Goal: Task Accomplishment & Management: Complete application form

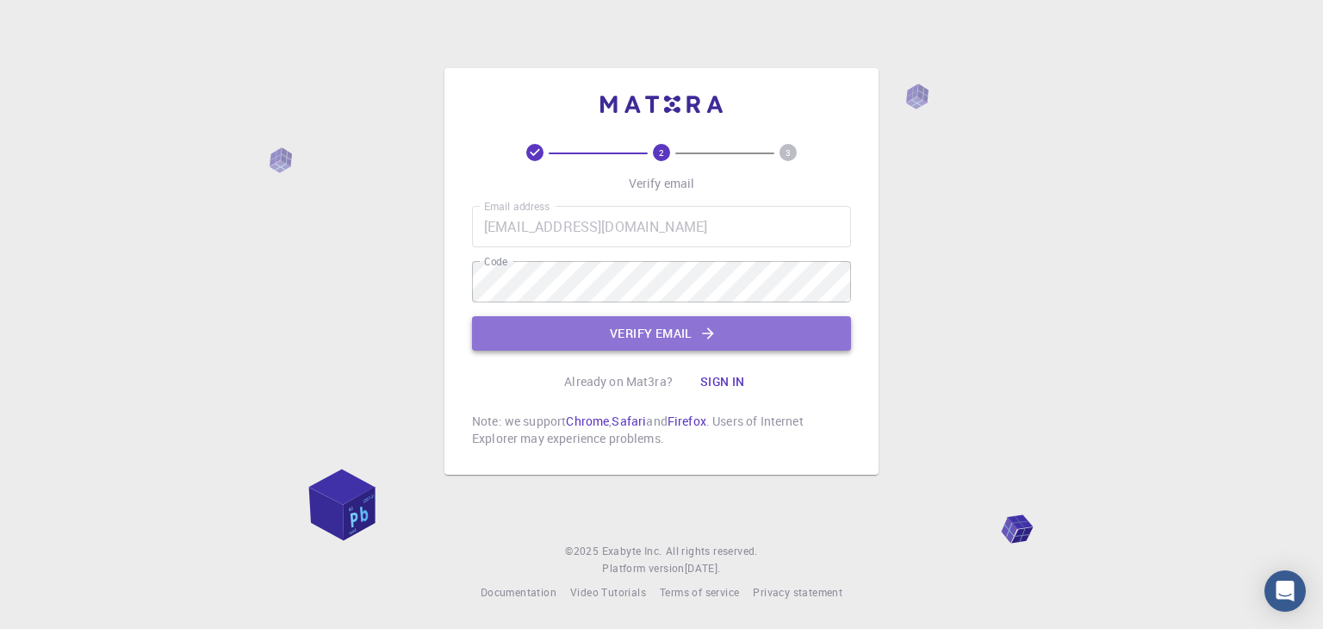
click at [623, 330] on button "Verify email" at bounding box center [661, 333] width 379 height 34
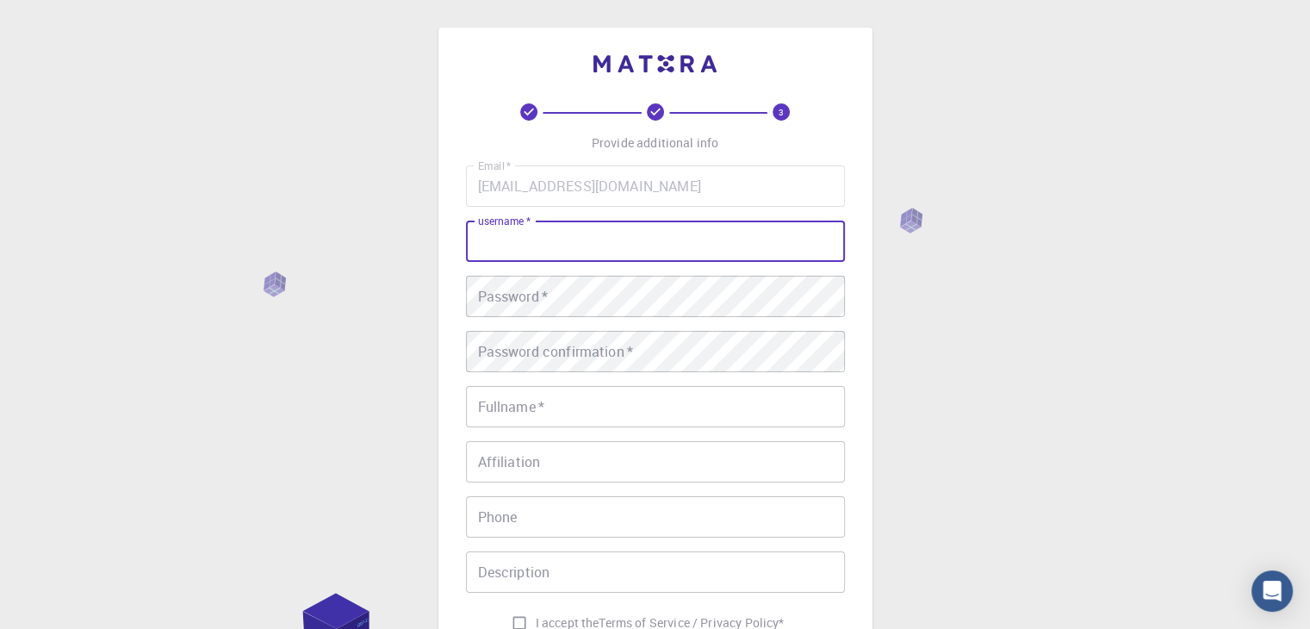
click at [592, 253] on input "username   *" at bounding box center [655, 241] width 379 height 41
type input "vinzoliccio"
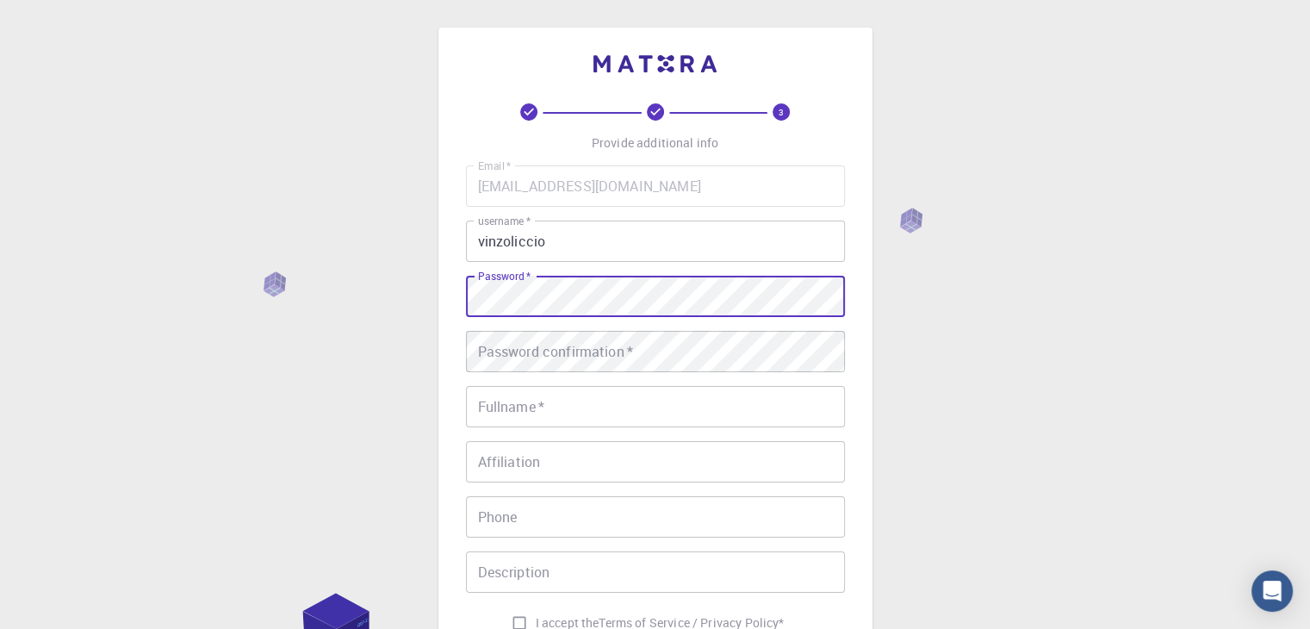
click at [573, 342] on div "Password confirmation   * Password confirmation   *" at bounding box center [655, 351] width 379 height 41
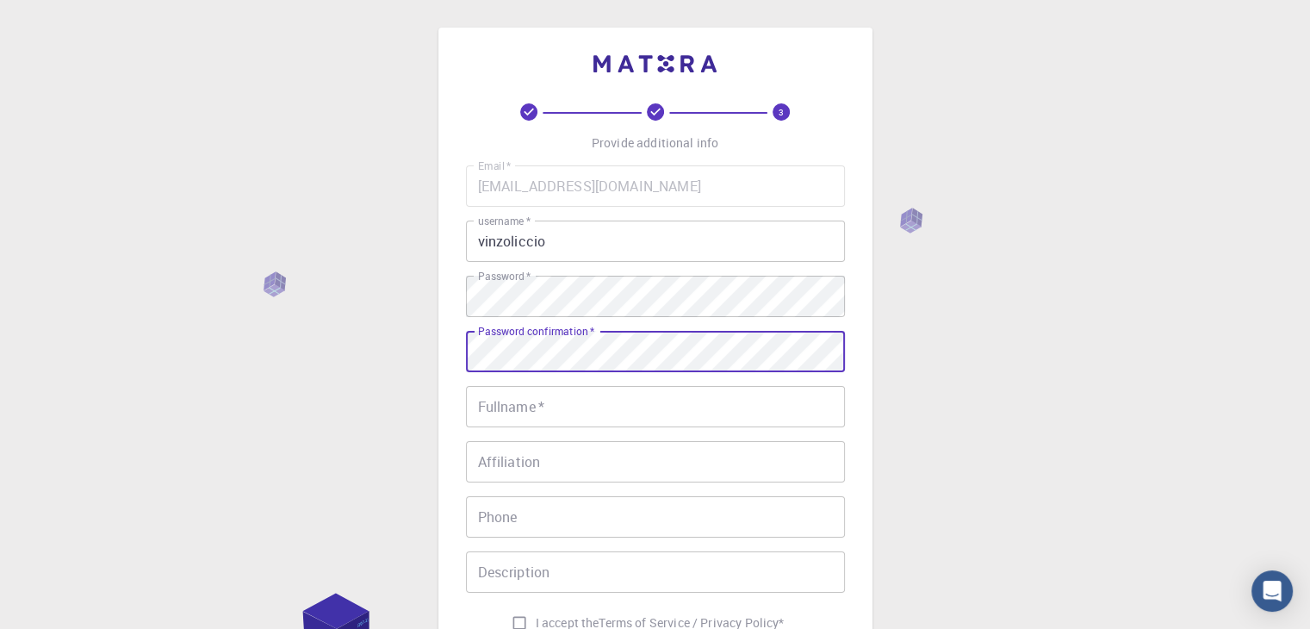
click at [573, 401] on input "Fullname   *" at bounding box center [655, 406] width 379 height 41
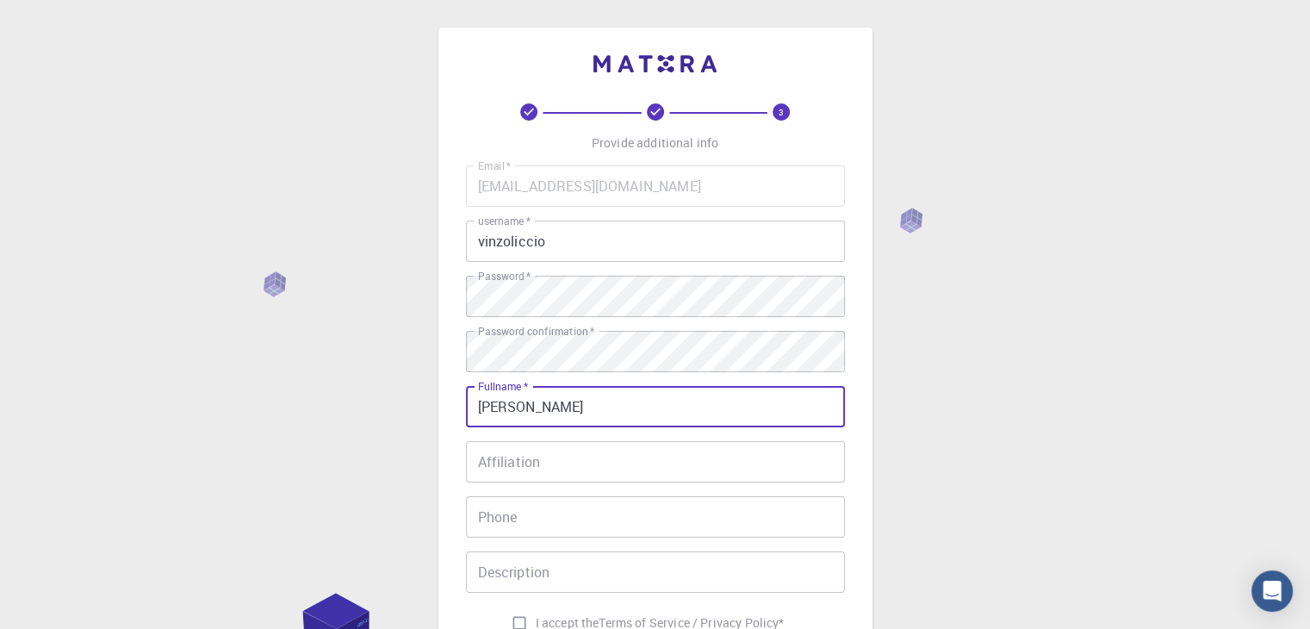
scroll to position [86, 0]
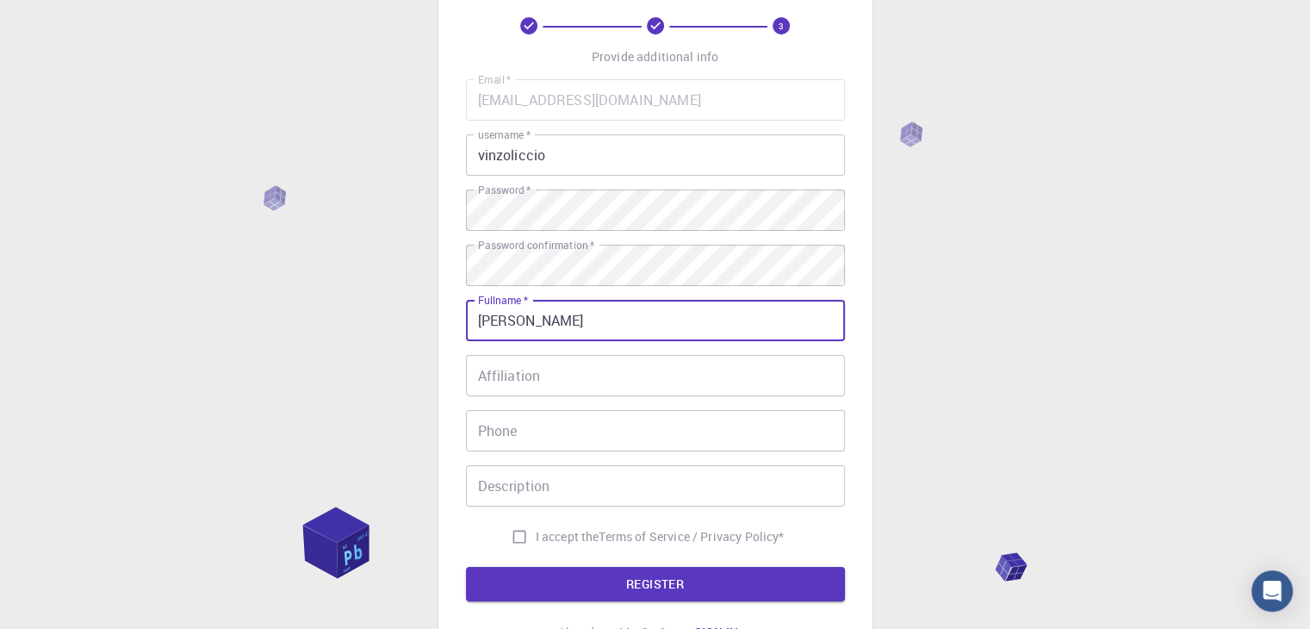
type input "[PERSON_NAME]"
click at [584, 364] on input "Affiliation" at bounding box center [655, 375] width 379 height 41
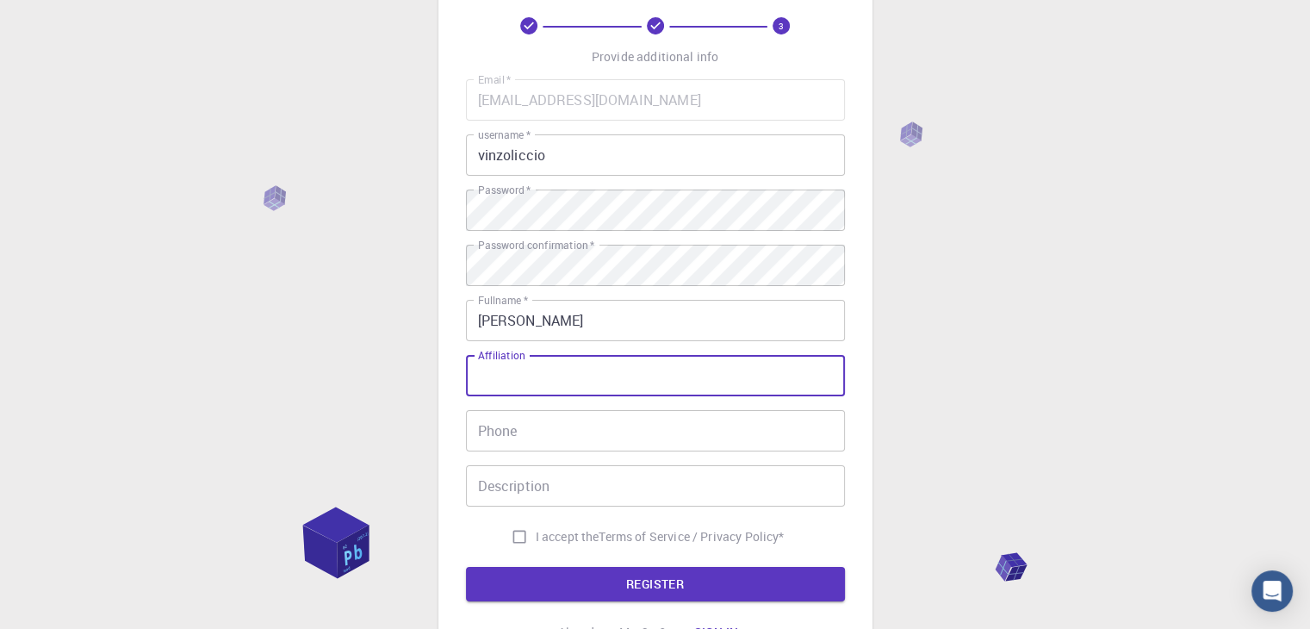
click at [546, 438] on input "Phone" at bounding box center [655, 430] width 379 height 41
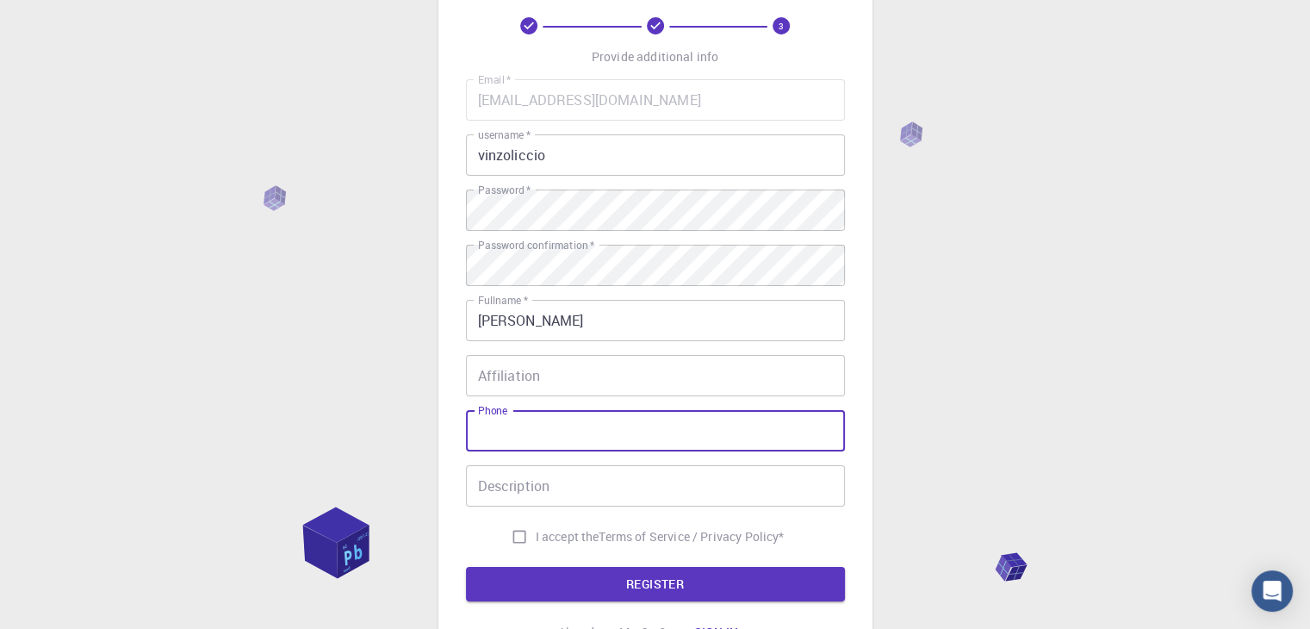
click at [513, 531] on input "I accept the Terms of Service / Privacy Policy *" at bounding box center [519, 536] width 33 height 33
checkbox input "true"
click at [525, 438] on input "Phone" at bounding box center [655, 430] width 379 height 41
click at [571, 358] on input "Affiliation" at bounding box center [655, 375] width 379 height 41
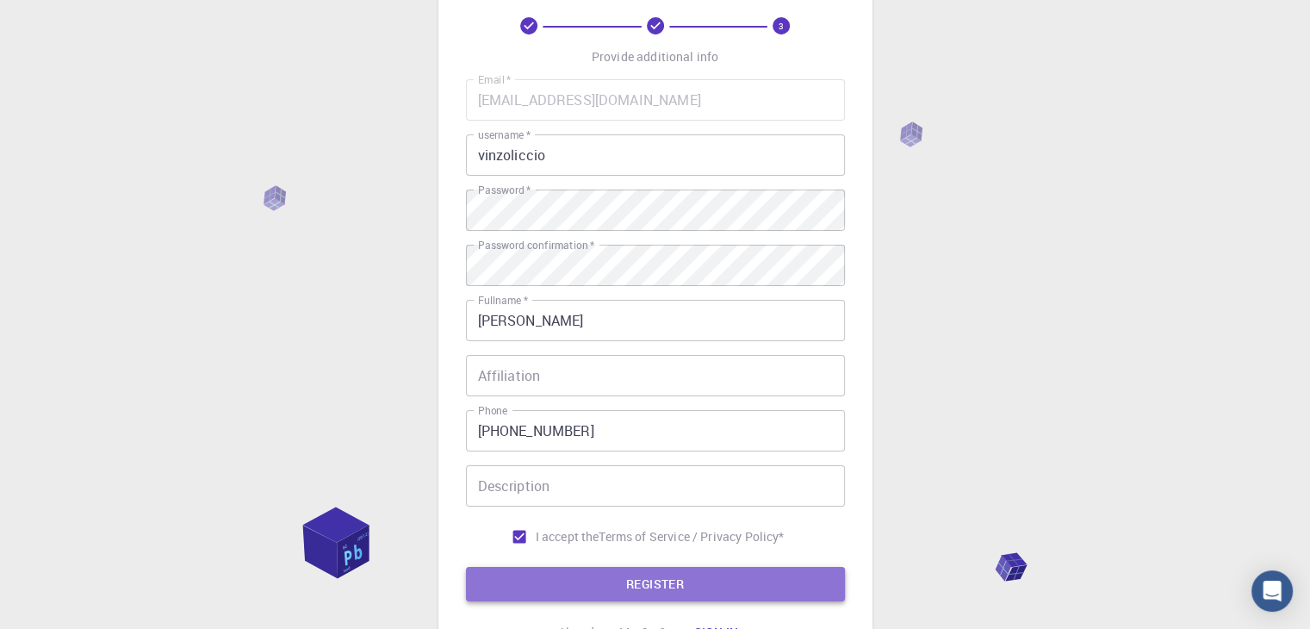
click at [602, 580] on button "REGISTER" at bounding box center [655, 584] width 379 height 34
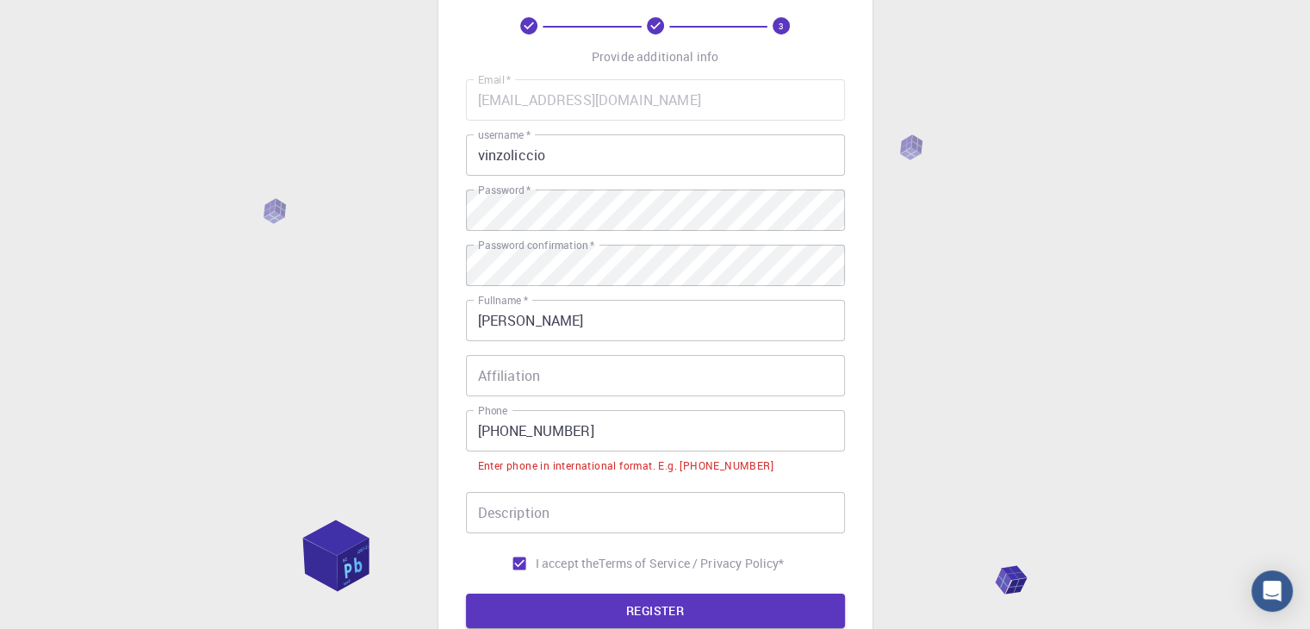
click at [505, 438] on input "+39 331 964 3191" at bounding box center [655, 430] width 379 height 41
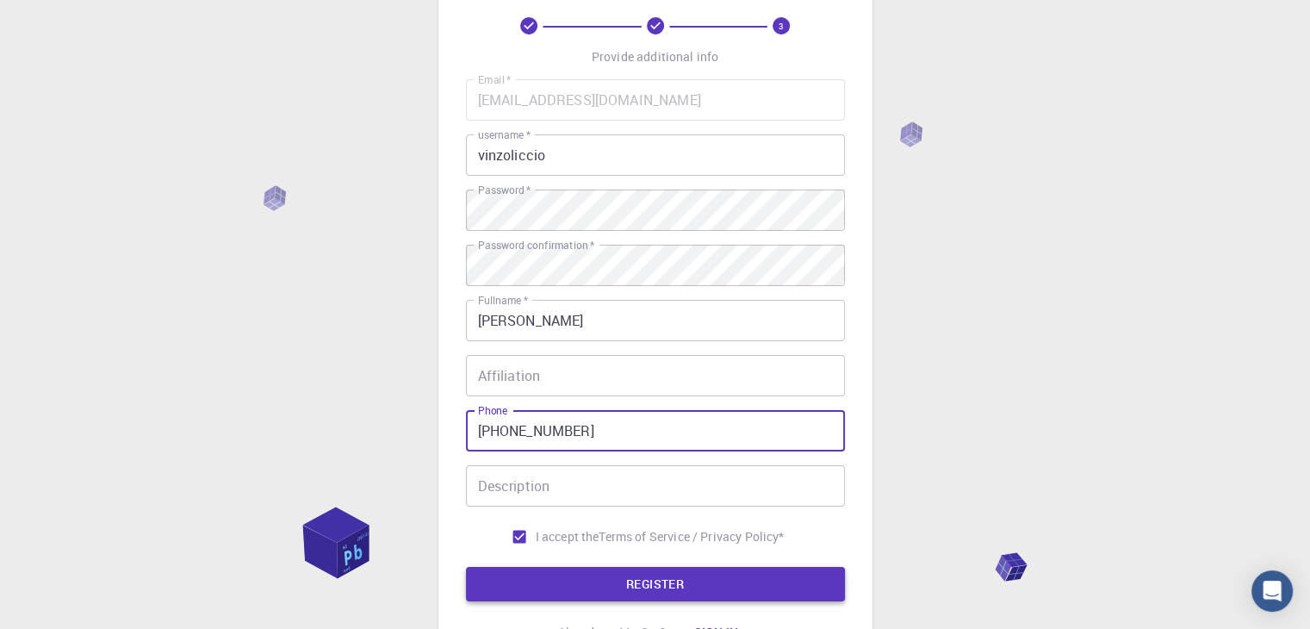
type input "+393319643191"
click at [581, 573] on button "REGISTER" at bounding box center [655, 584] width 379 height 34
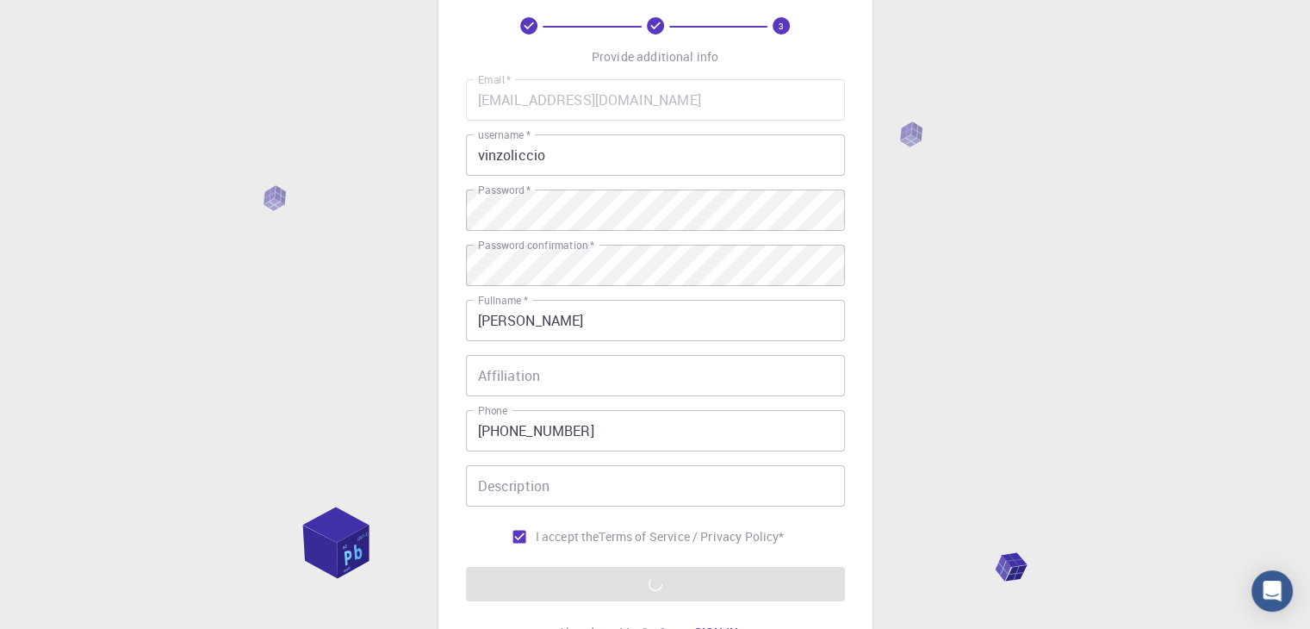
scroll to position [248, 0]
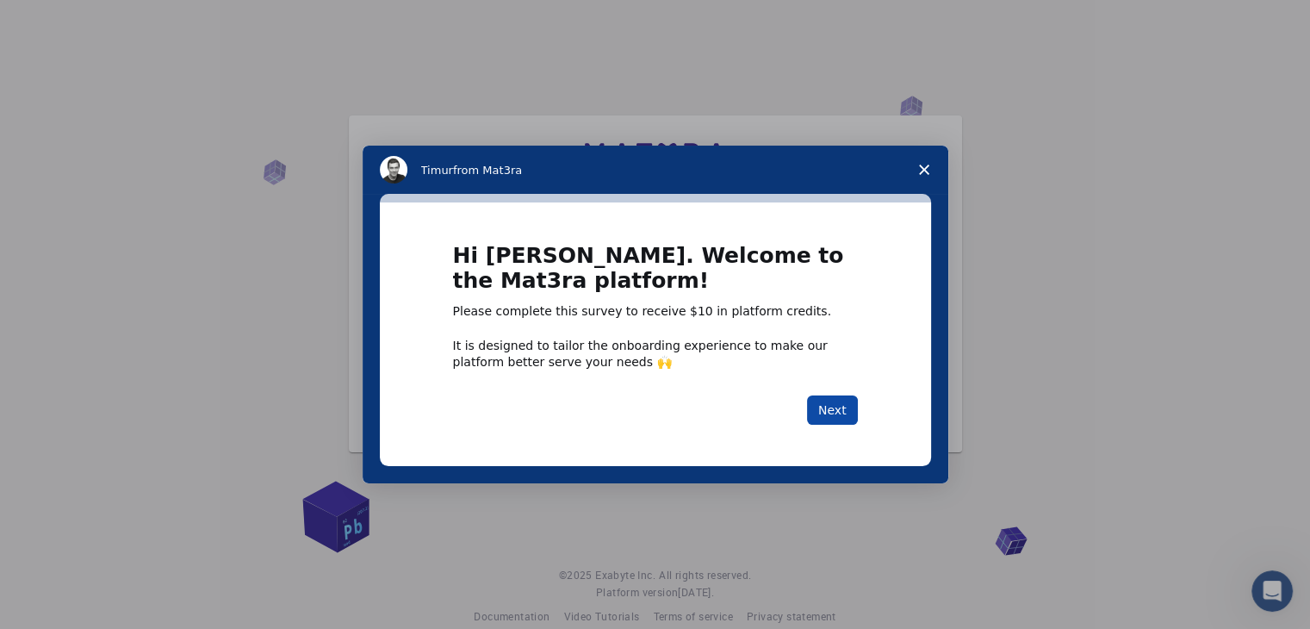
click at [823, 408] on button "Next" at bounding box center [832, 409] width 51 height 29
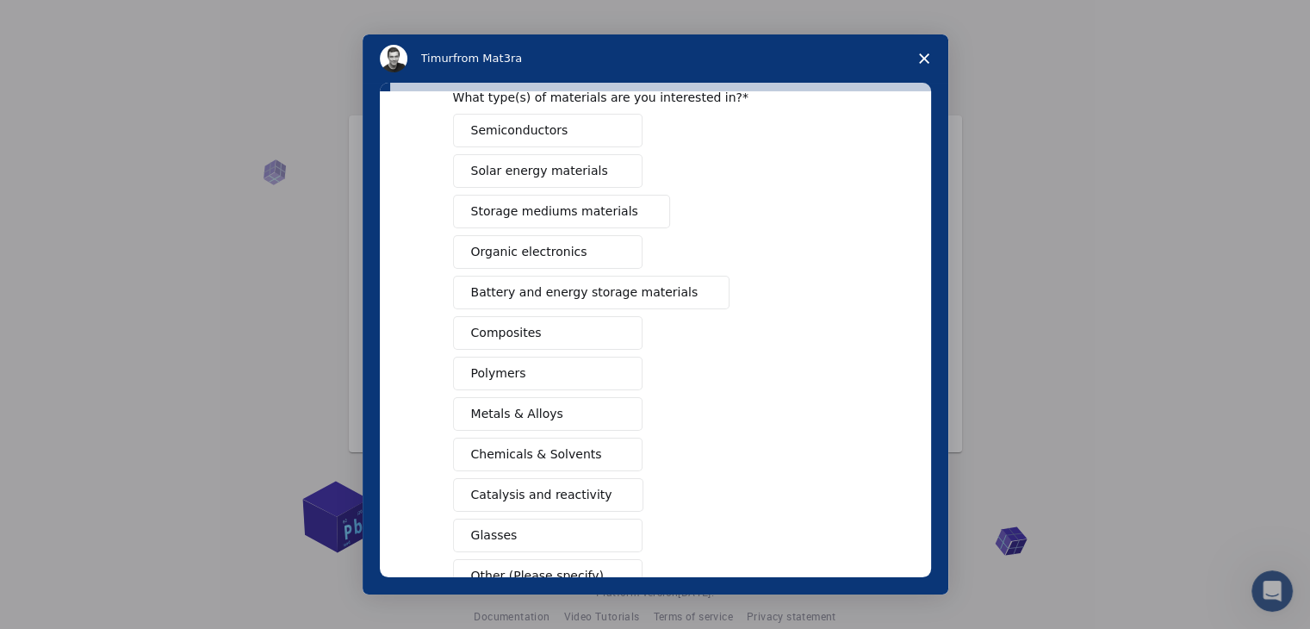
scroll to position [198, 0]
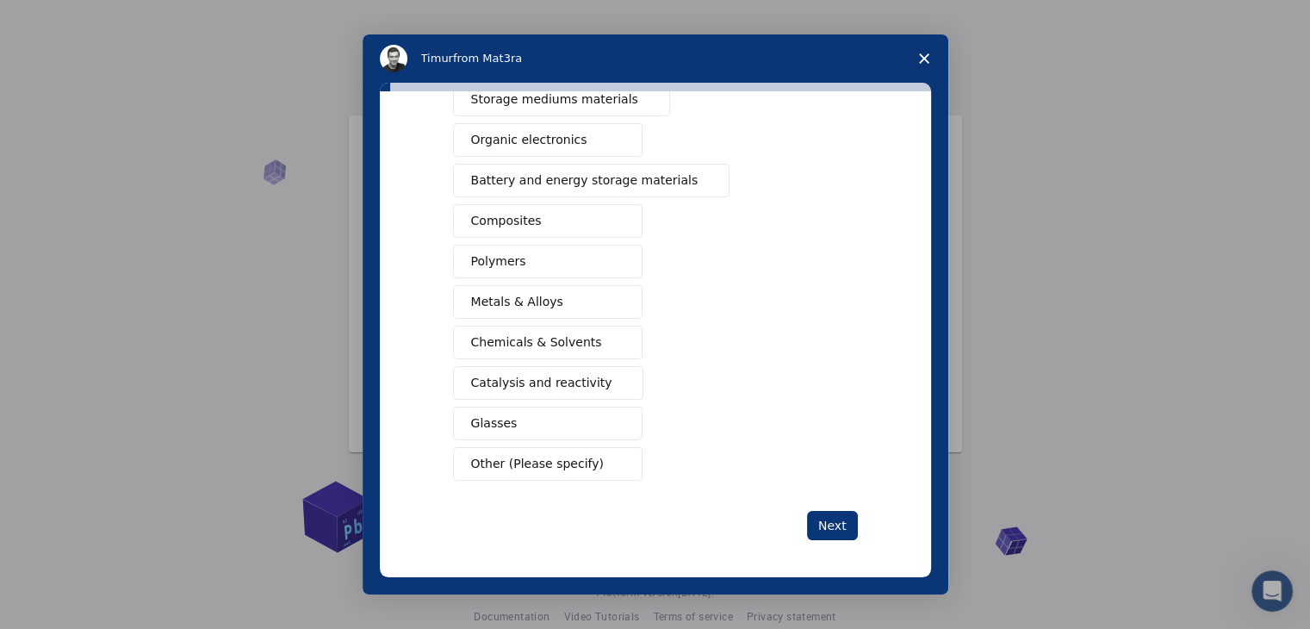
click at [558, 348] on span "Chemicals & Solvents" at bounding box center [536, 342] width 131 height 18
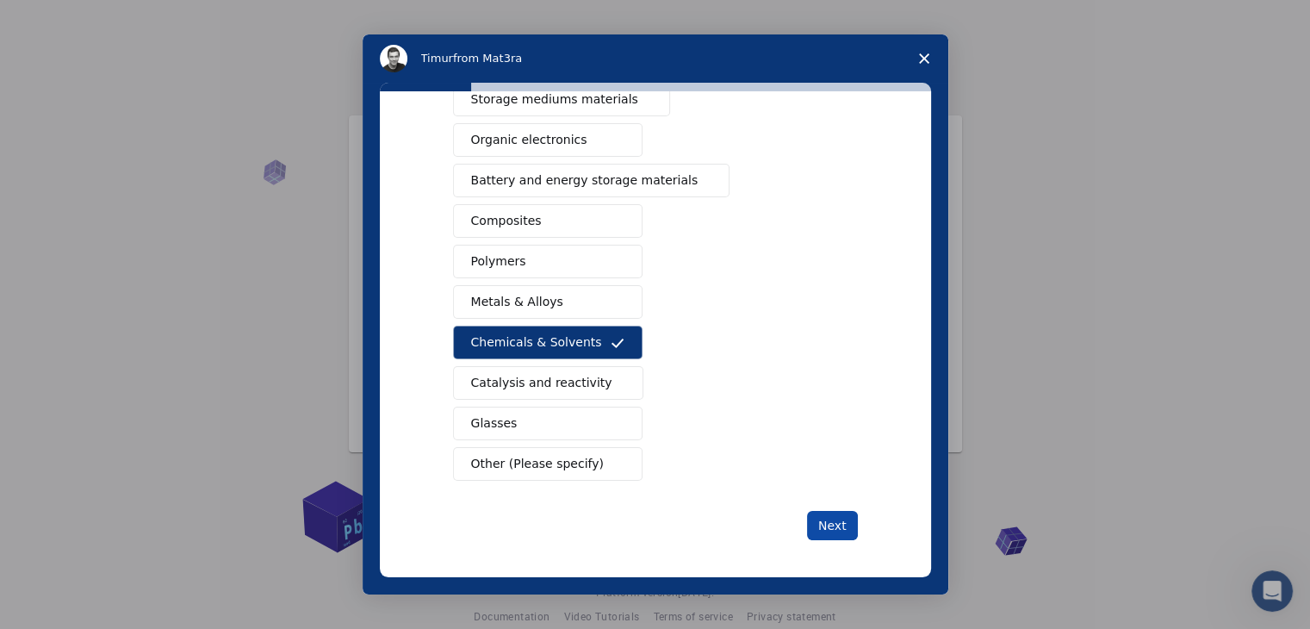
click at [813, 521] on button "Next" at bounding box center [832, 525] width 51 height 29
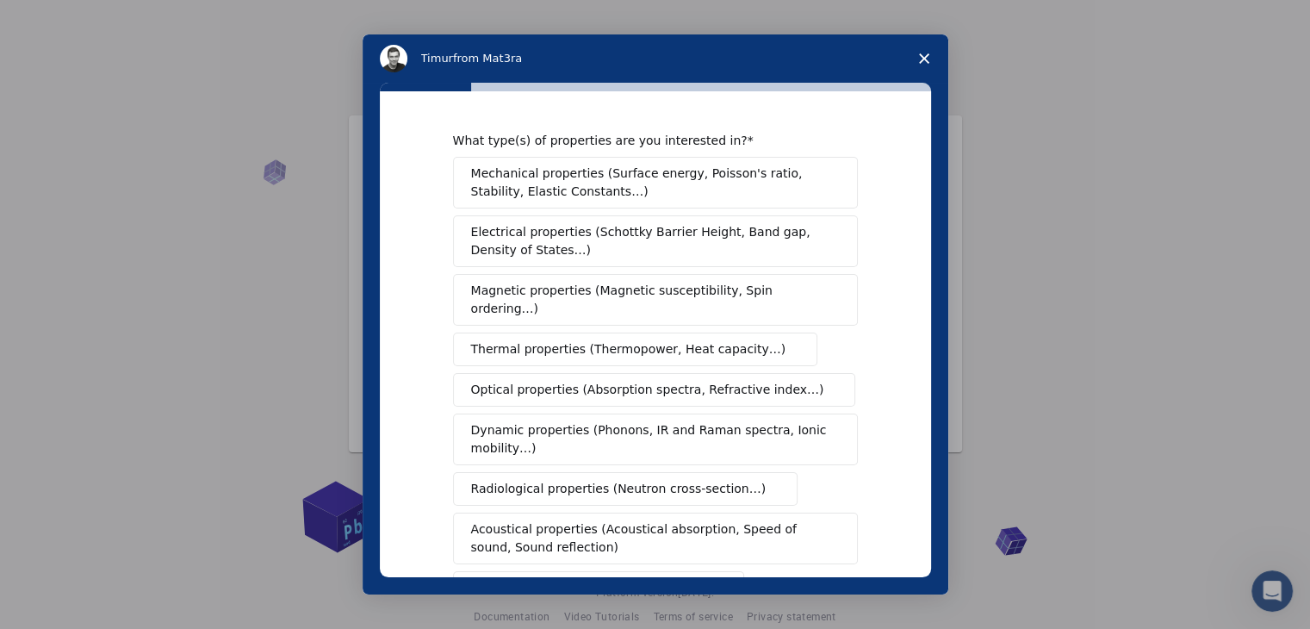
click at [637, 168] on span "Mechanical properties (Surface energy, Poisson's ratio, Stability, Elastic Cons…" at bounding box center [650, 183] width 359 height 36
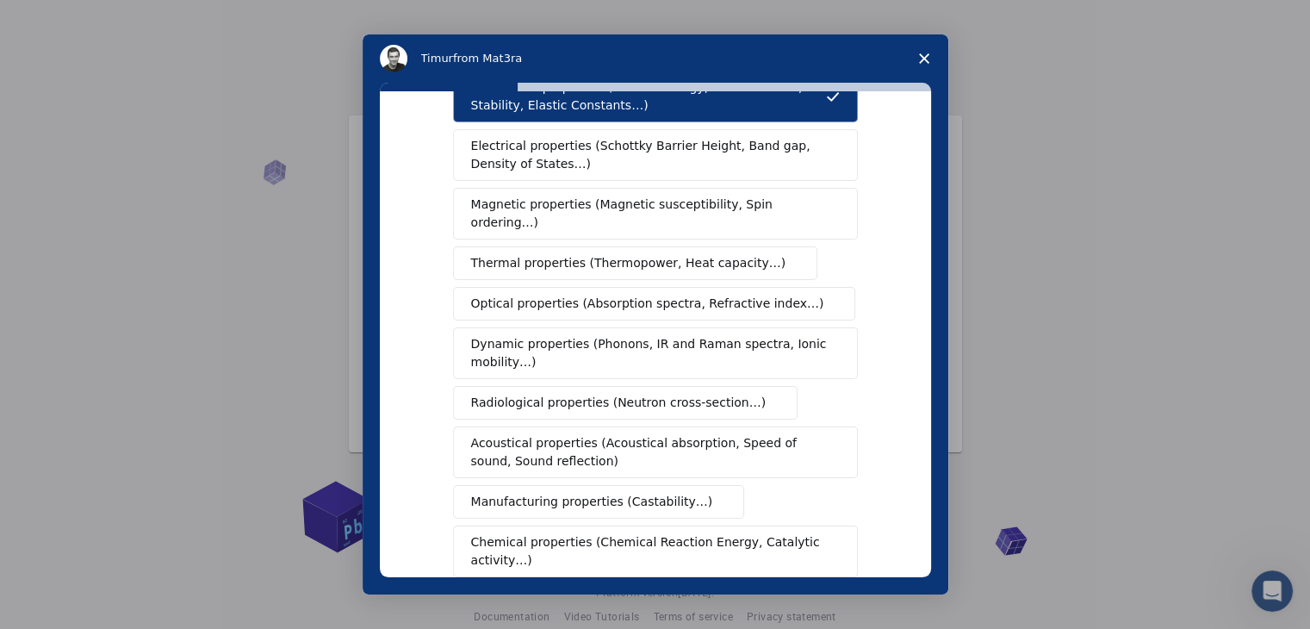
scroll to position [172, 0]
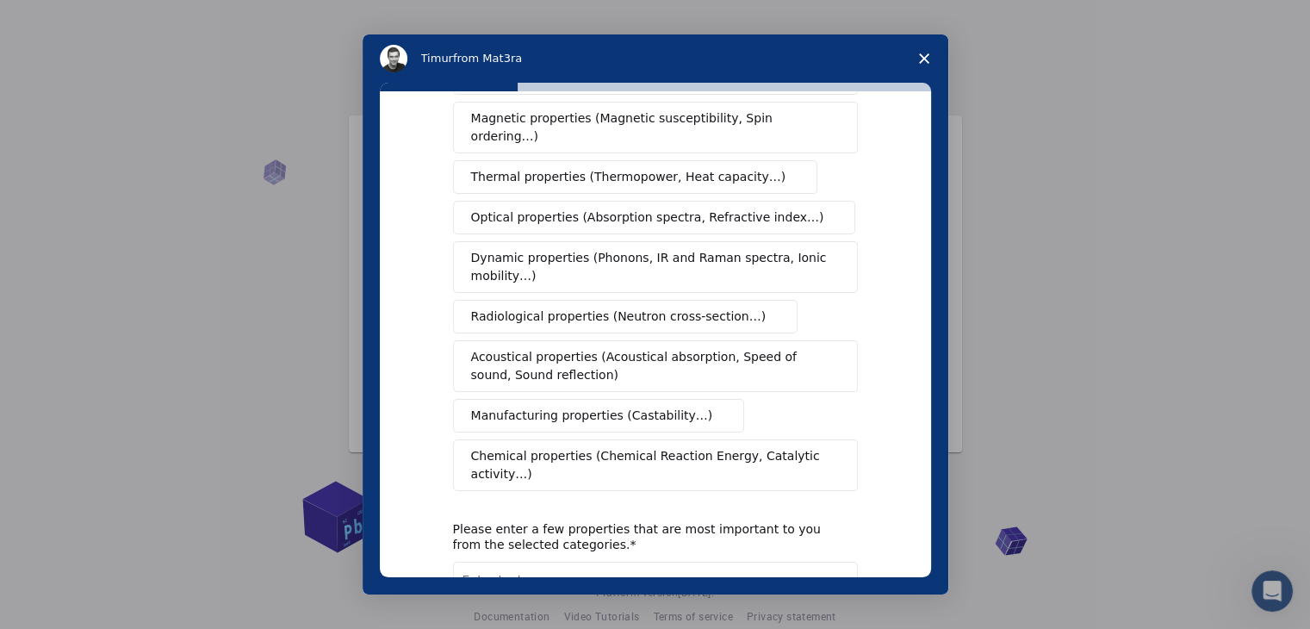
click at [601, 447] on span "Chemical properties (Chemical Reaction Energy, Catalytic activity…)" at bounding box center [649, 465] width 357 height 36
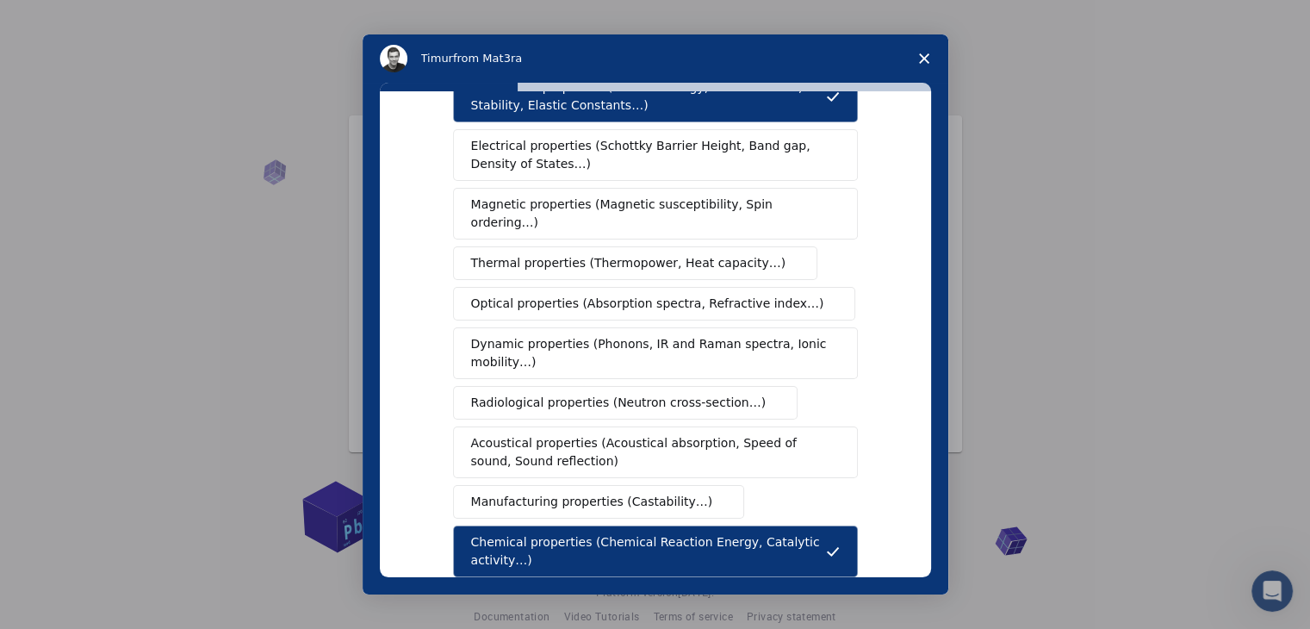
scroll to position [0, 0]
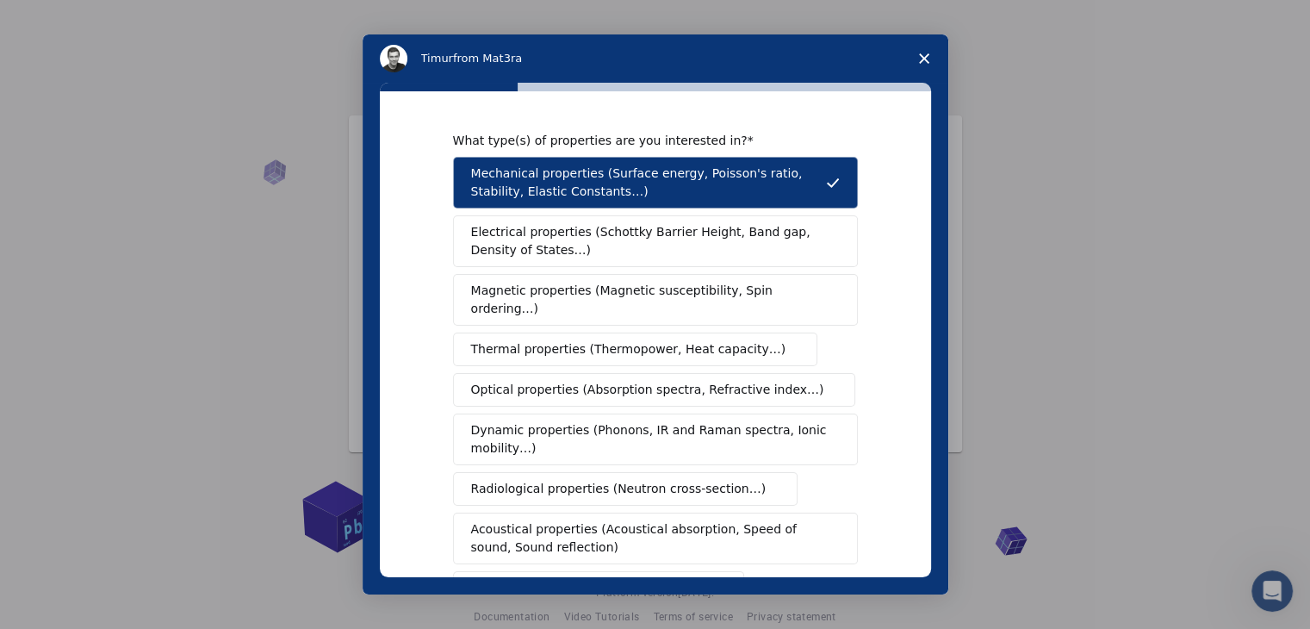
click at [474, 245] on span "Electrical properties (Schottky Barrier Height, Band gap, Density of States…)" at bounding box center [650, 241] width 358 height 36
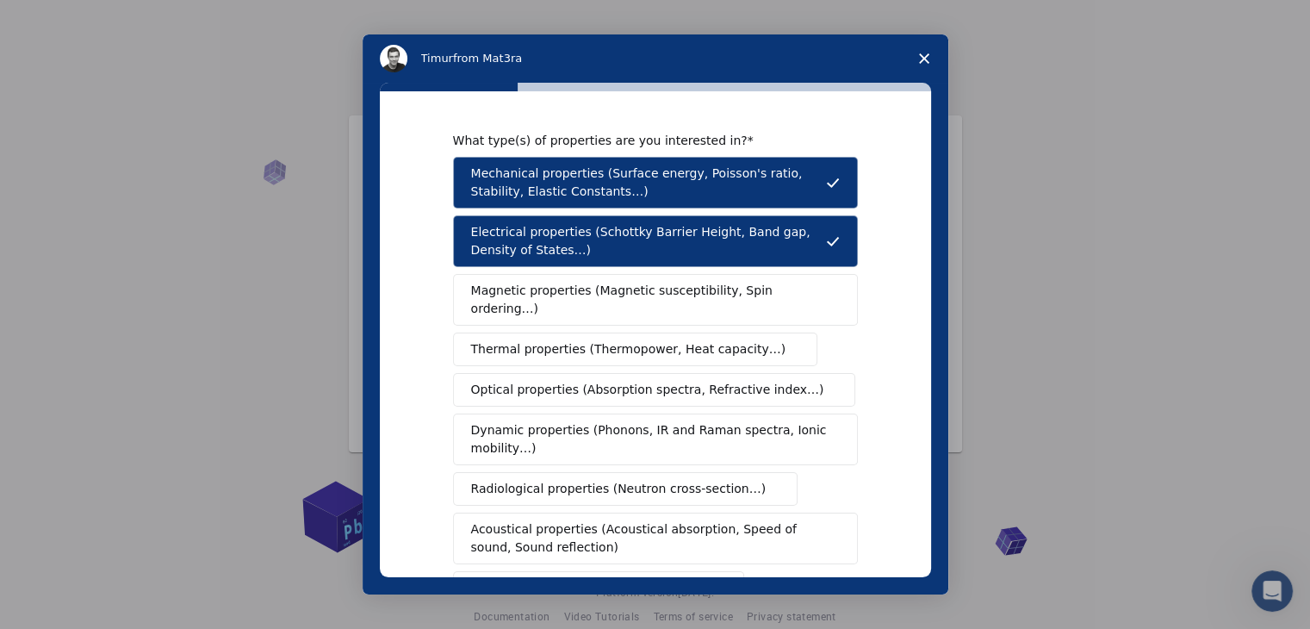
scroll to position [86, 0]
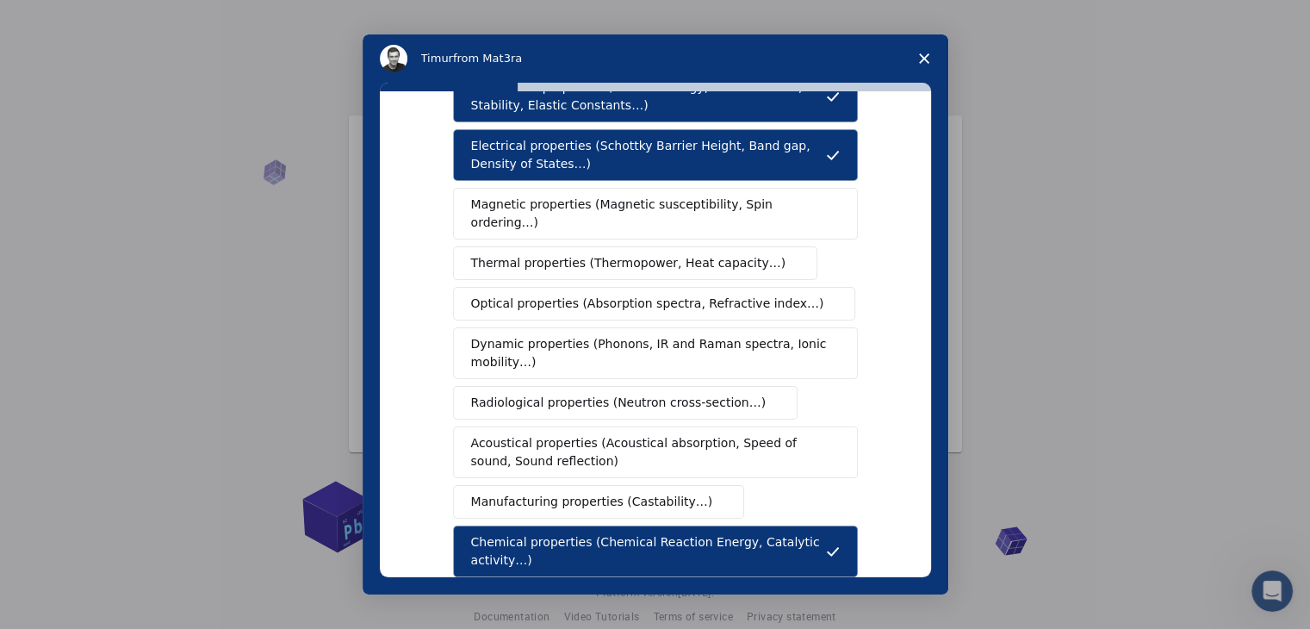
click at [532, 212] on span "Magnetic properties (Magnetic susceptibility, Spin ordering…)" at bounding box center [649, 214] width 356 height 36
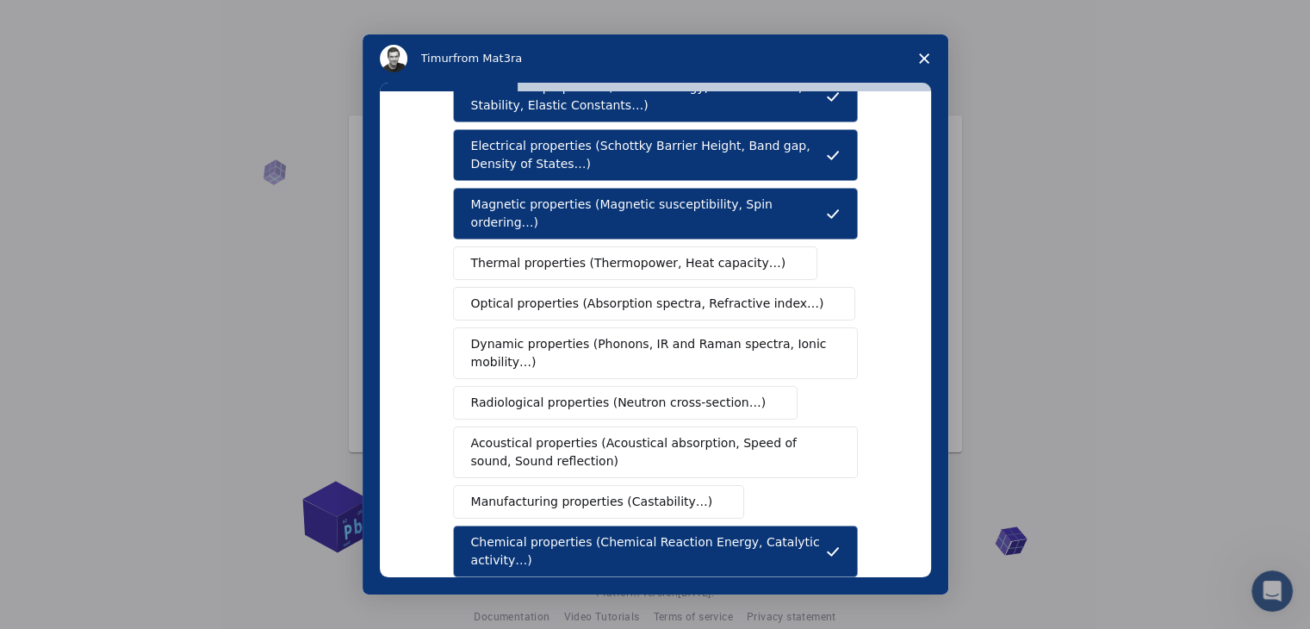
click at [548, 254] on span "Thermal properties (Thermopower, Heat capacity…)" at bounding box center [628, 263] width 315 height 18
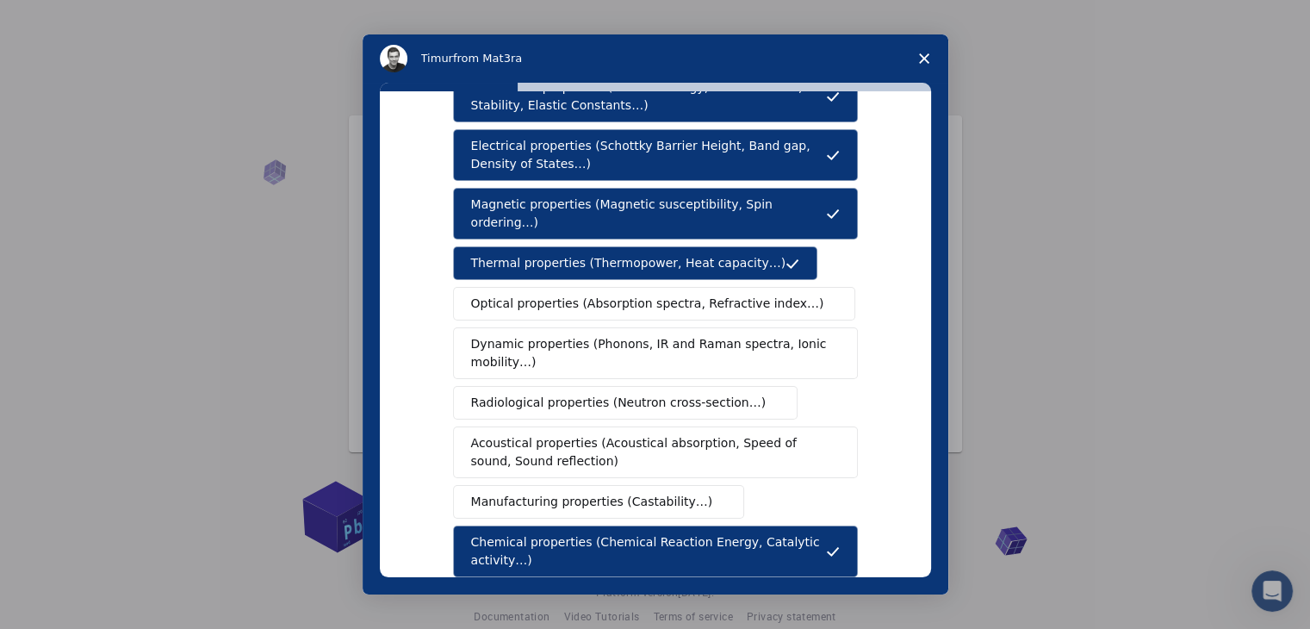
click at [558, 294] on button "Optical properties (Absorption spectra, Refractive index…)" at bounding box center [654, 304] width 403 height 34
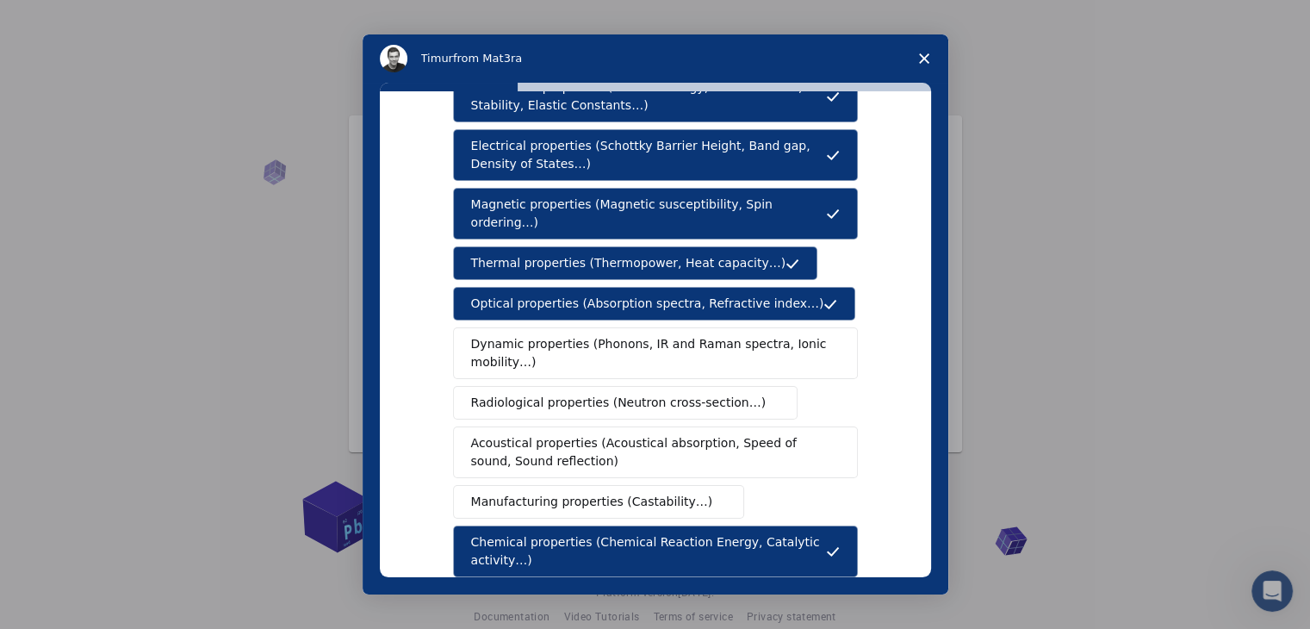
drag, startPoint x: 558, startPoint y: 304, endPoint x: 562, endPoint y: 356, distance: 51.8
click at [559, 307] on div "Mechanical properties (Surface energy, Poisson's ratio, Stability, Elastic Cons…" at bounding box center [655, 324] width 405 height 506
click at [557, 336] on span "Dynamic properties (Phonons, IR and Raman spectra, Ionic mobility…)" at bounding box center [649, 353] width 357 height 36
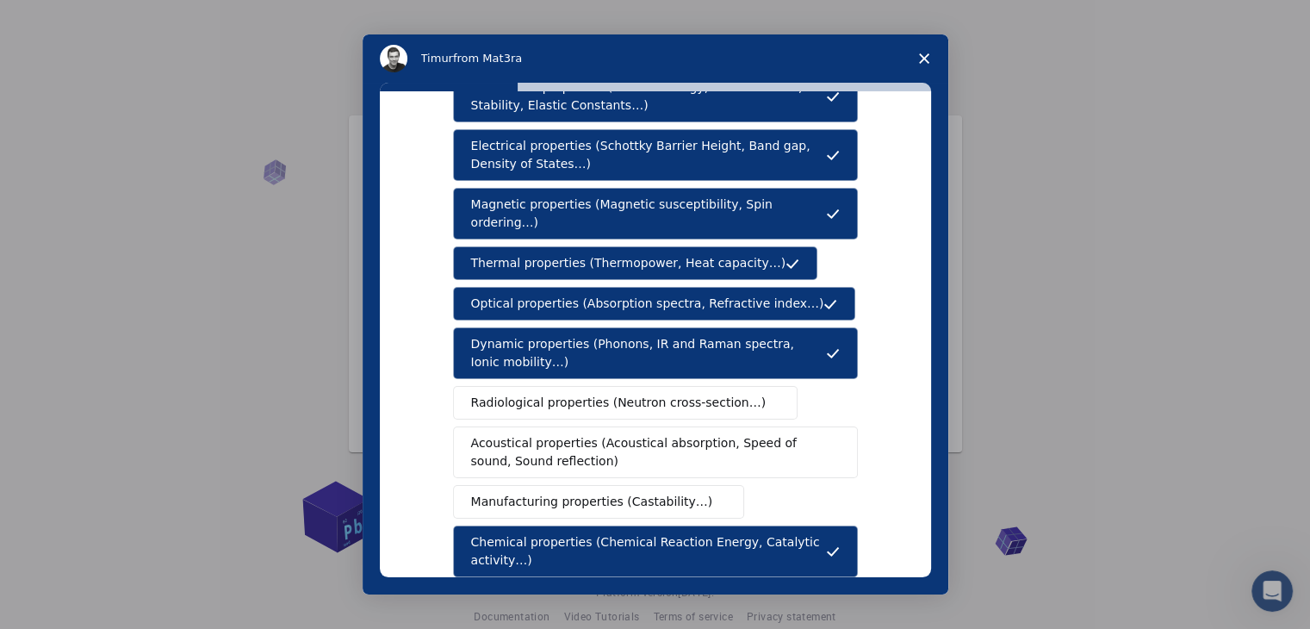
click at [558, 386] on button "Radiological properties (Neutron cross-section…)" at bounding box center [625, 403] width 345 height 34
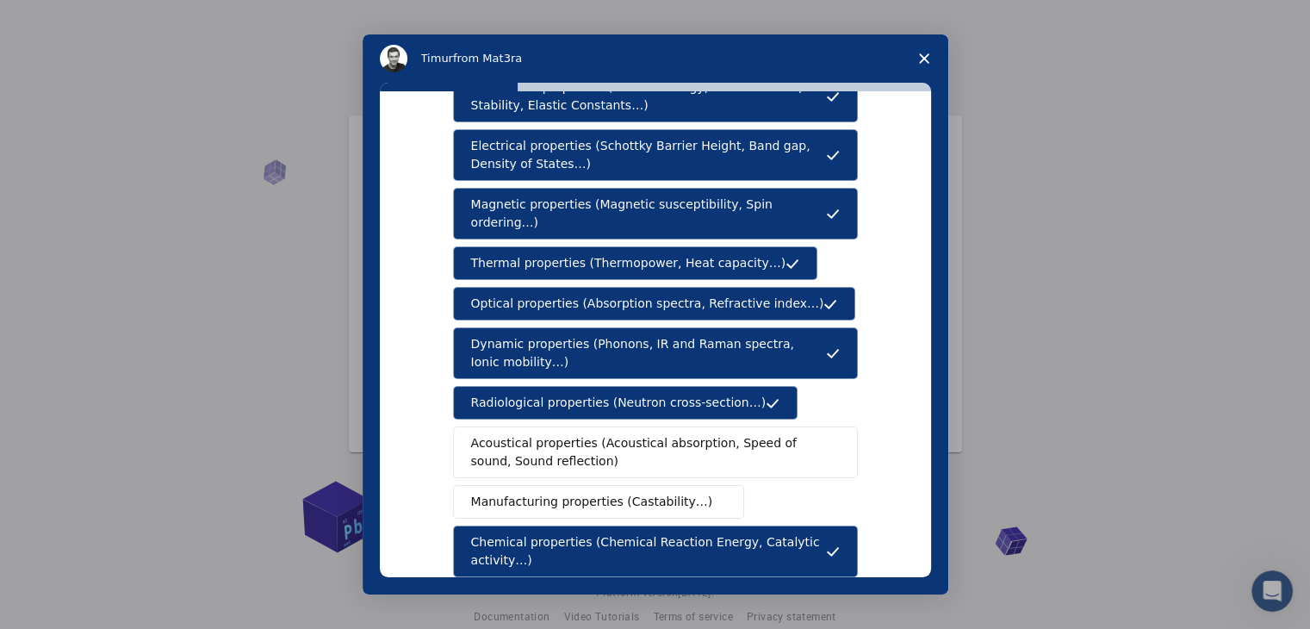
click at [570, 434] on span "Acoustical properties (Acoustical absorption, Speed of sound, Sound reflection)" at bounding box center [650, 452] width 358 height 36
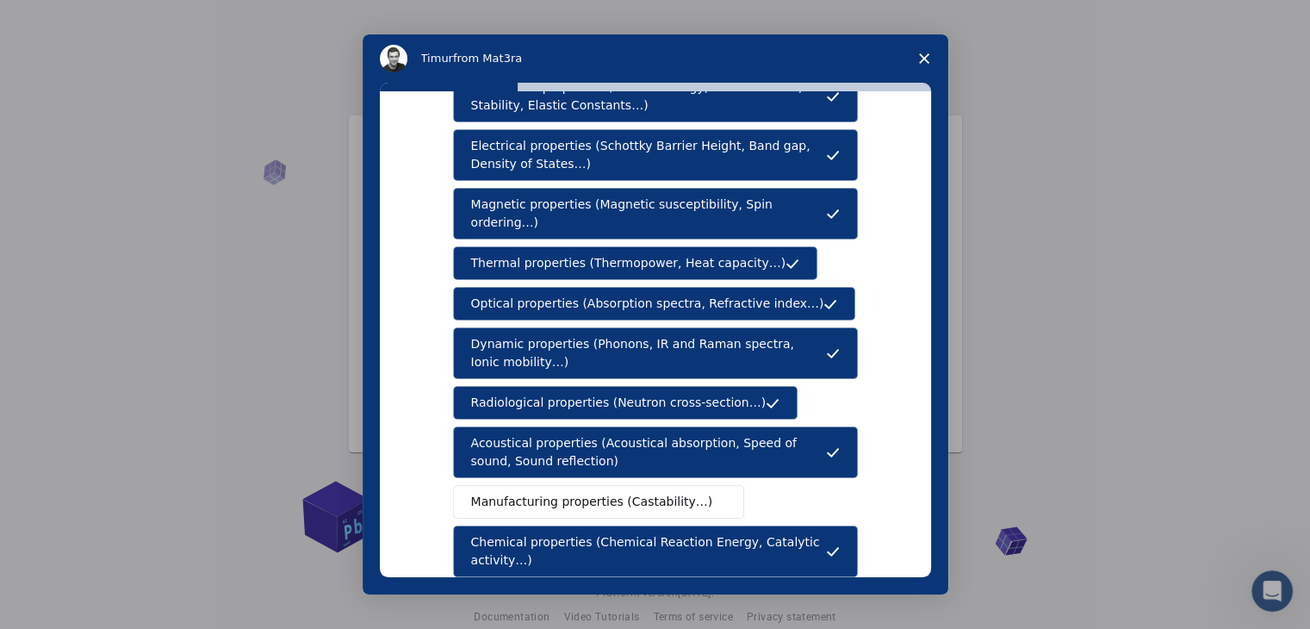
click at [578, 493] on span "Manufacturing properties (Castability…)" at bounding box center [592, 502] width 242 height 18
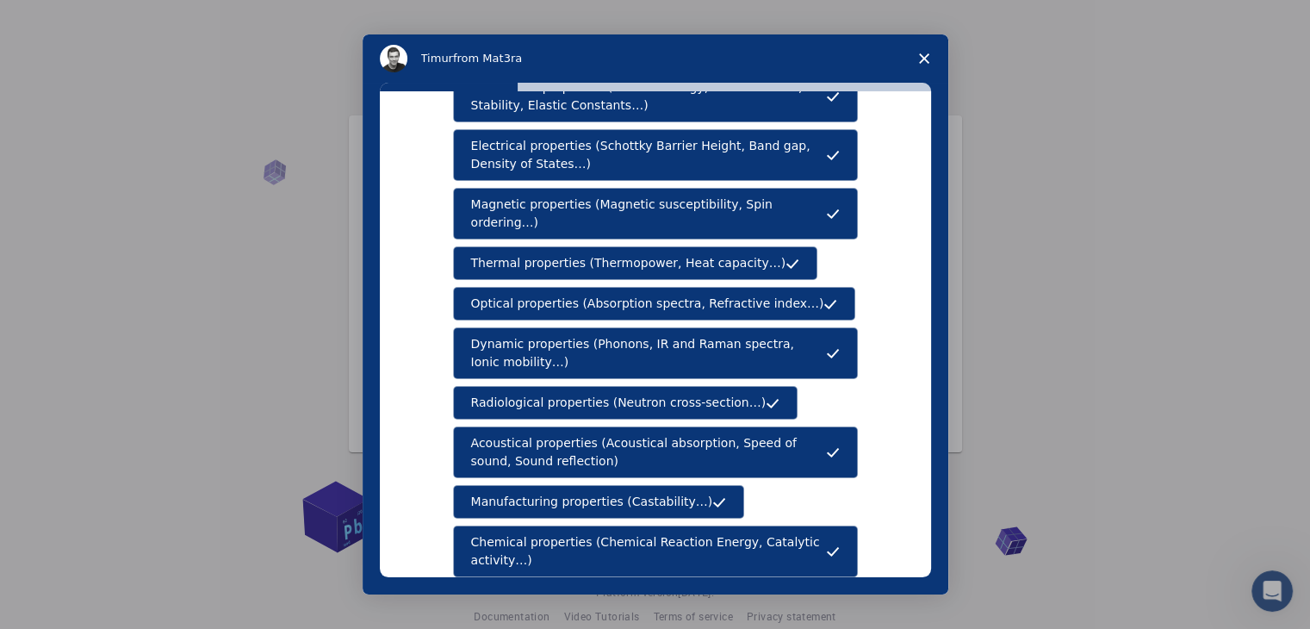
scroll to position [258, 0]
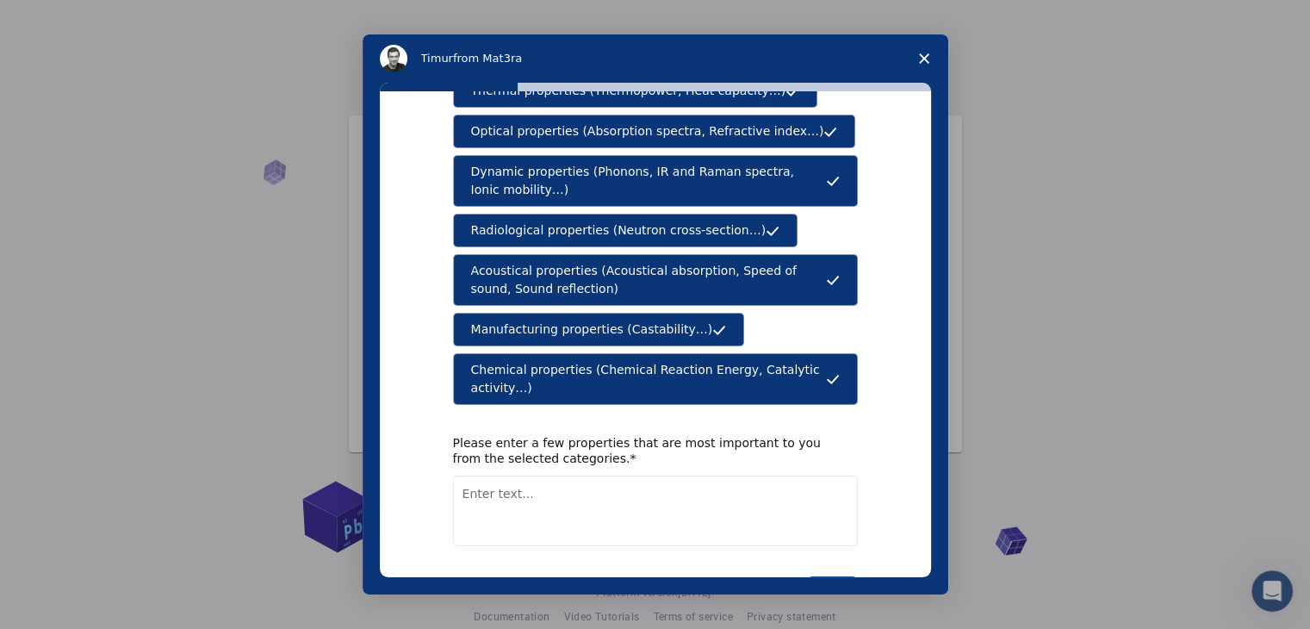
click at [828, 576] on button "Next" at bounding box center [832, 590] width 51 height 29
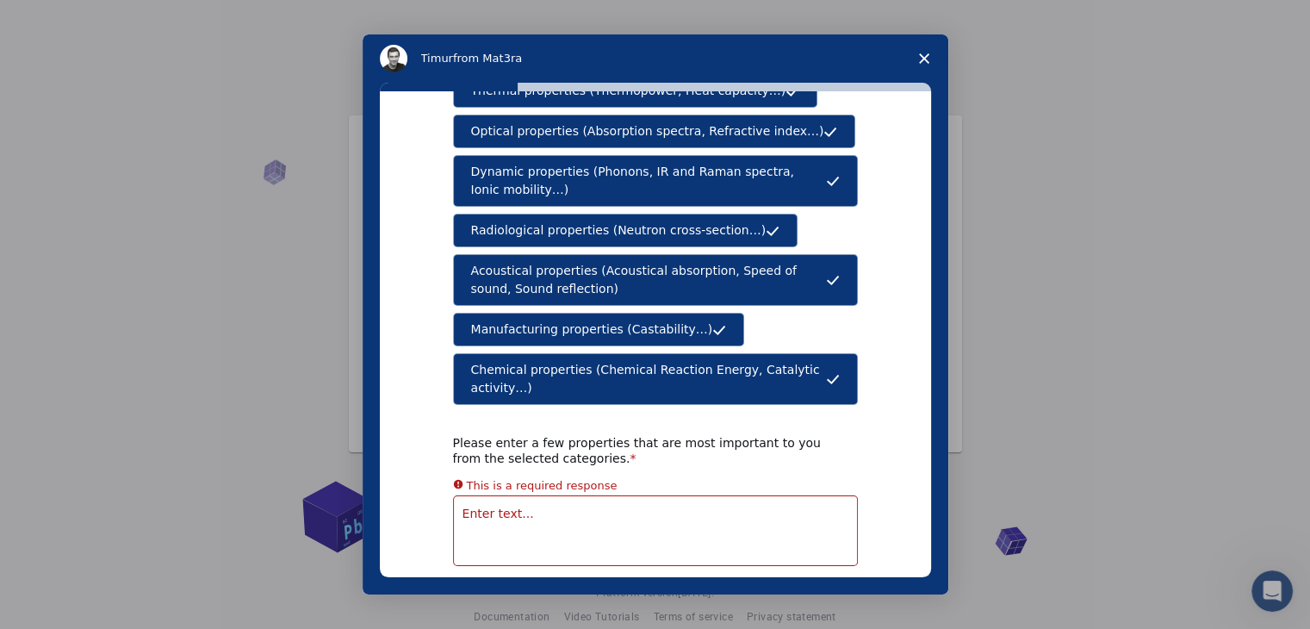
scroll to position [308, 0]
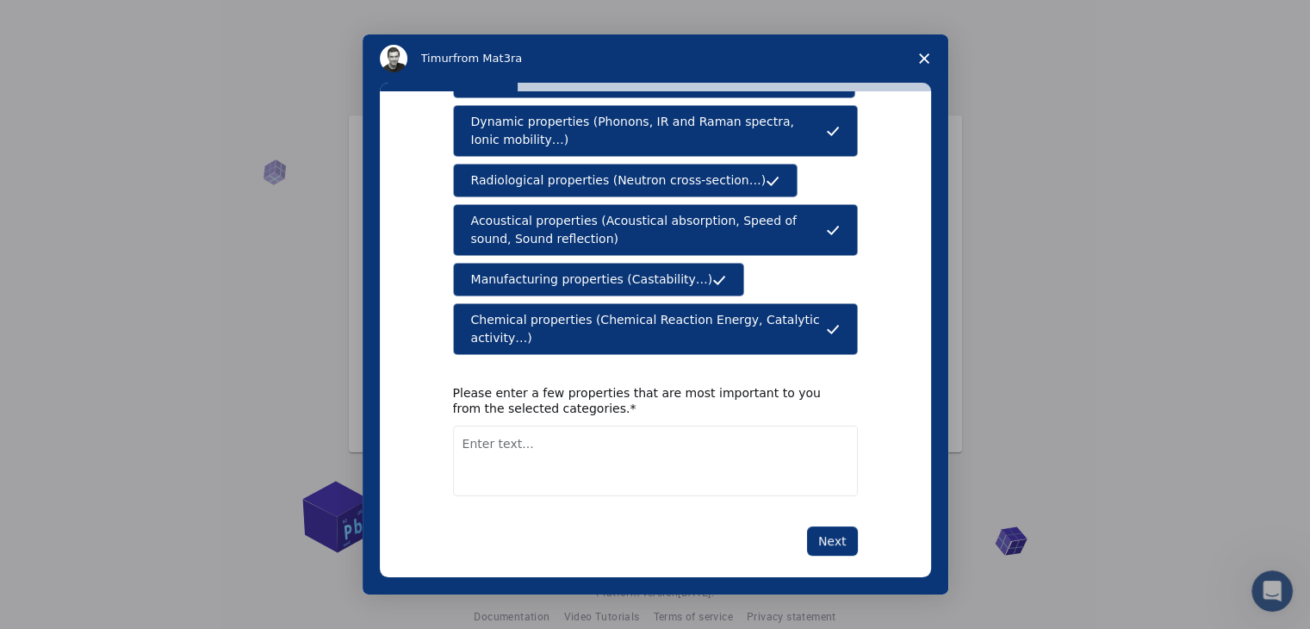
click at [591, 425] on textarea "Enter text..." at bounding box center [655, 460] width 405 height 71
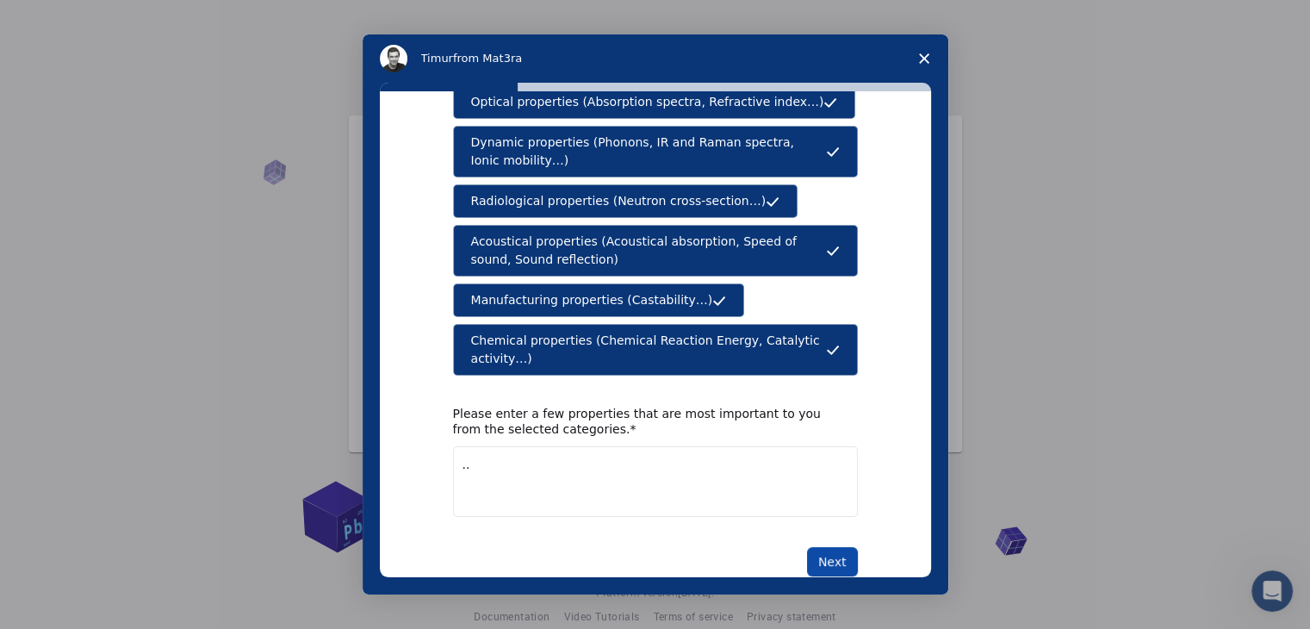
type textarea ".."
click at [830, 547] on button "Next" at bounding box center [832, 561] width 51 height 29
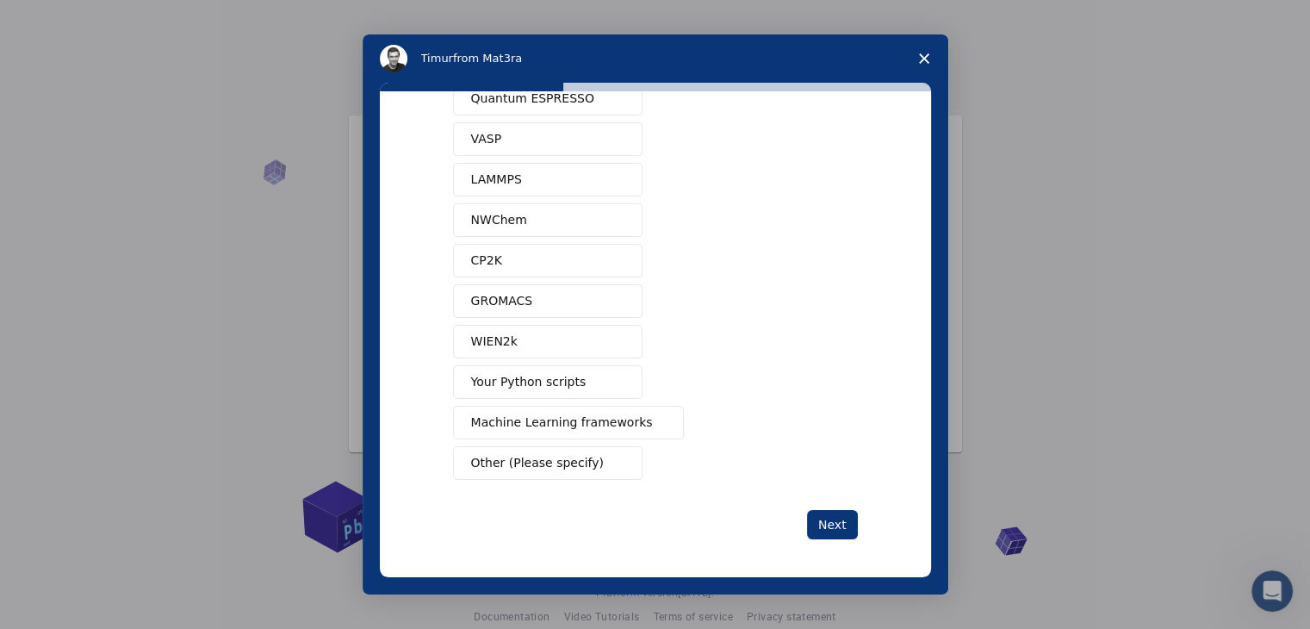
scroll to position [0, 0]
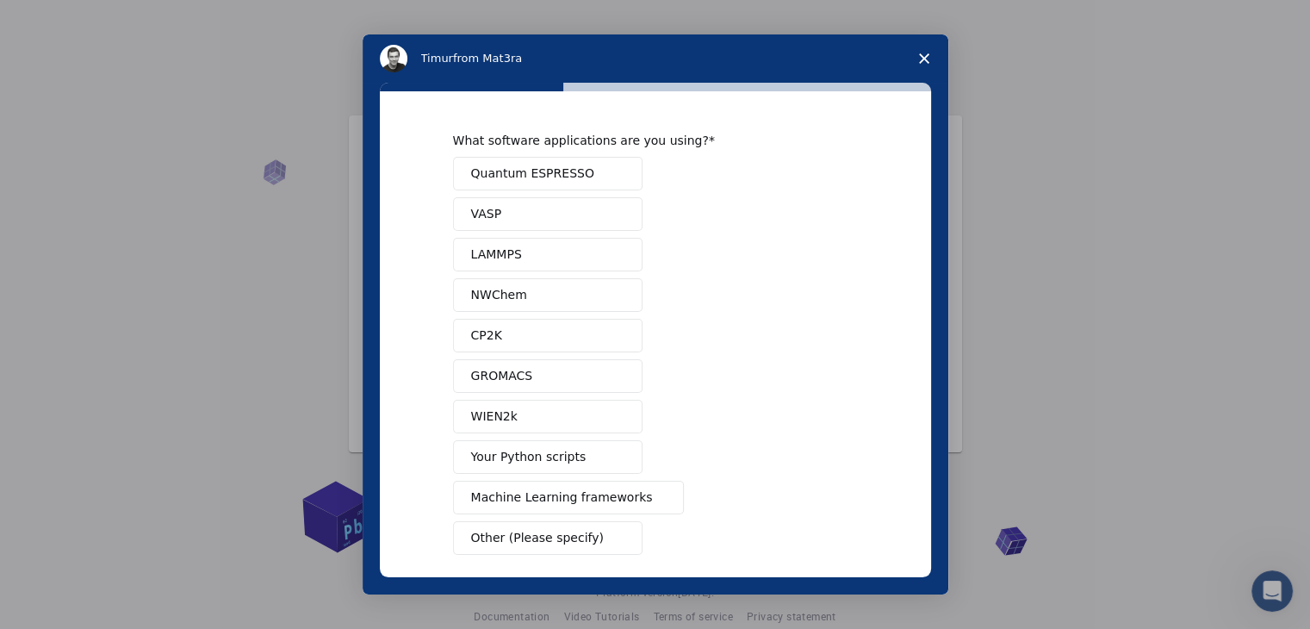
click at [530, 293] on button "NWChem" at bounding box center [547, 295] width 189 height 34
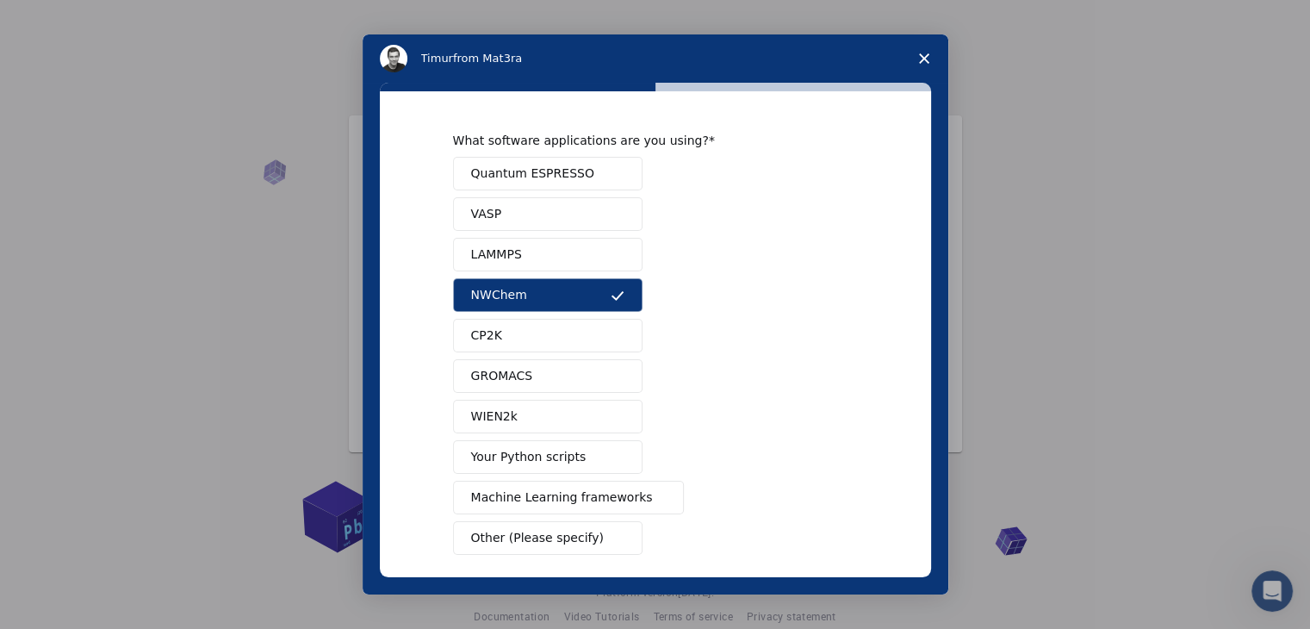
scroll to position [75, 0]
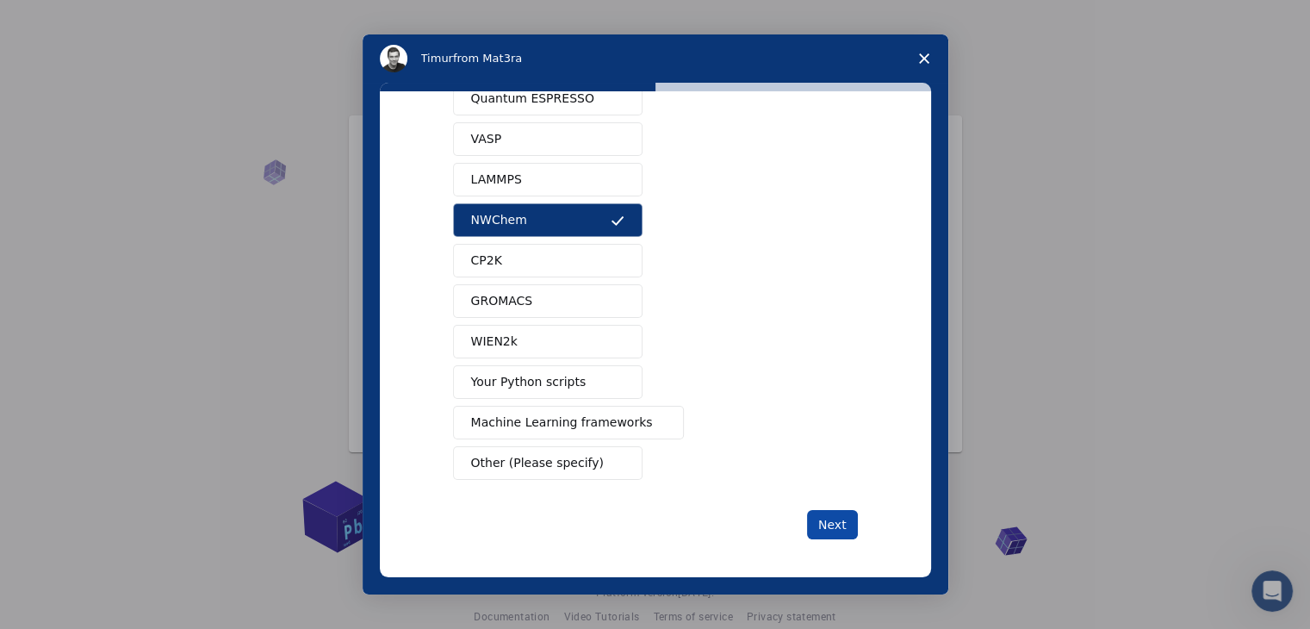
click at [810, 531] on button "Next" at bounding box center [832, 524] width 51 height 29
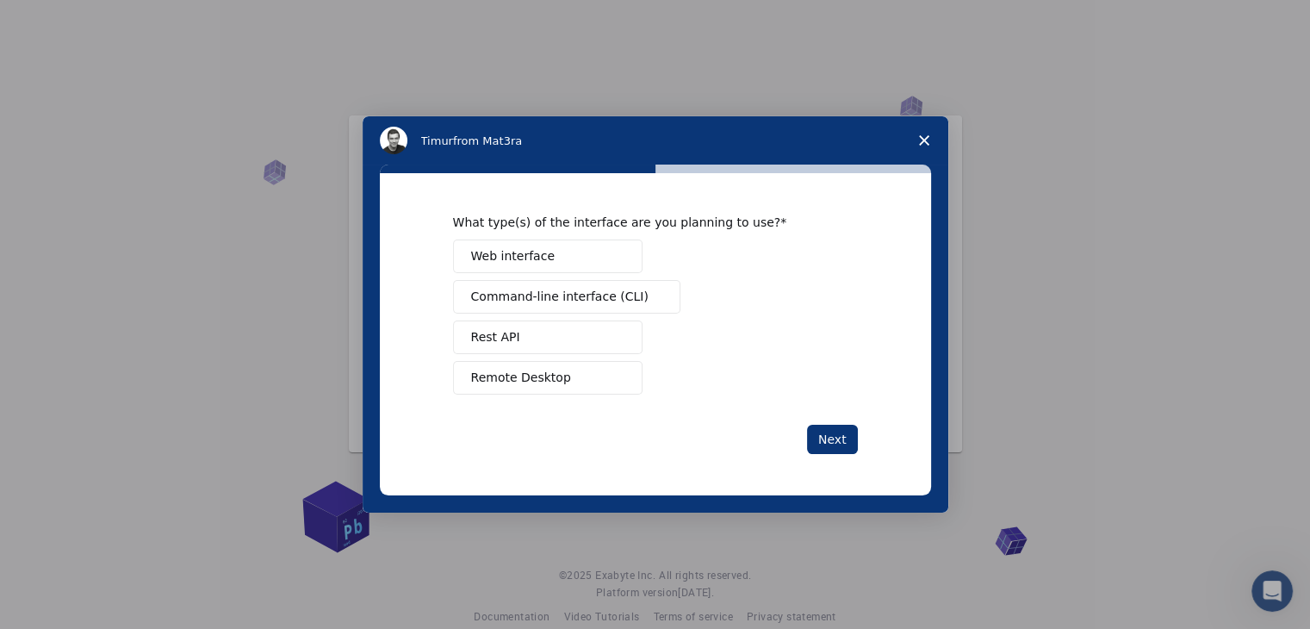
click at [534, 380] on span "Remote Desktop" at bounding box center [521, 378] width 100 height 18
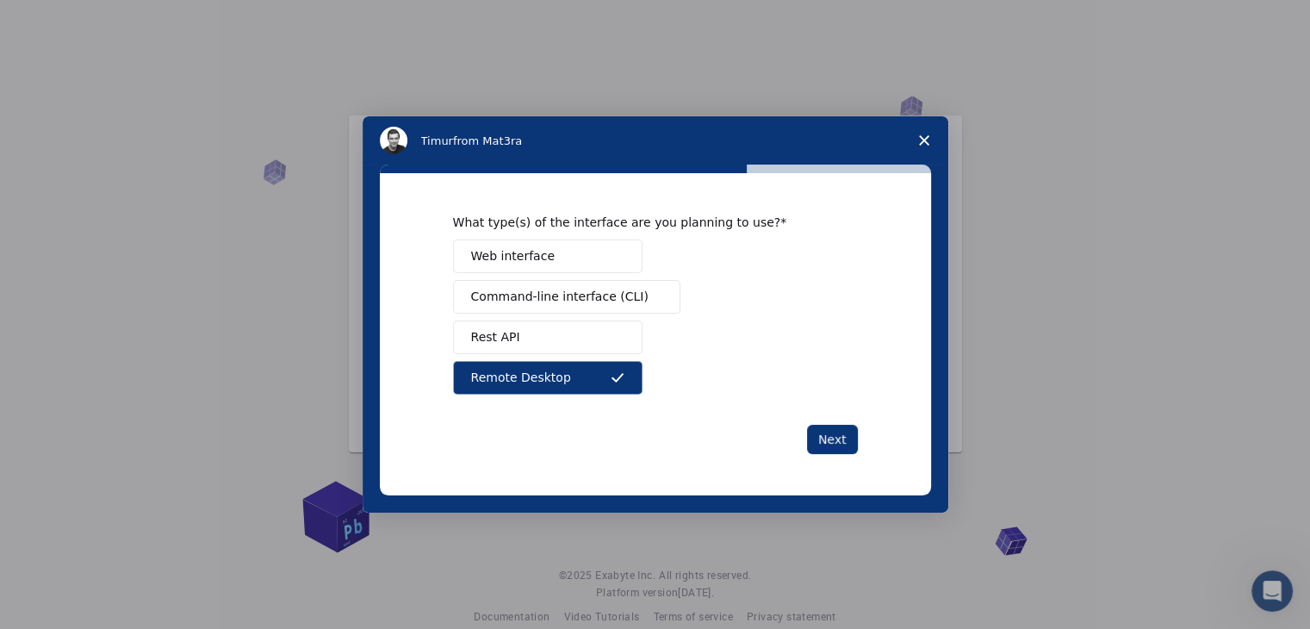
click at [798, 432] on div "Next" at bounding box center [655, 439] width 405 height 29
click at [827, 425] on button "Next" at bounding box center [832, 439] width 51 height 29
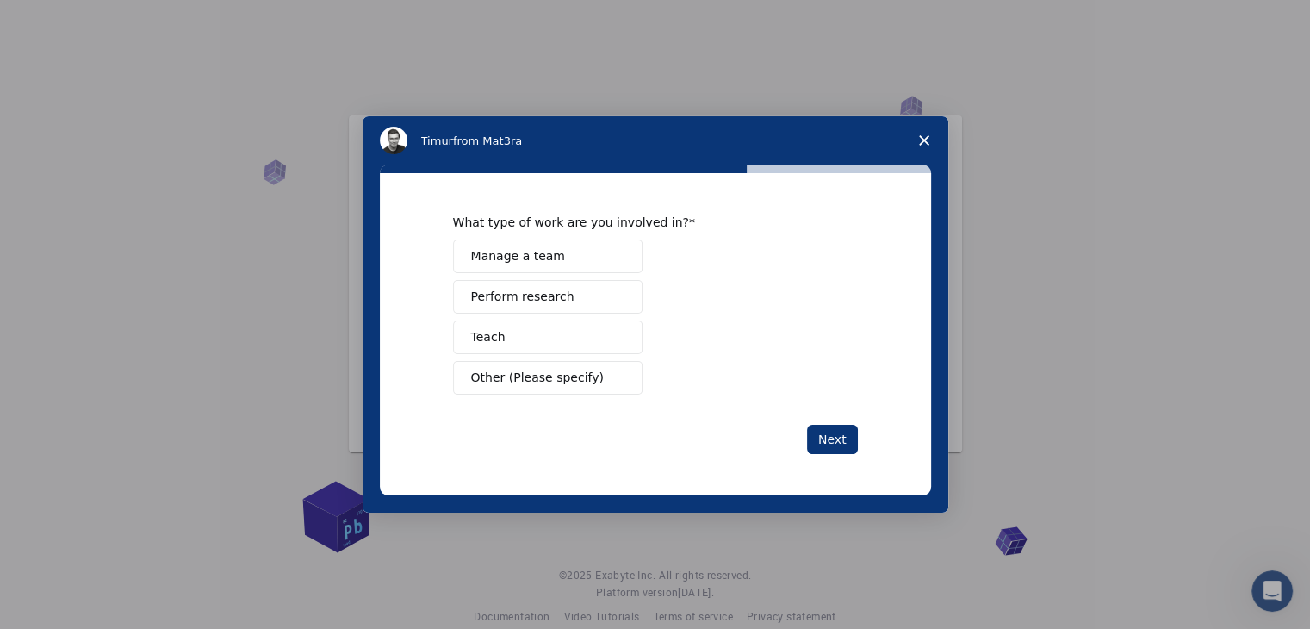
click at [530, 329] on button "Teach" at bounding box center [547, 337] width 189 height 34
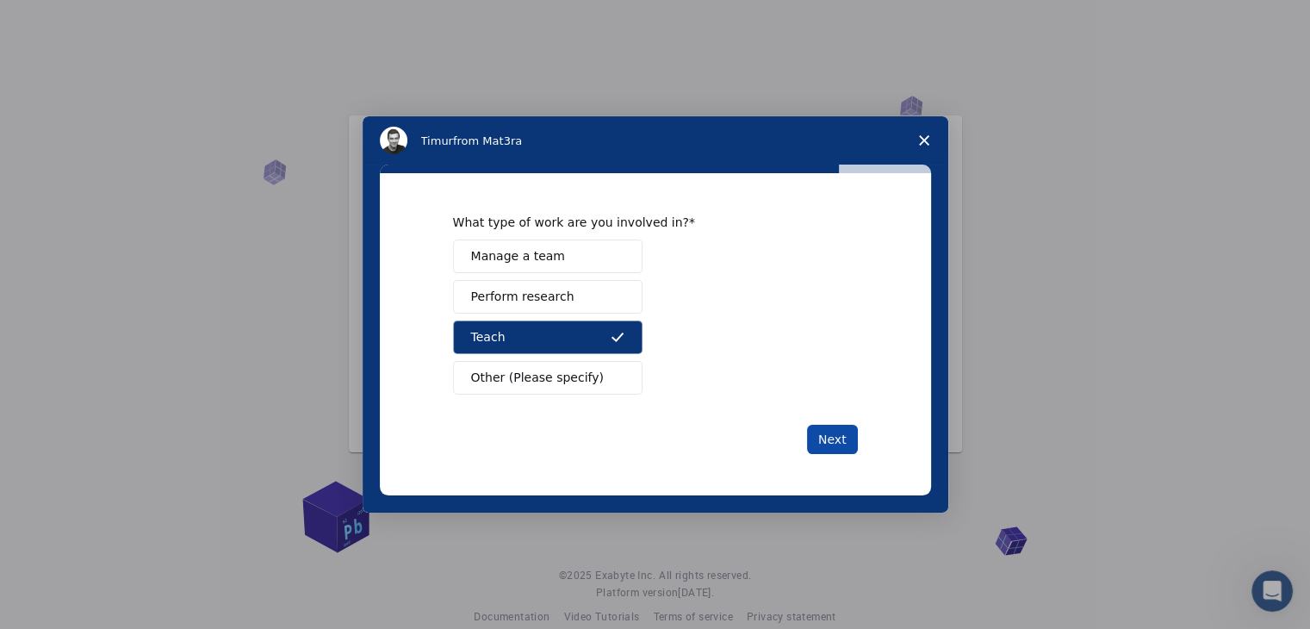
click at [829, 441] on button "Next" at bounding box center [832, 439] width 51 height 29
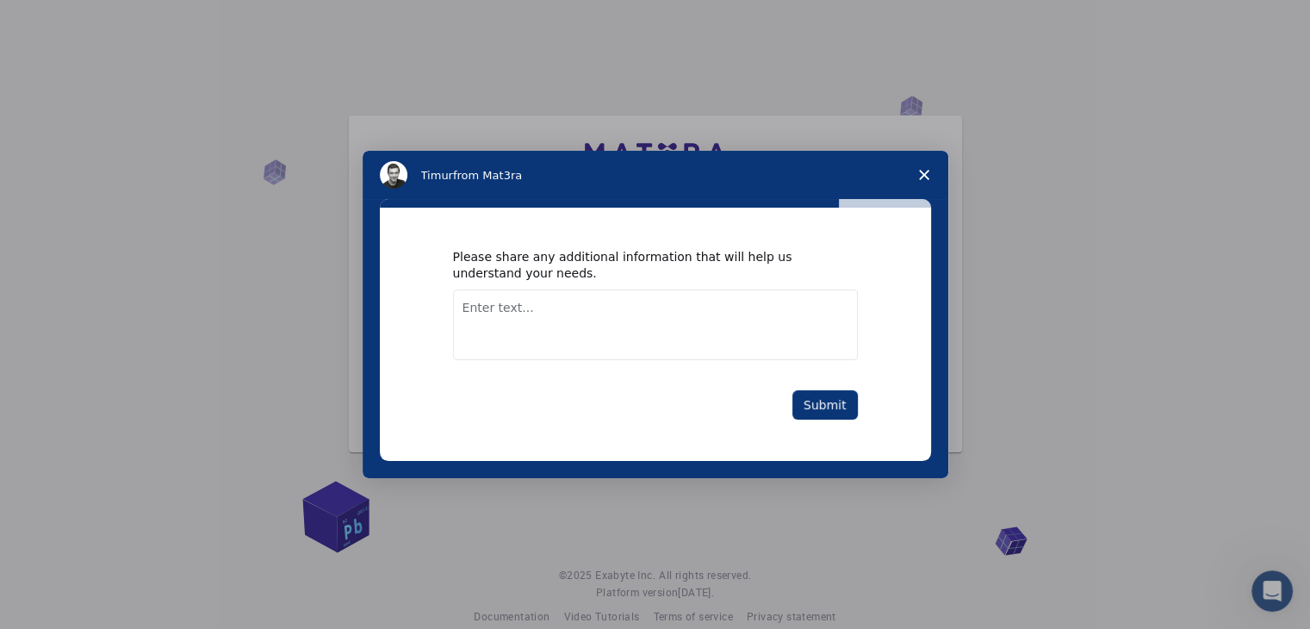
click at [644, 370] on div "Please share any additional information that will help us understand your needs…" at bounding box center [655, 334] width 405 height 170
click at [637, 327] on textarea "Enter text..." at bounding box center [655, 324] width 405 height 71
type textarea ".."
click at [824, 402] on button "Submit" at bounding box center [824, 404] width 65 height 29
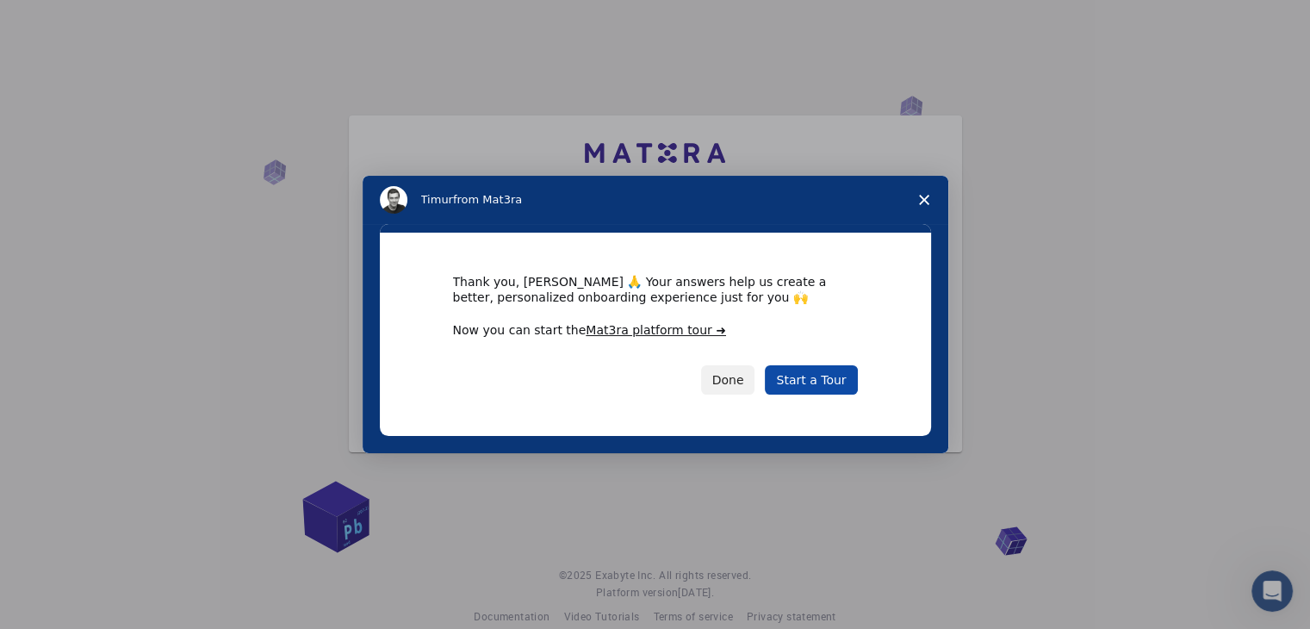
click at [826, 391] on link "Start a Tour" at bounding box center [811, 379] width 92 height 29
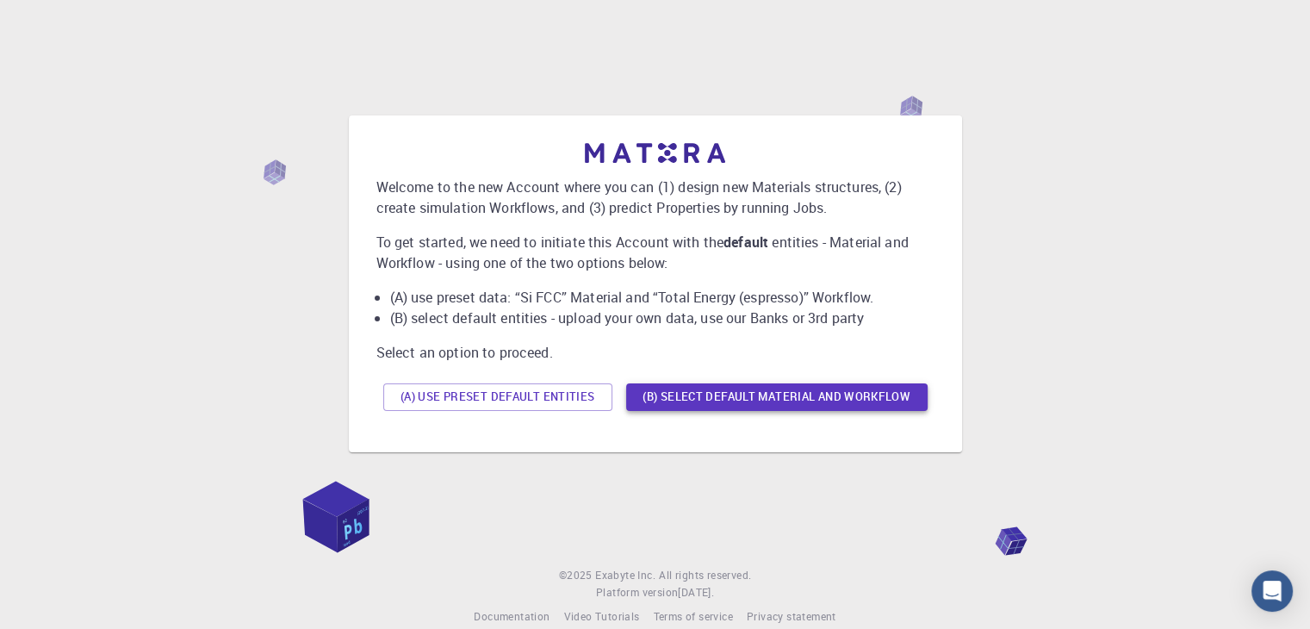
click at [848, 407] on button "(B) Select default material and workflow" at bounding box center [776, 397] width 301 height 28
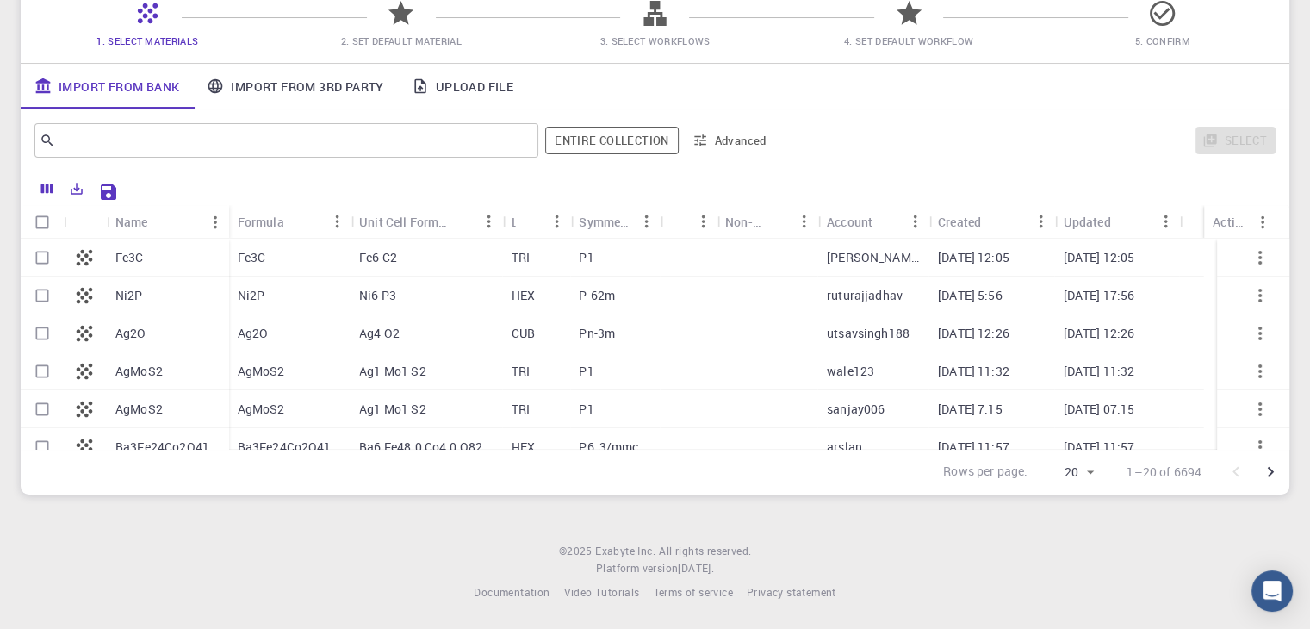
scroll to position [67, 0]
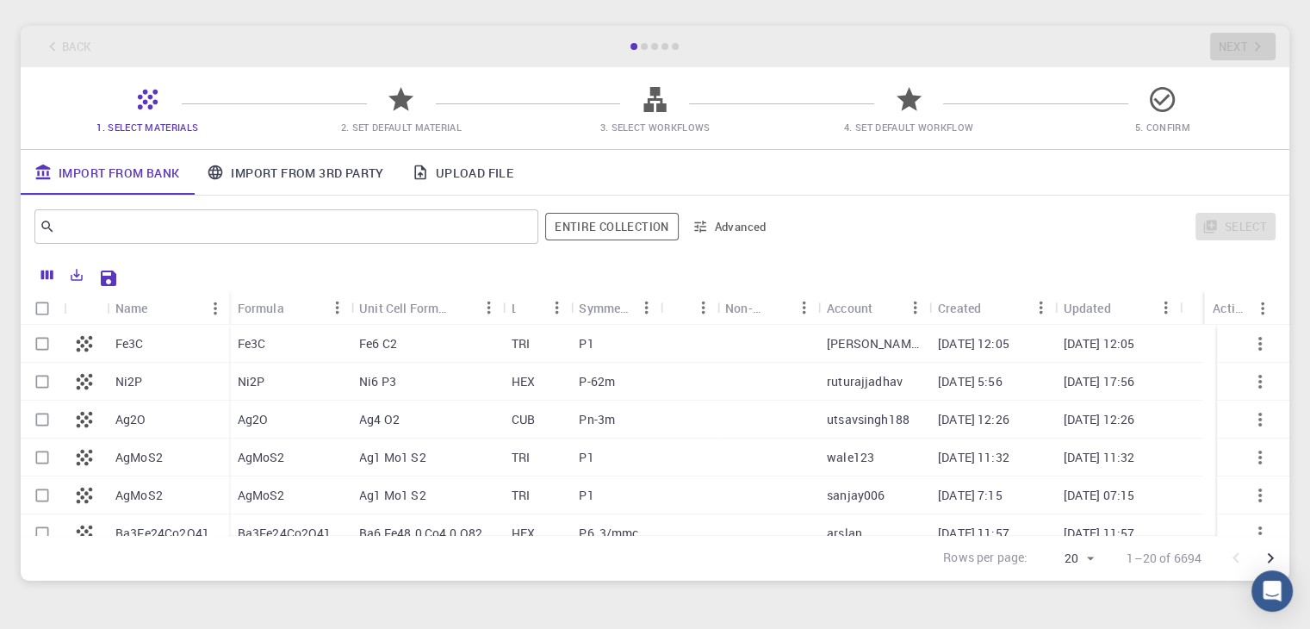
click at [400, 103] on icon at bounding box center [400, 99] width 25 height 24
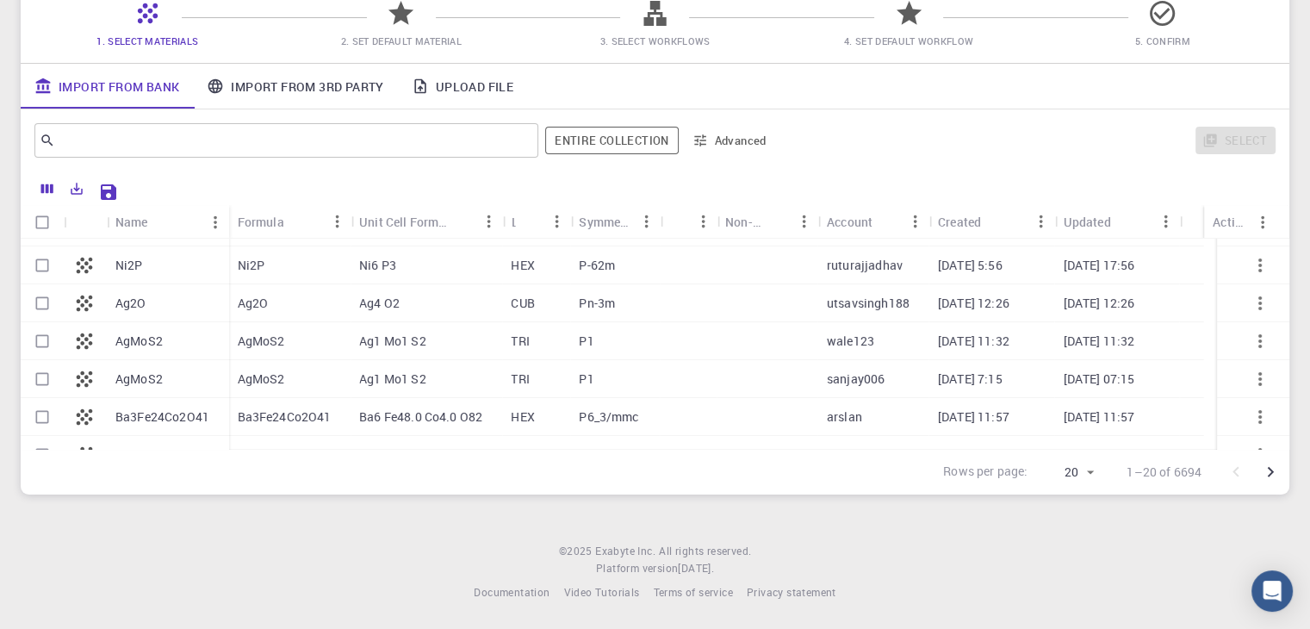
scroll to position [0, 0]
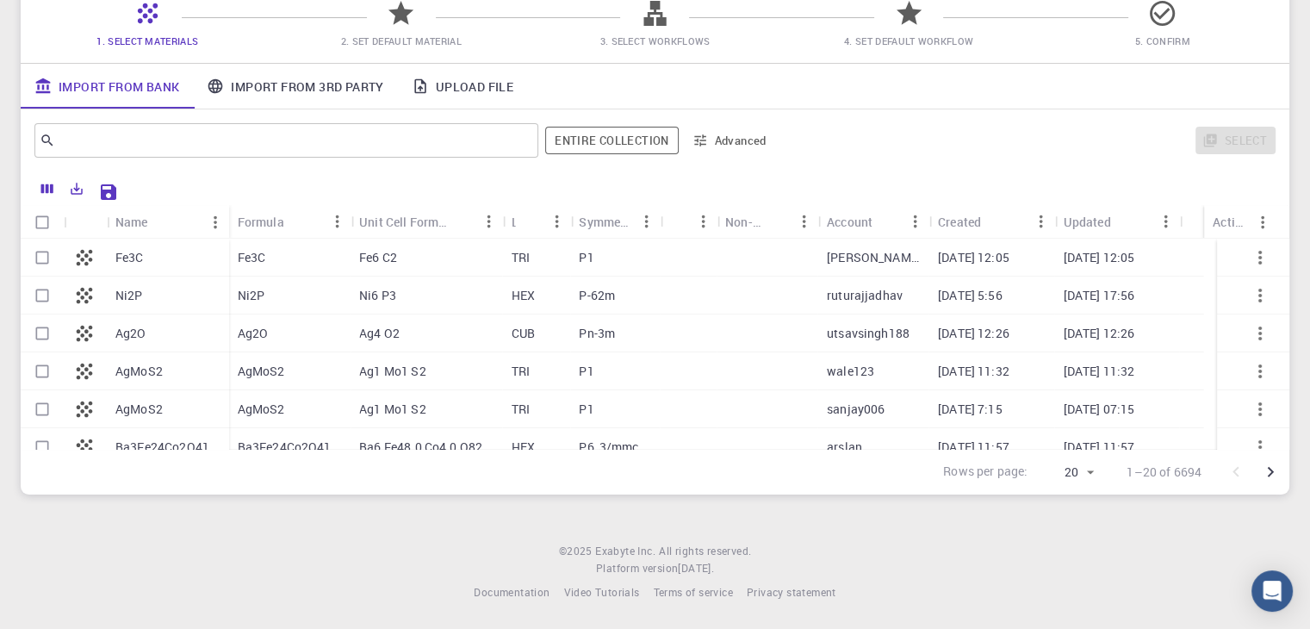
click at [116, 270] on div "Fe3C" at bounding box center [168, 258] width 122 height 38
checkbox input "true"
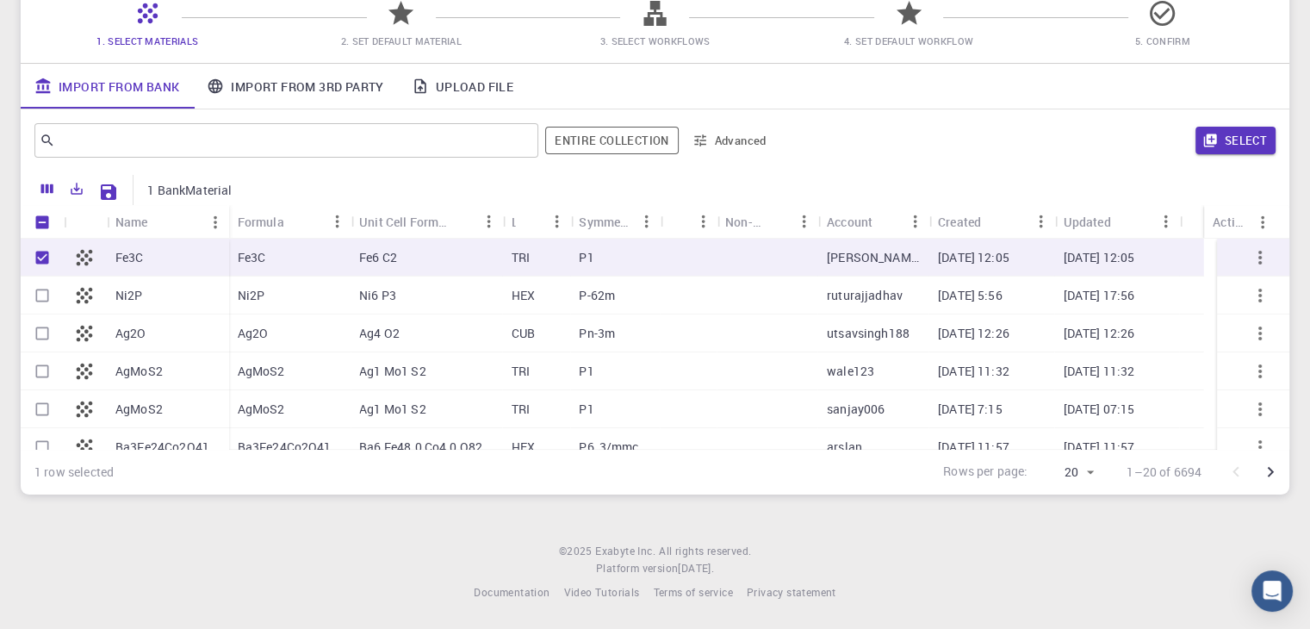
click at [195, 253] on div "Fe3C" at bounding box center [168, 258] width 122 height 38
checkbox input "false"
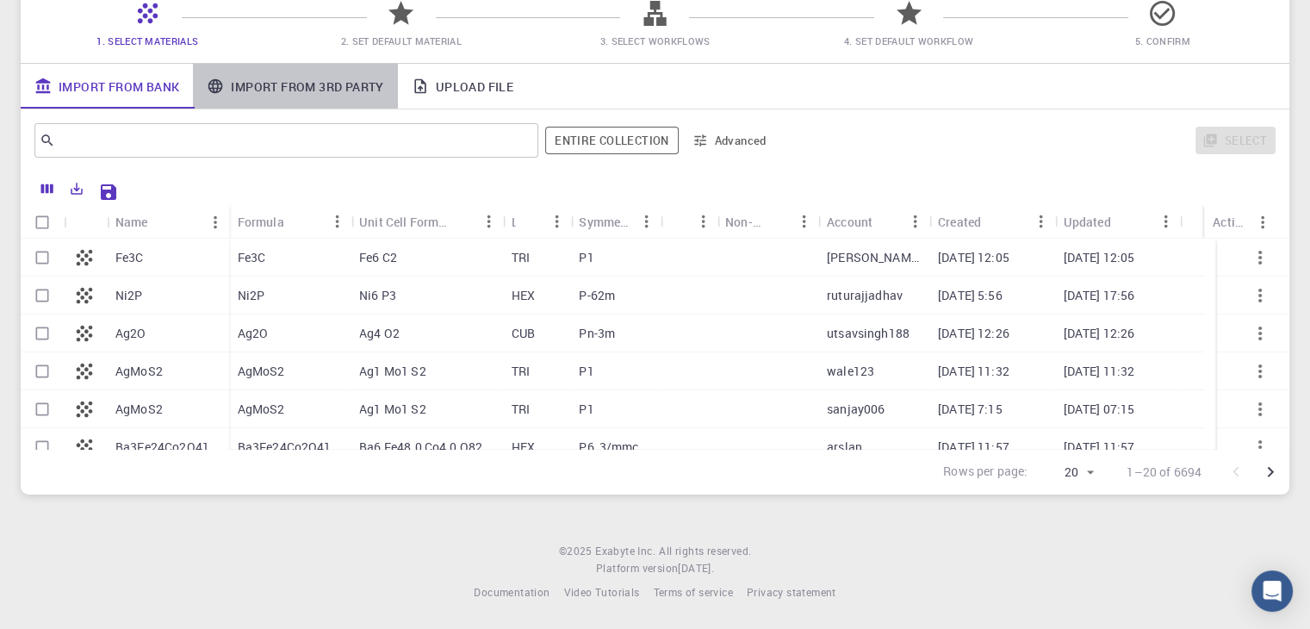
click at [296, 66] on link "Import From 3rd Party" at bounding box center [295, 86] width 204 height 45
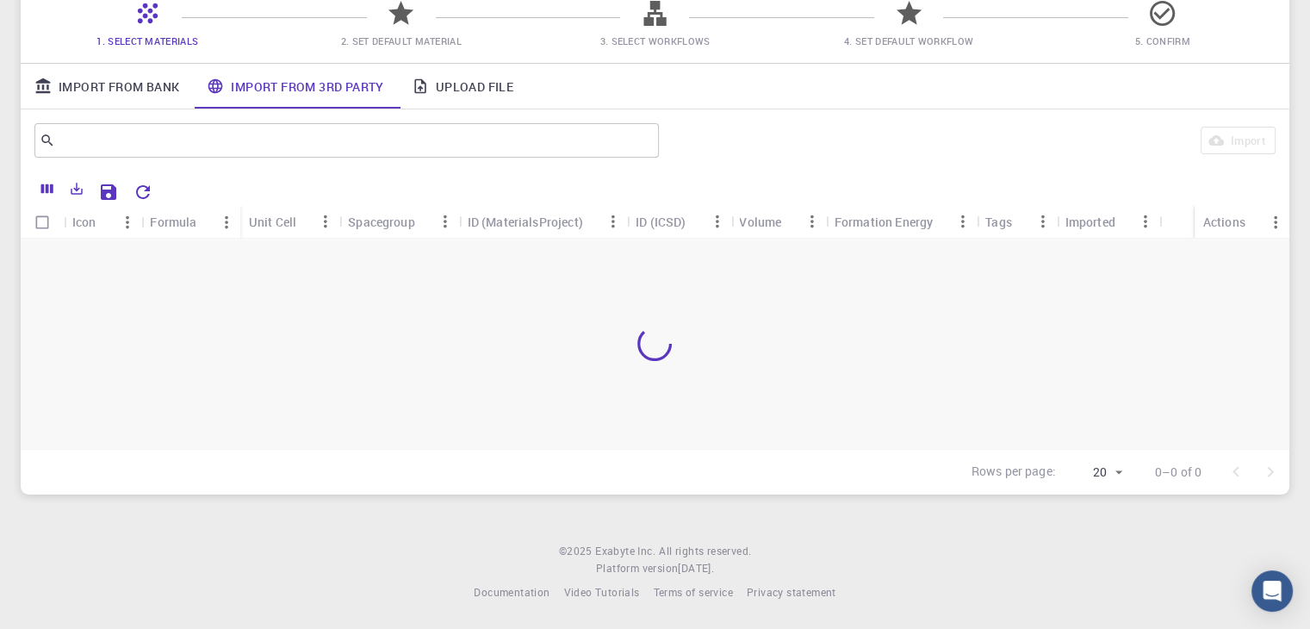
click at [435, 82] on link "Upload File" at bounding box center [462, 86] width 129 height 45
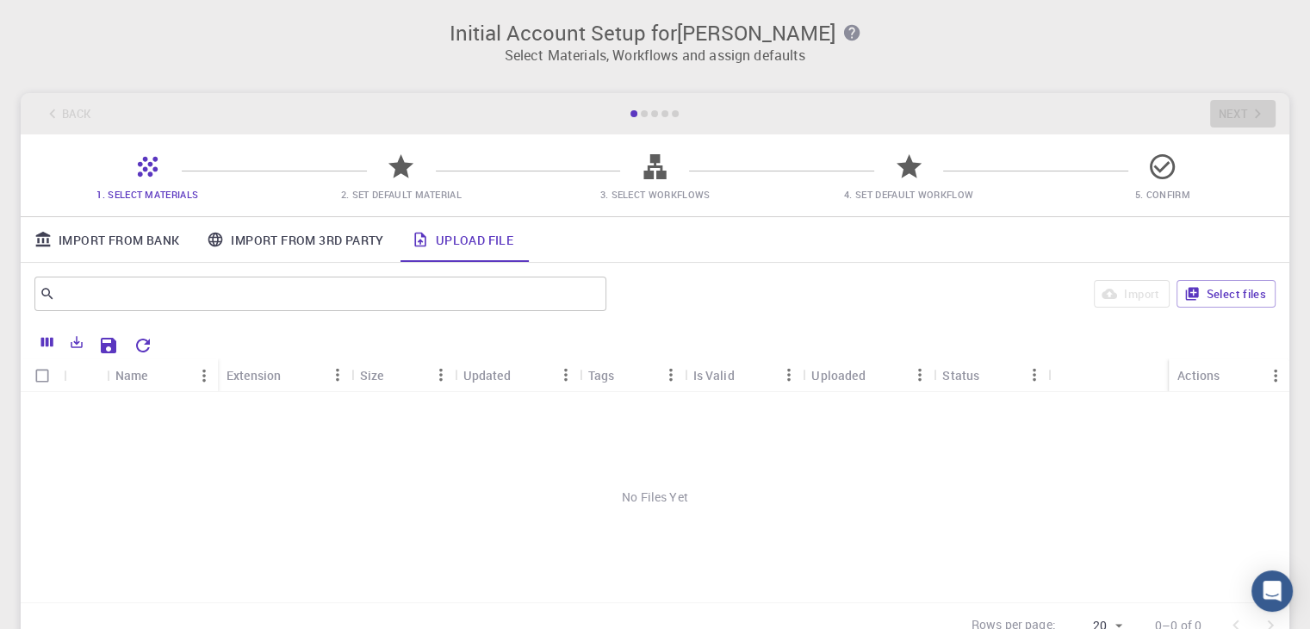
click at [904, 161] on icon at bounding box center [909, 167] width 30 height 30
click at [906, 173] on icon at bounding box center [908, 166] width 25 height 24
click at [404, 183] on div at bounding box center [401, 173] width 30 height 23
click at [314, 235] on link "Import From 3rd Party" at bounding box center [295, 239] width 204 height 45
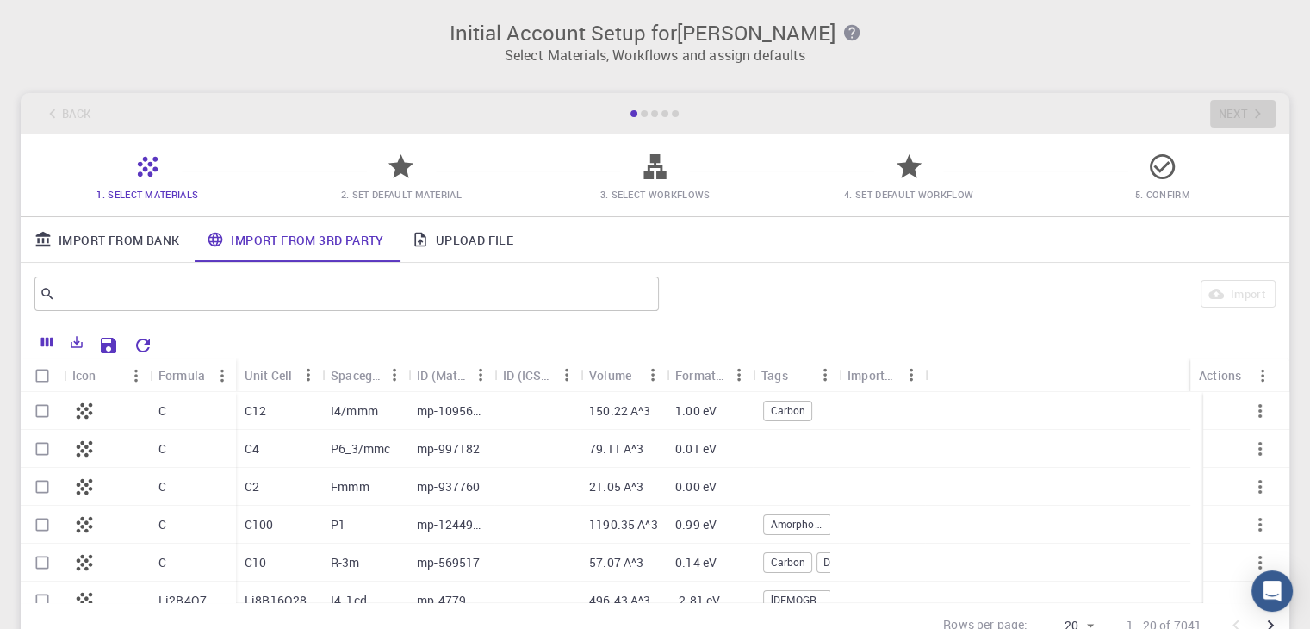
scroll to position [86, 0]
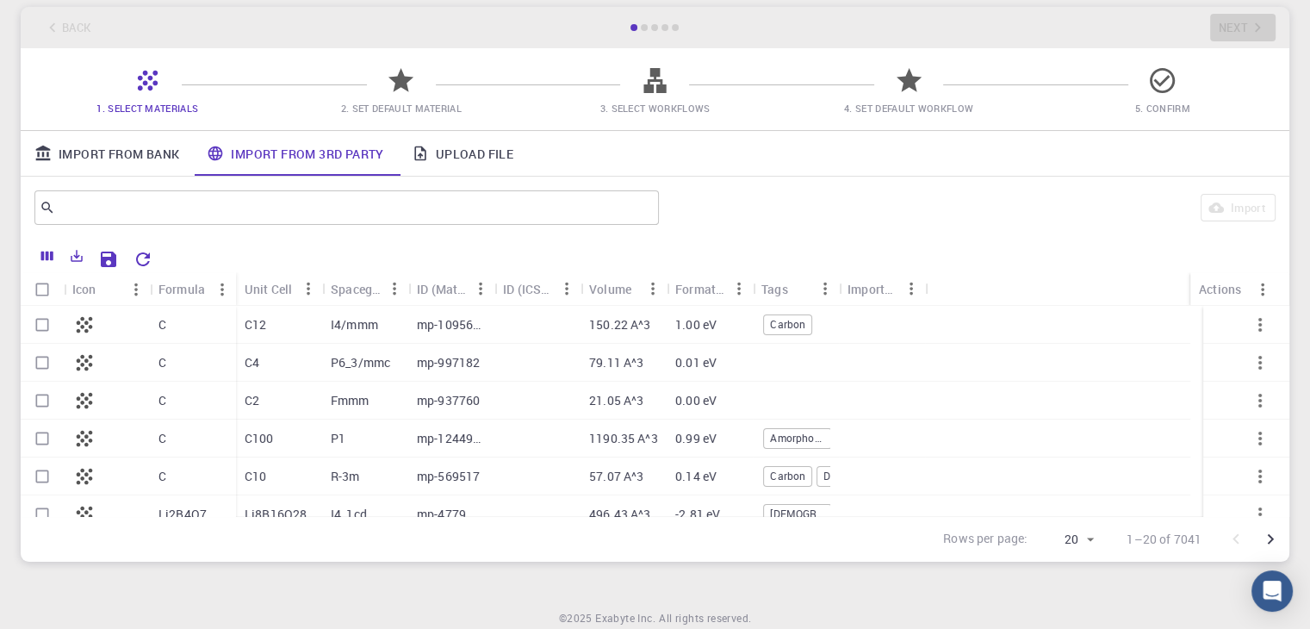
click at [347, 329] on p "I4/mmm" at bounding box center [354, 324] width 47 height 17
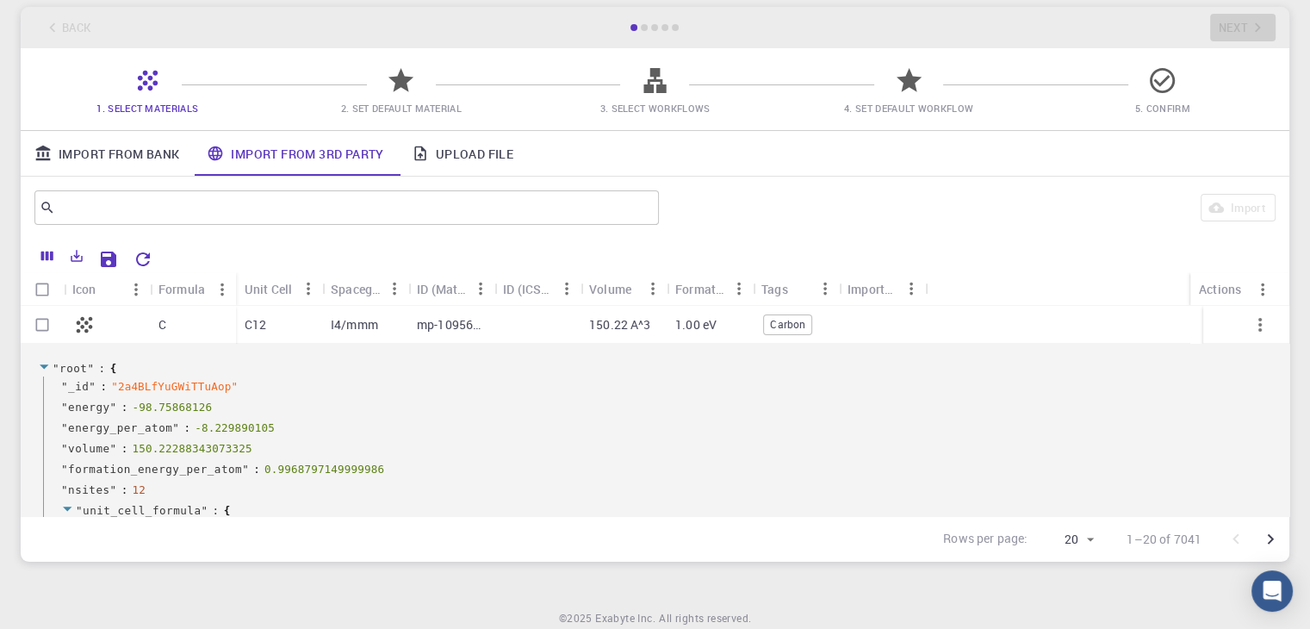
click at [47, 325] on input "Select row" at bounding box center [42, 324] width 33 height 33
checkbox input "true"
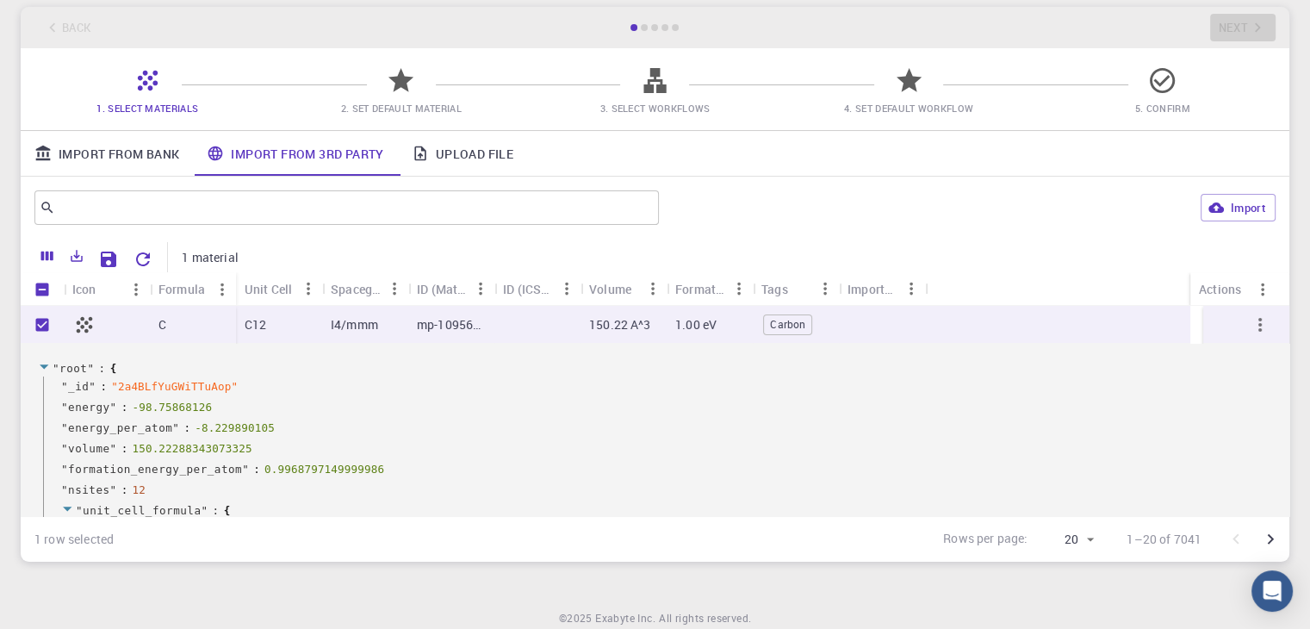
scroll to position [0, 0]
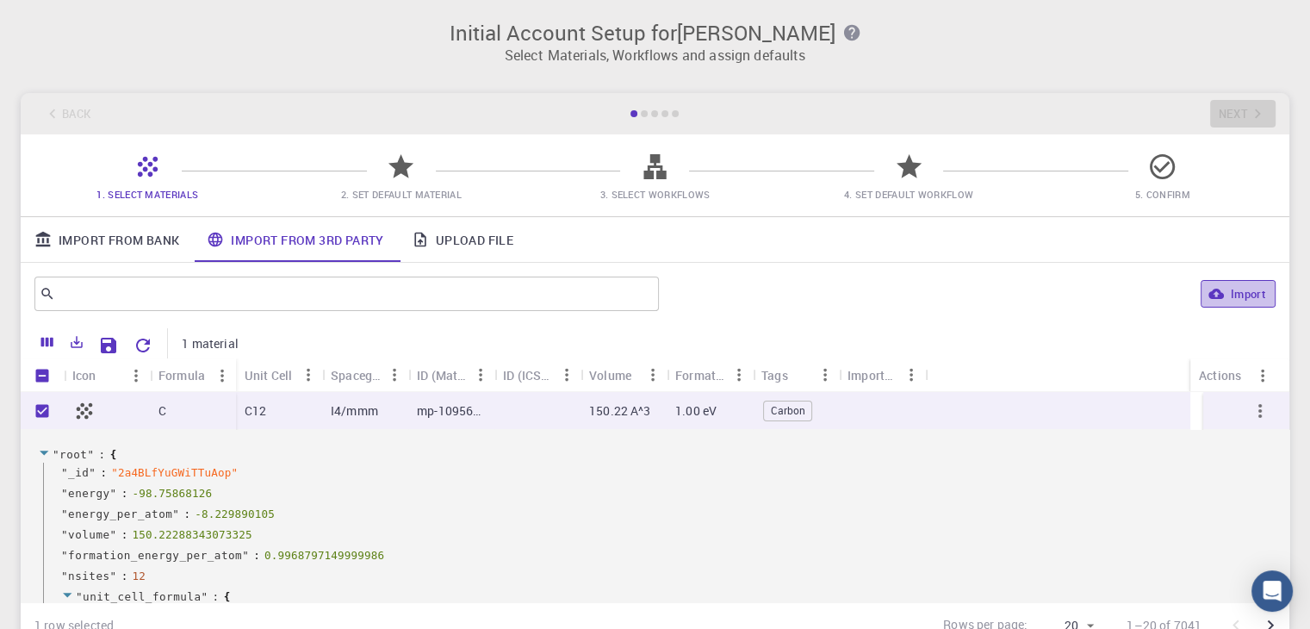
click at [1239, 289] on button "Import" at bounding box center [1238, 294] width 75 height 28
checkbox input "false"
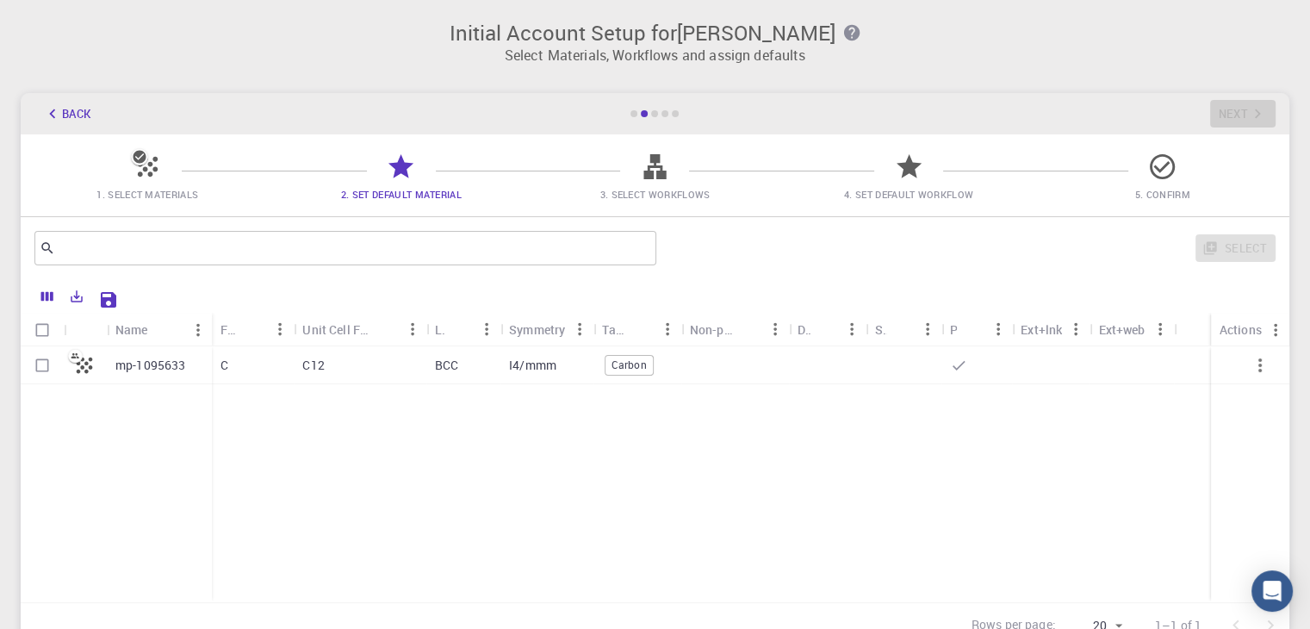
click at [253, 359] on div "C" at bounding box center [253, 365] width 82 height 38
checkbox input "true"
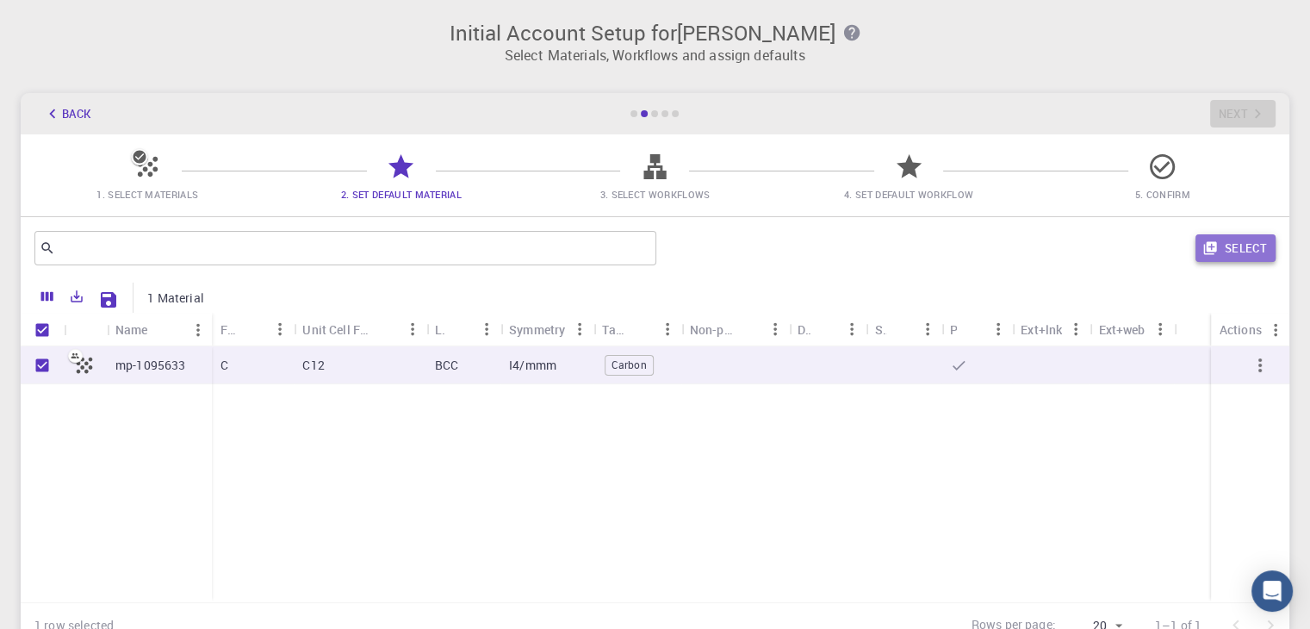
click at [1258, 248] on button "Select" at bounding box center [1236, 248] width 80 height 28
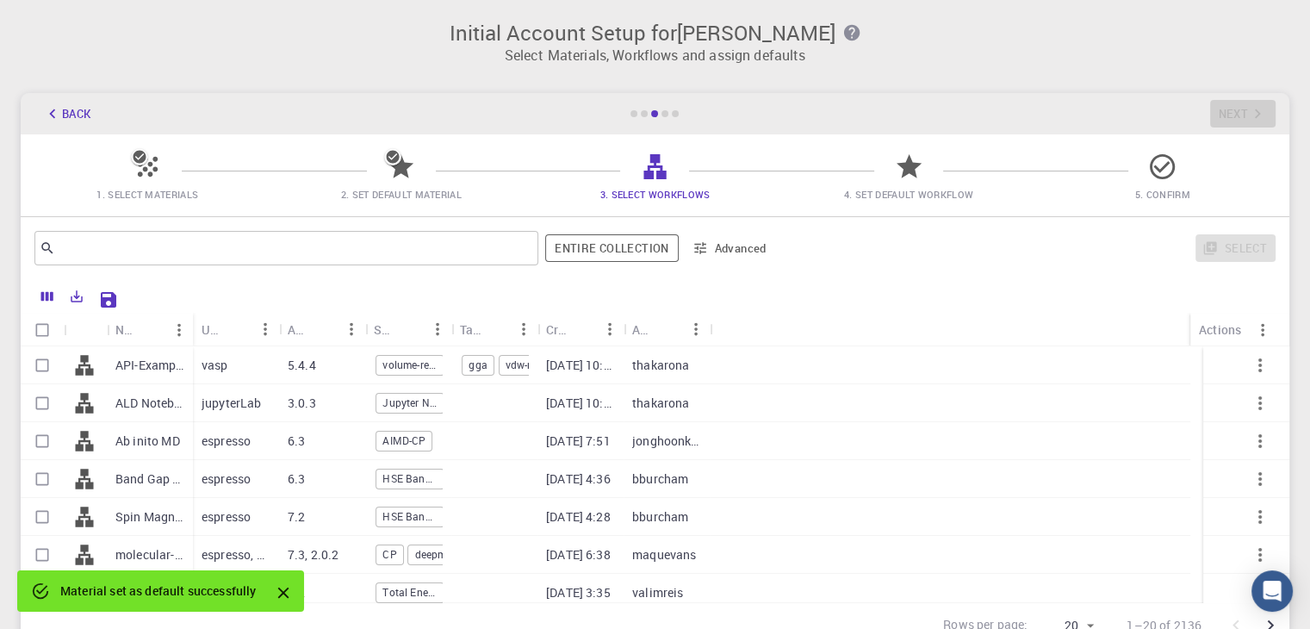
scroll to position [86, 0]
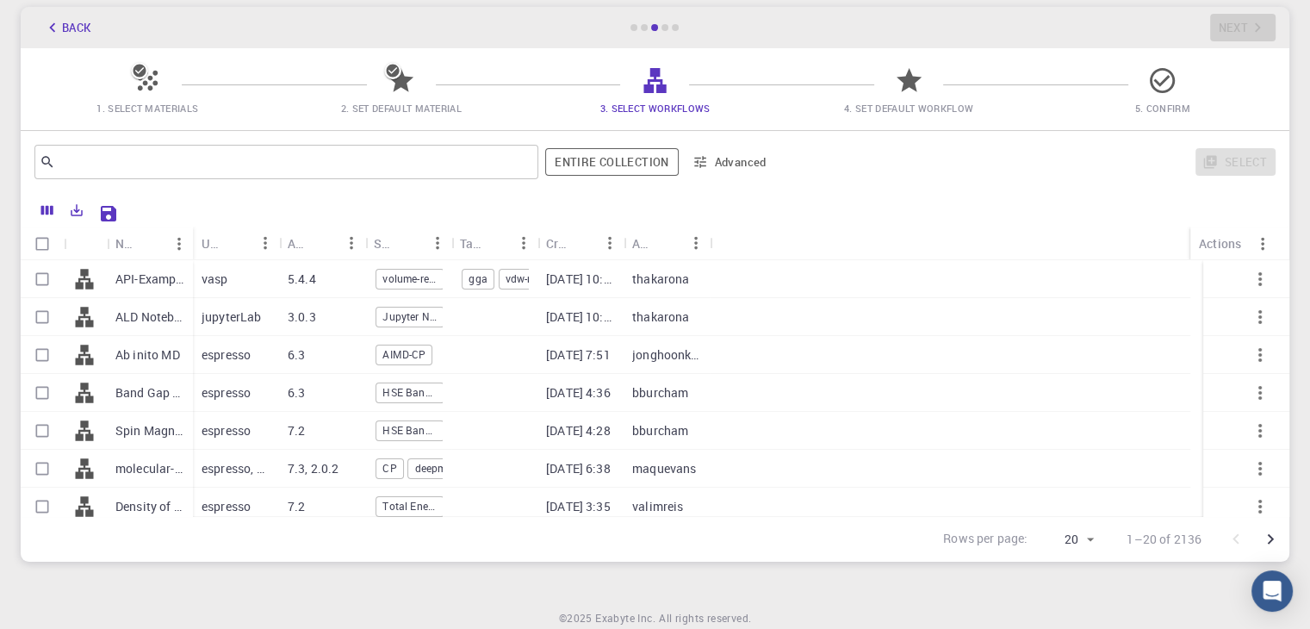
click at [233, 285] on div "vasp" at bounding box center [236, 279] width 86 height 38
checkbox input "true"
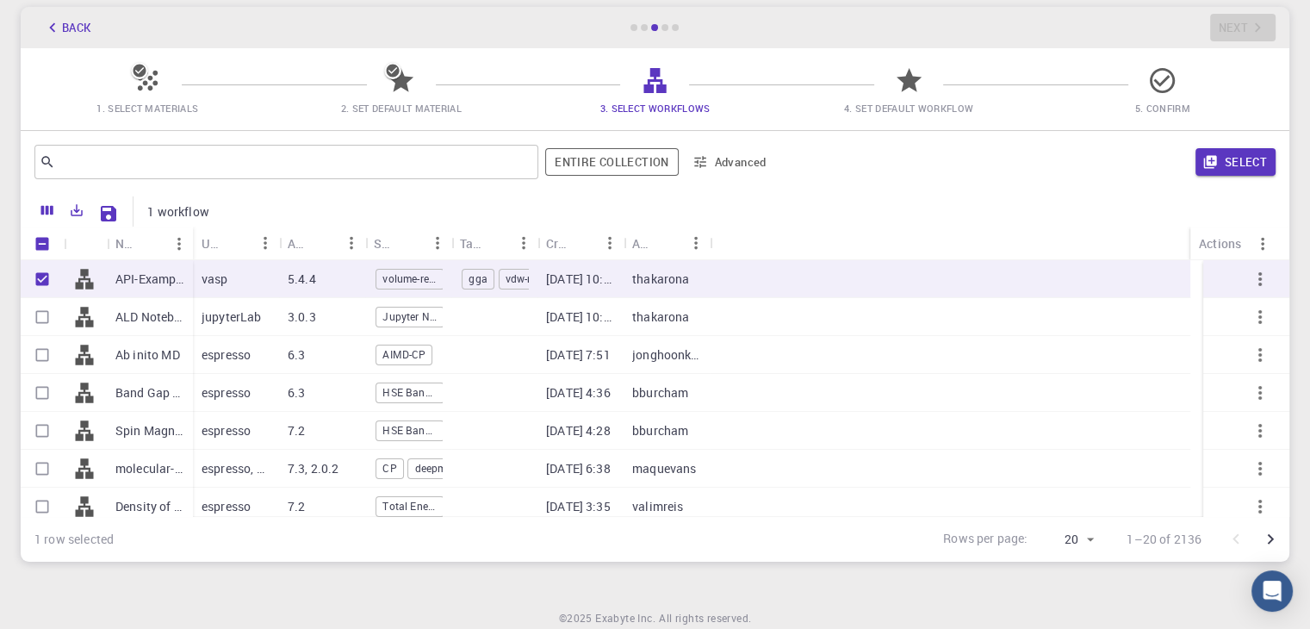
click at [265, 322] on div "jupyterLab" at bounding box center [236, 317] width 86 height 38
checkbox input "true"
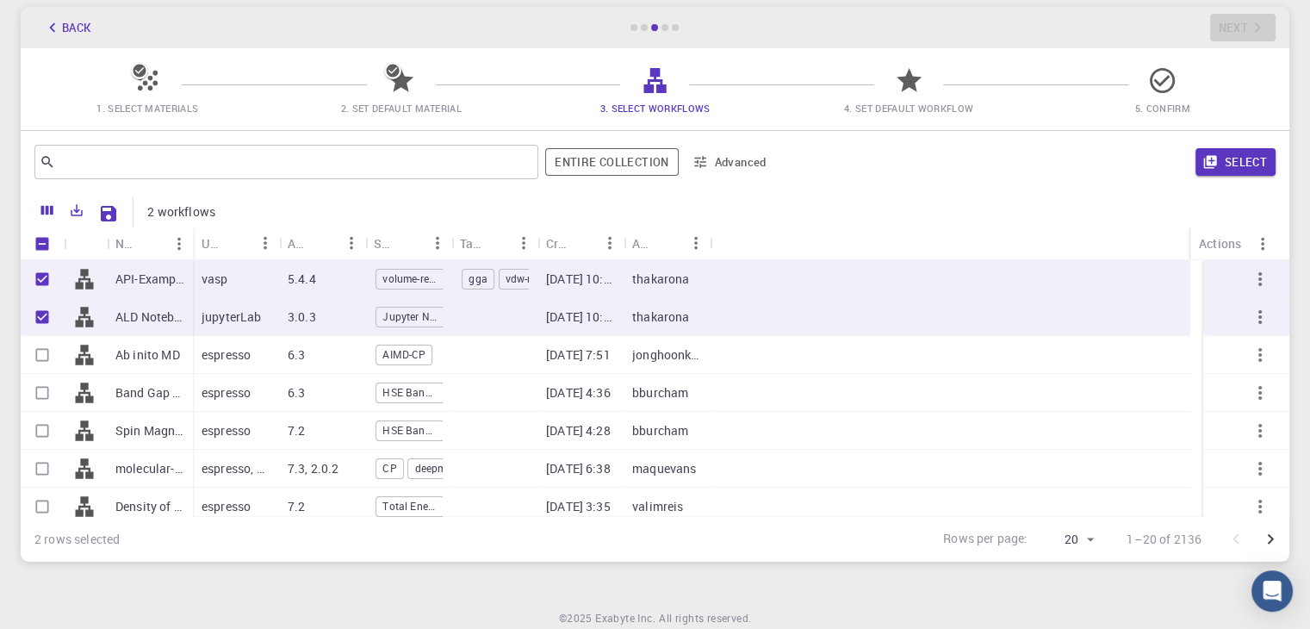
click at [140, 359] on p "Ab inito MD" at bounding box center [147, 354] width 65 height 17
checkbox input "true"
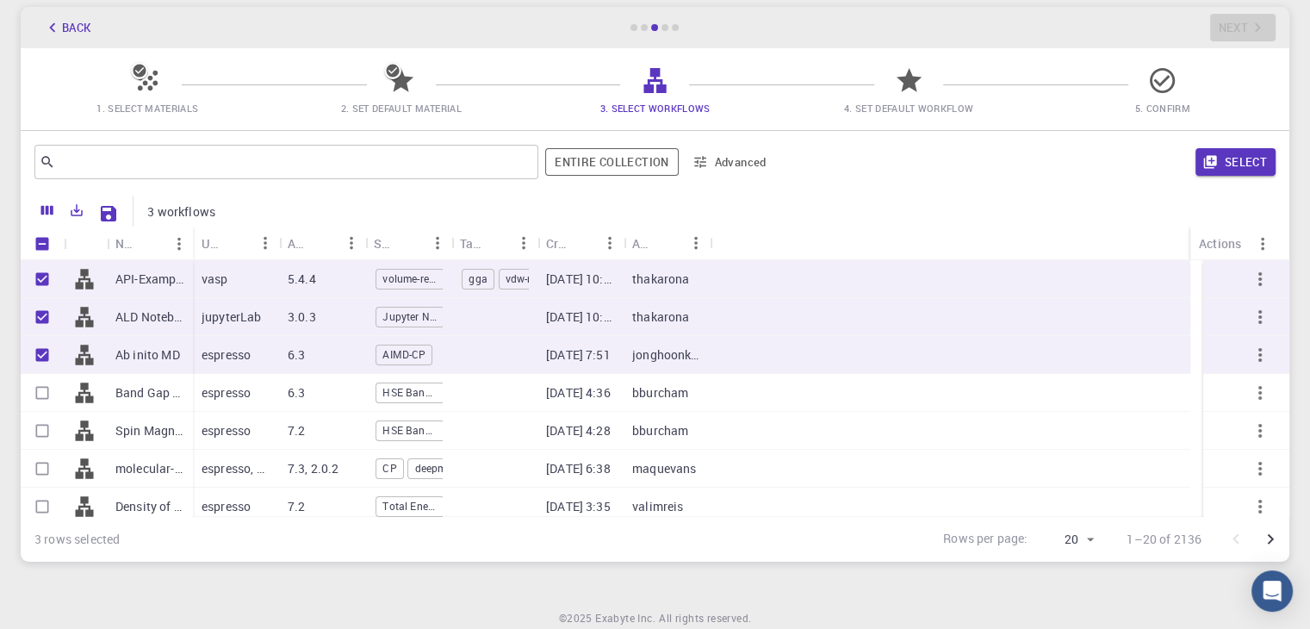
click at [146, 391] on p "Band Gap + DoS - HSE (clone) (clone) (clone)" at bounding box center [149, 392] width 69 height 17
checkbox input "true"
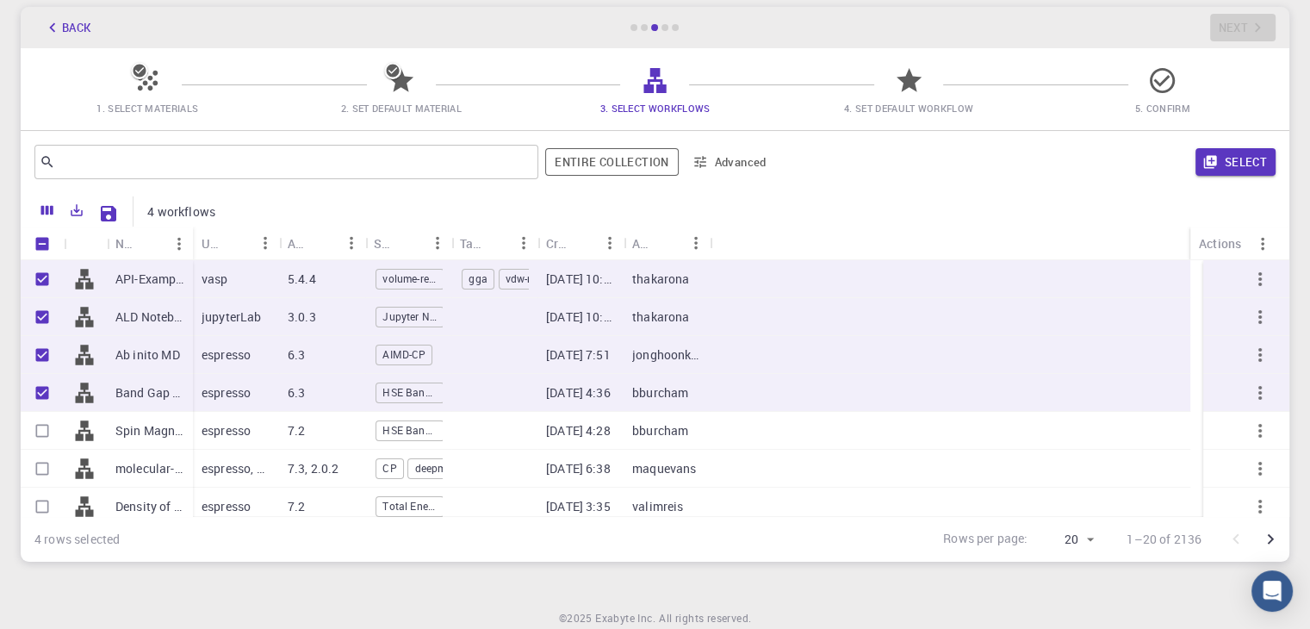
click at [147, 418] on div "Spin Magneti" at bounding box center [150, 431] width 86 height 38
checkbox input "true"
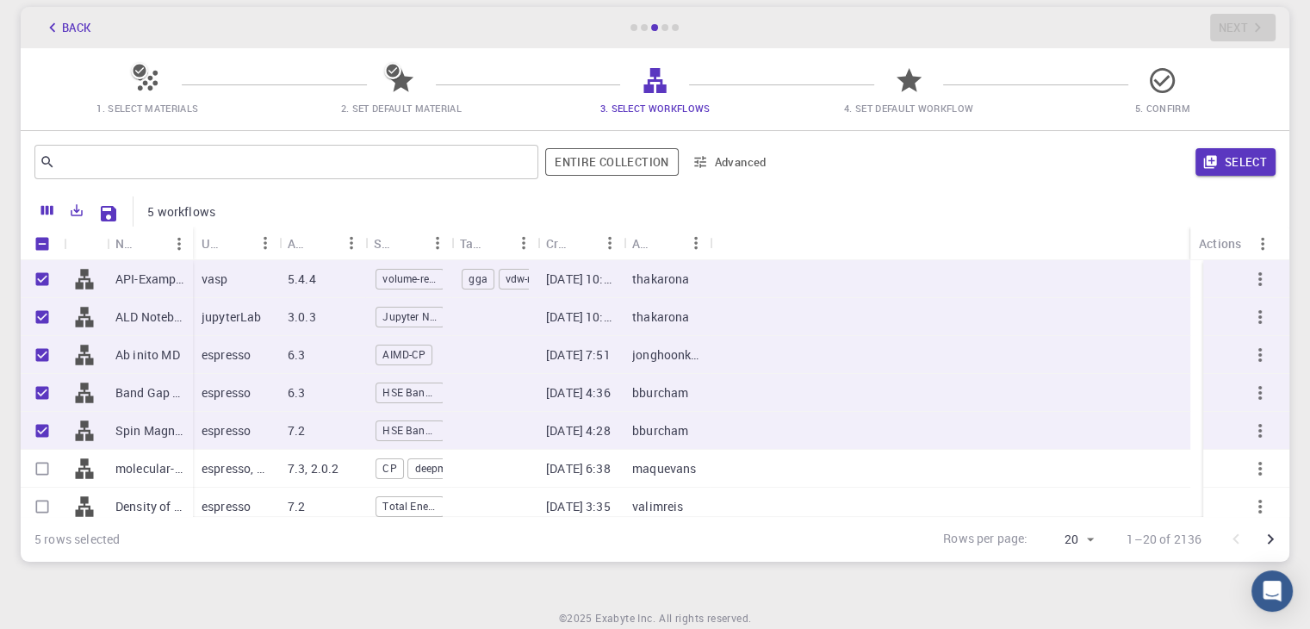
click at [158, 453] on div "molecular-dynamics" at bounding box center [150, 469] width 86 height 38
checkbox input "true"
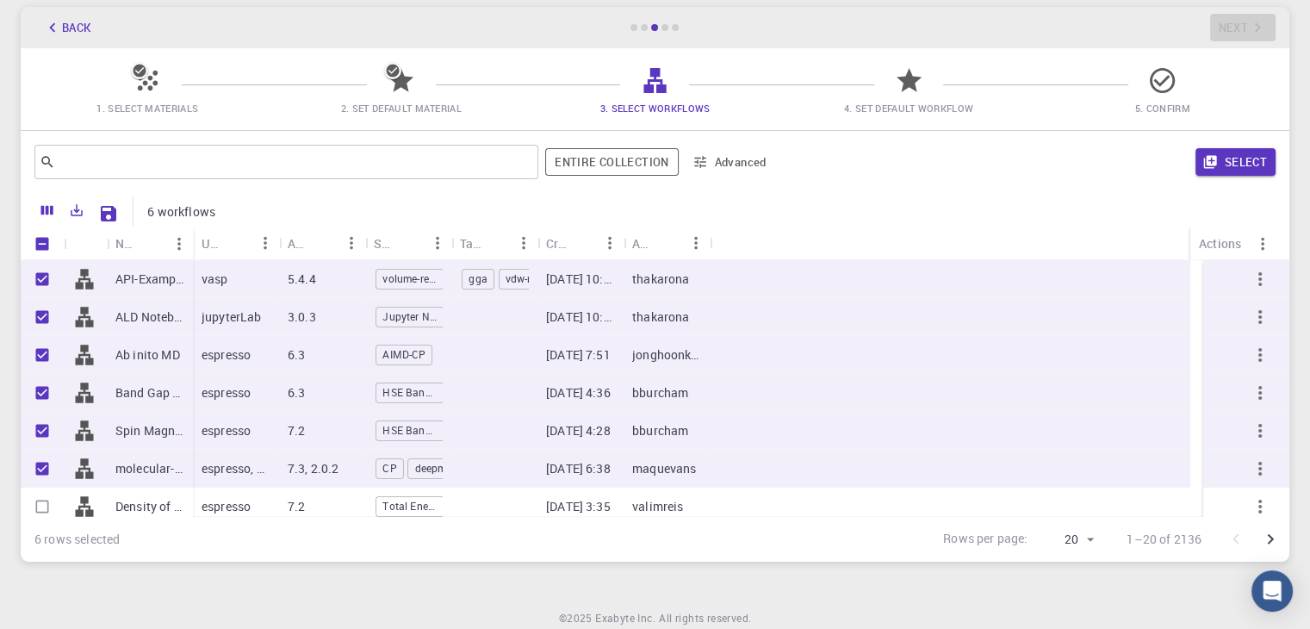
click at [163, 491] on div "Density of states" at bounding box center [150, 507] width 86 height 38
checkbox input "true"
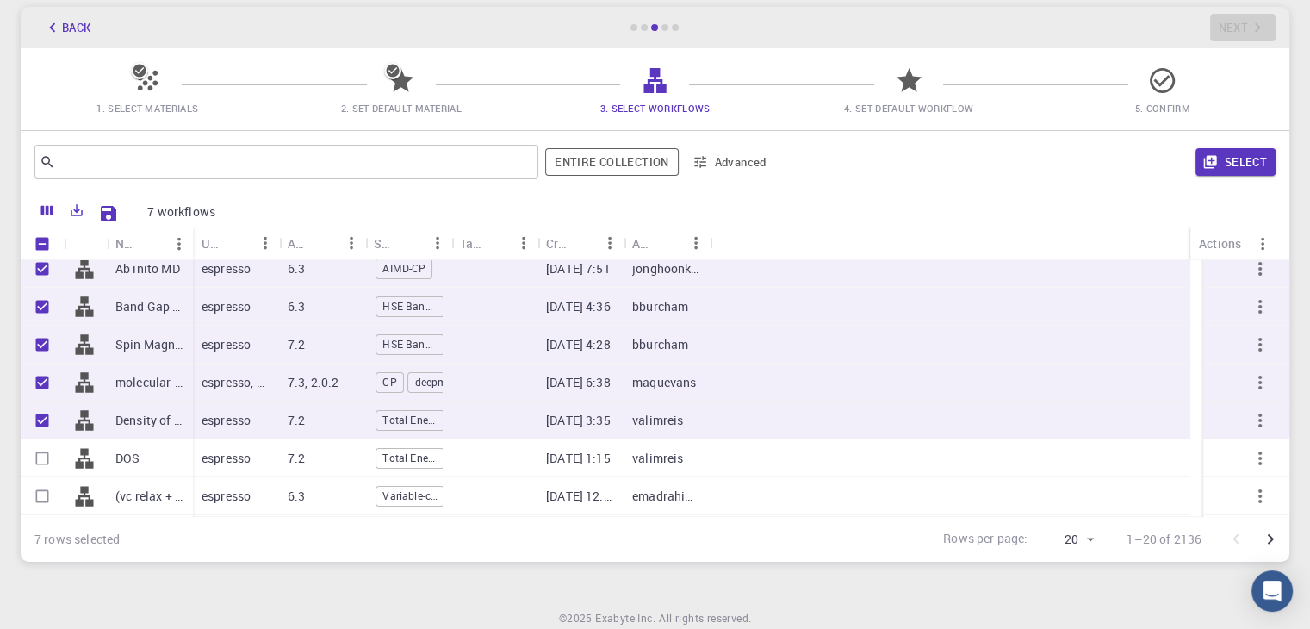
click at [186, 493] on div "(vc relax + band gap + band str + dos) CuSn2SCl5" at bounding box center [150, 496] width 86 height 38
checkbox input "true"
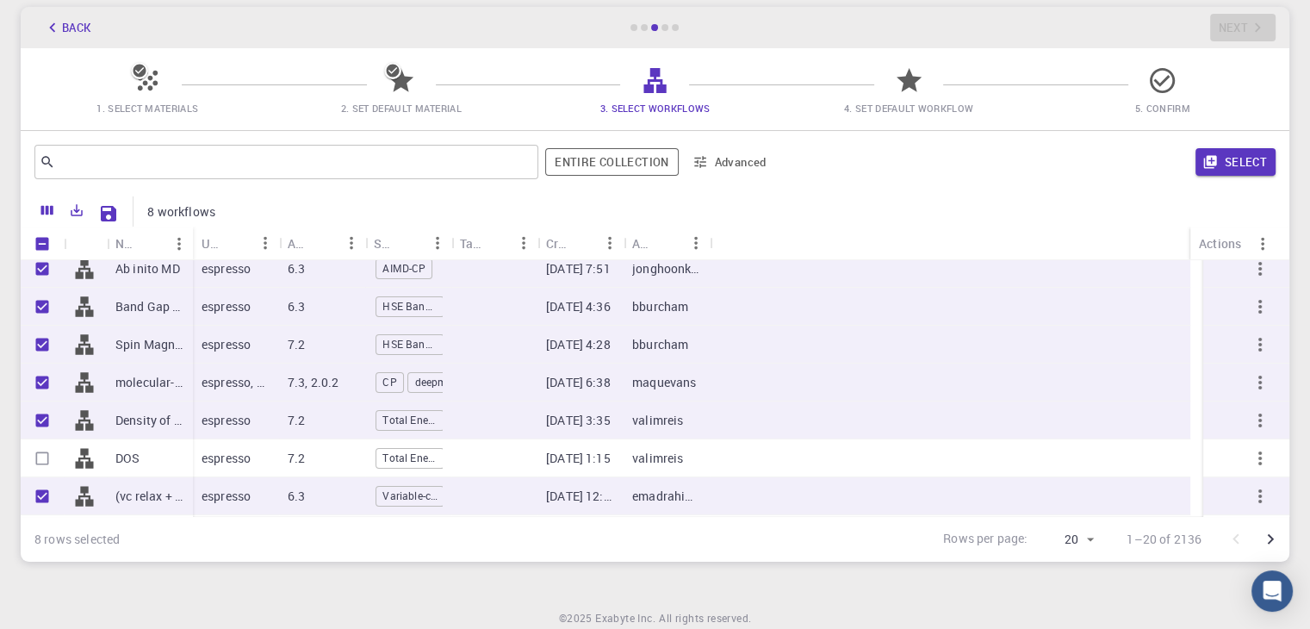
click at [170, 446] on div "DOS" at bounding box center [150, 458] width 86 height 38
checkbox input "true"
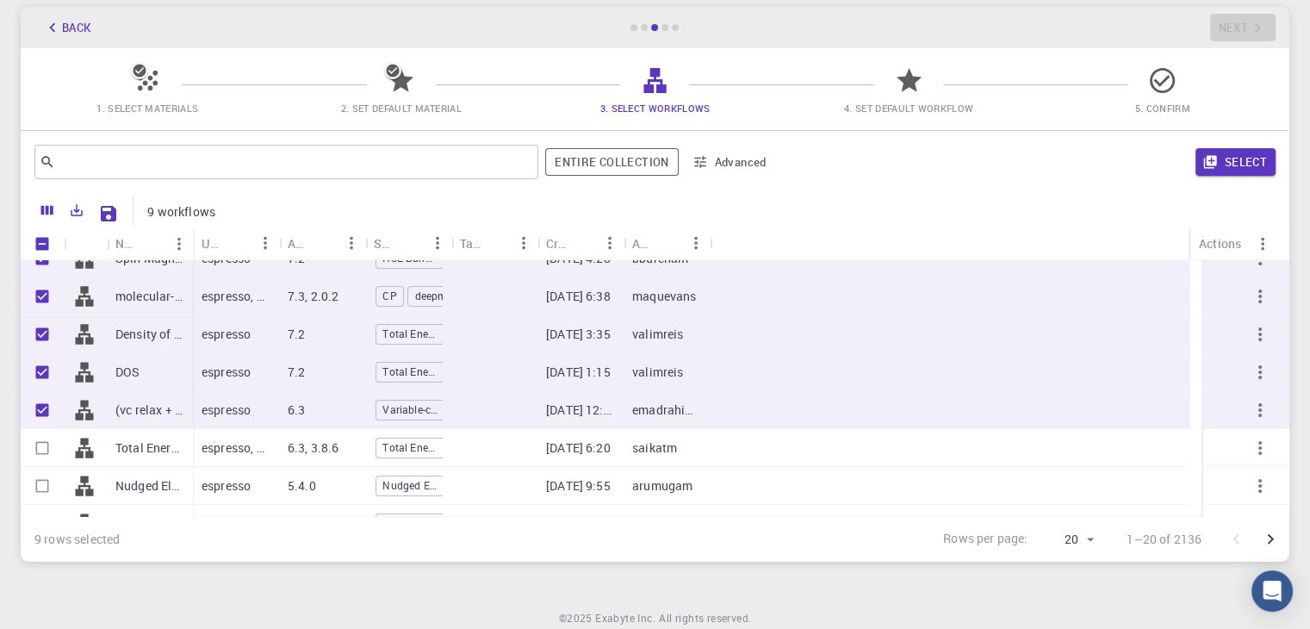
scroll to position [258, 0]
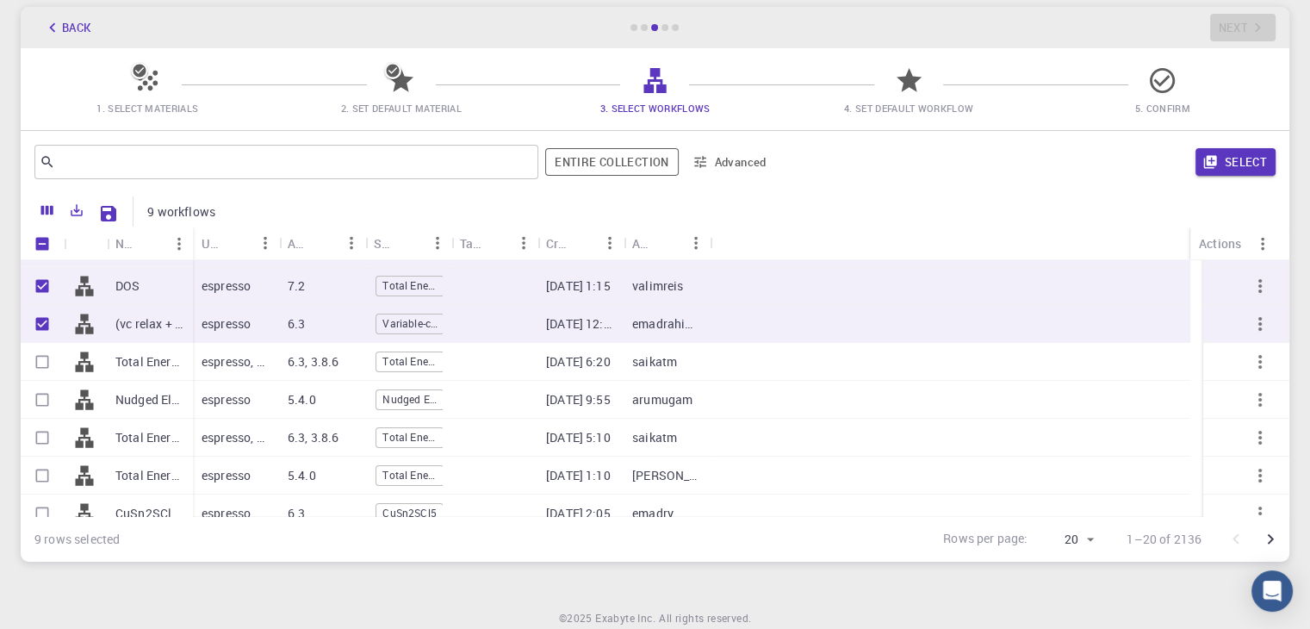
click at [171, 358] on p "Total Energy + WFN" at bounding box center [149, 361] width 69 height 17
checkbox input "true"
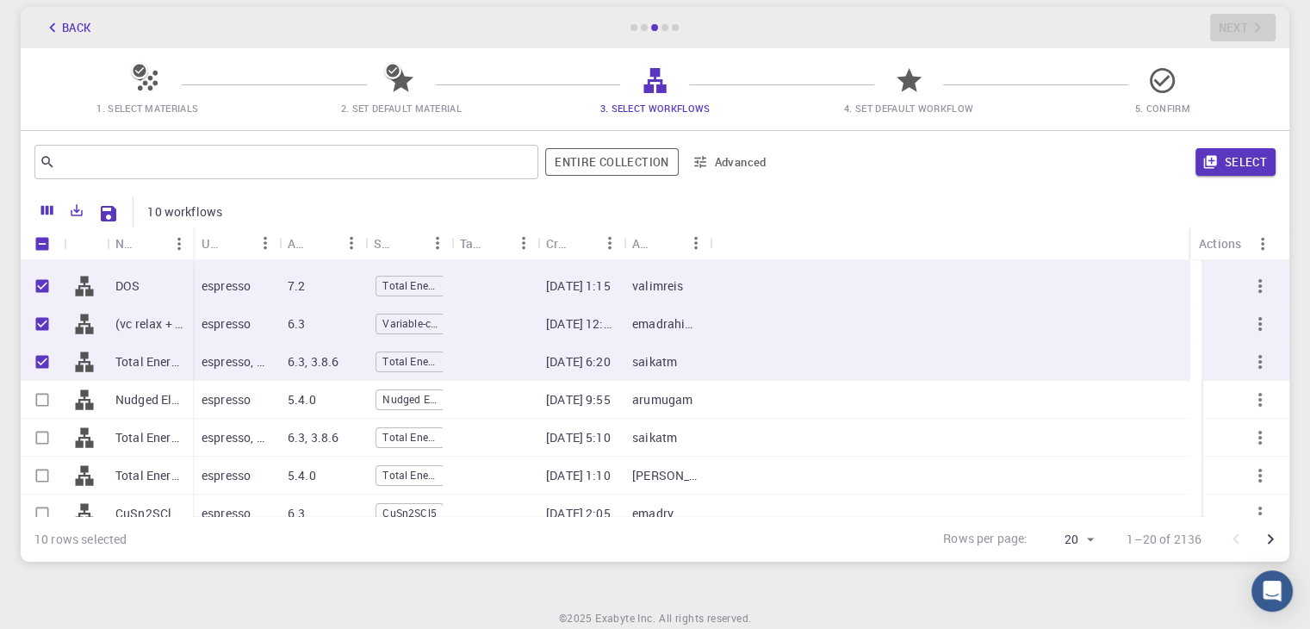
click at [169, 394] on p "Nudged Elastic Band (NEB) (clone)" at bounding box center [149, 399] width 69 height 17
checkbox input "true"
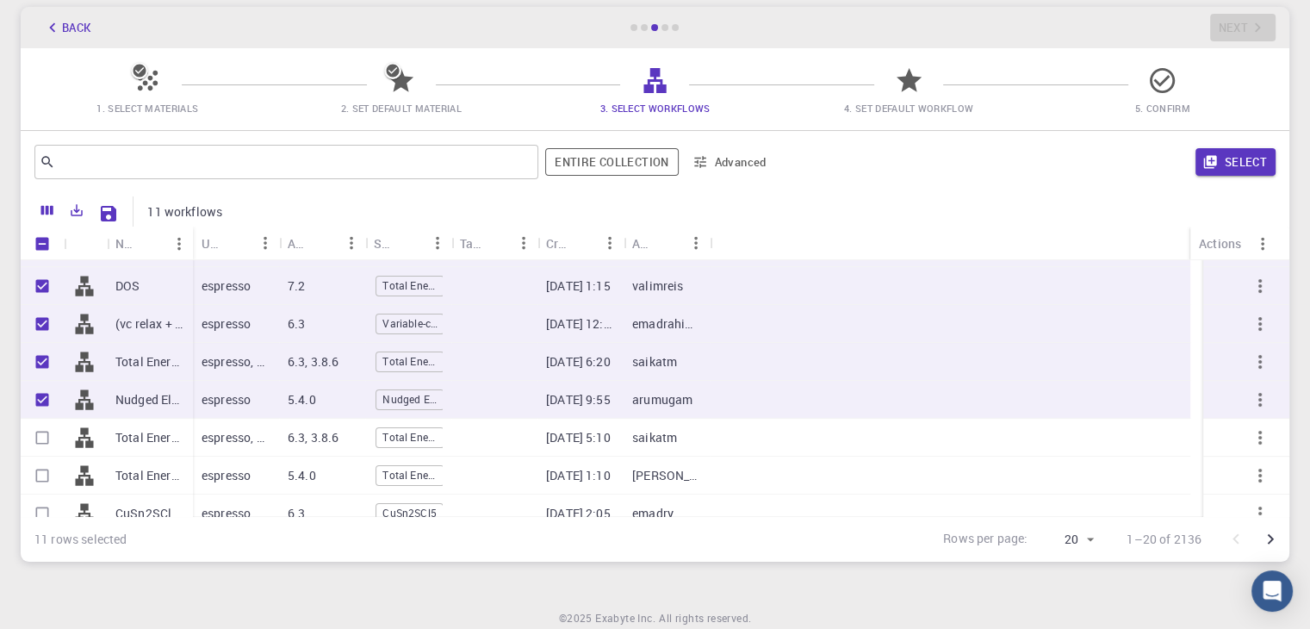
click at [167, 425] on div "Total Energy + WFN" at bounding box center [150, 438] width 86 height 38
checkbox input "true"
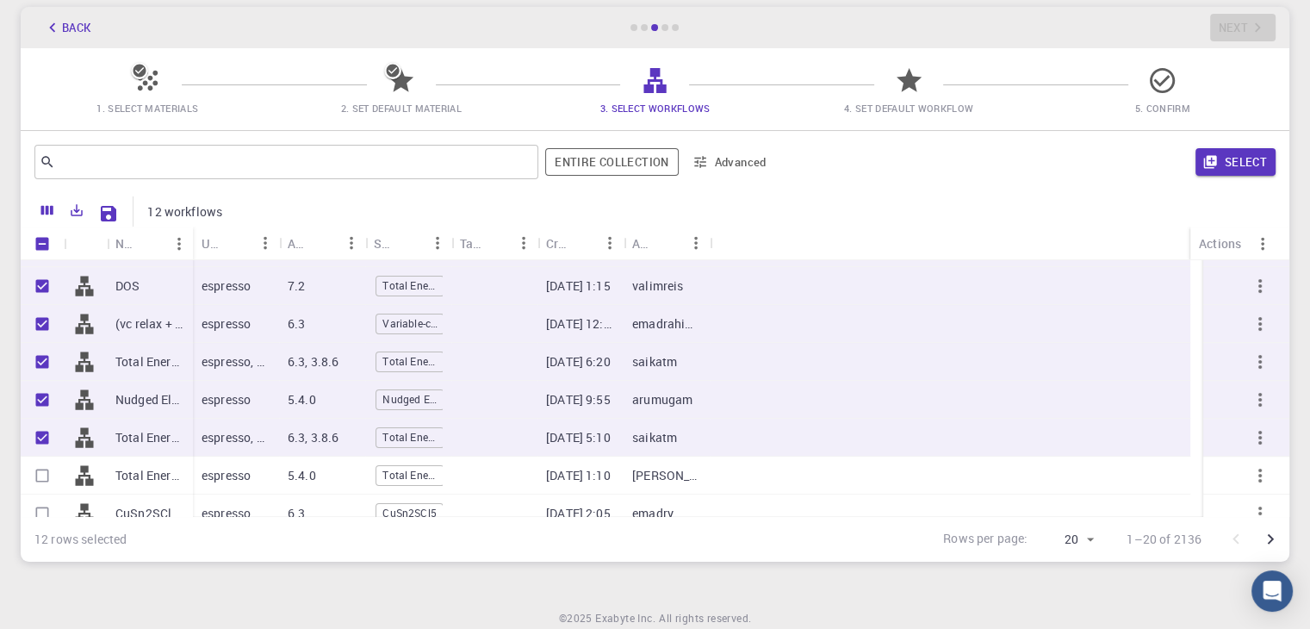
click at [167, 468] on p "Total Energy (clone)" at bounding box center [149, 475] width 69 height 17
checkbox input "true"
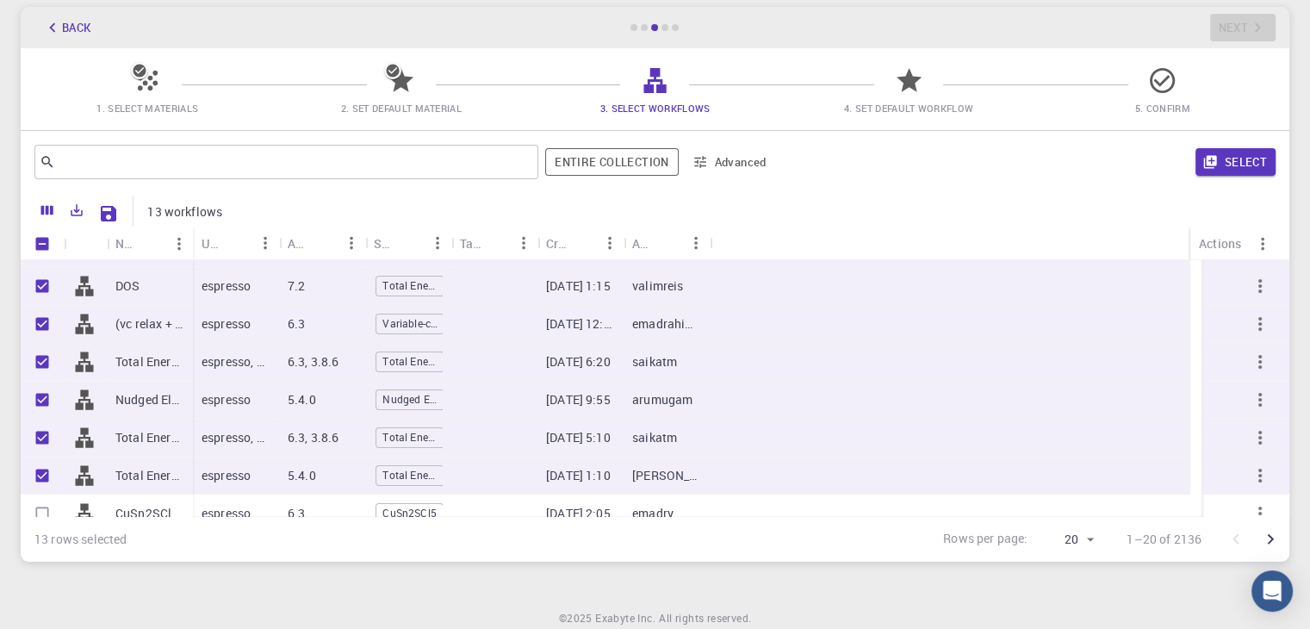
click at [172, 502] on div "CuSn2SCl5 relax" at bounding box center [150, 513] width 86 height 38
checkbox input "true"
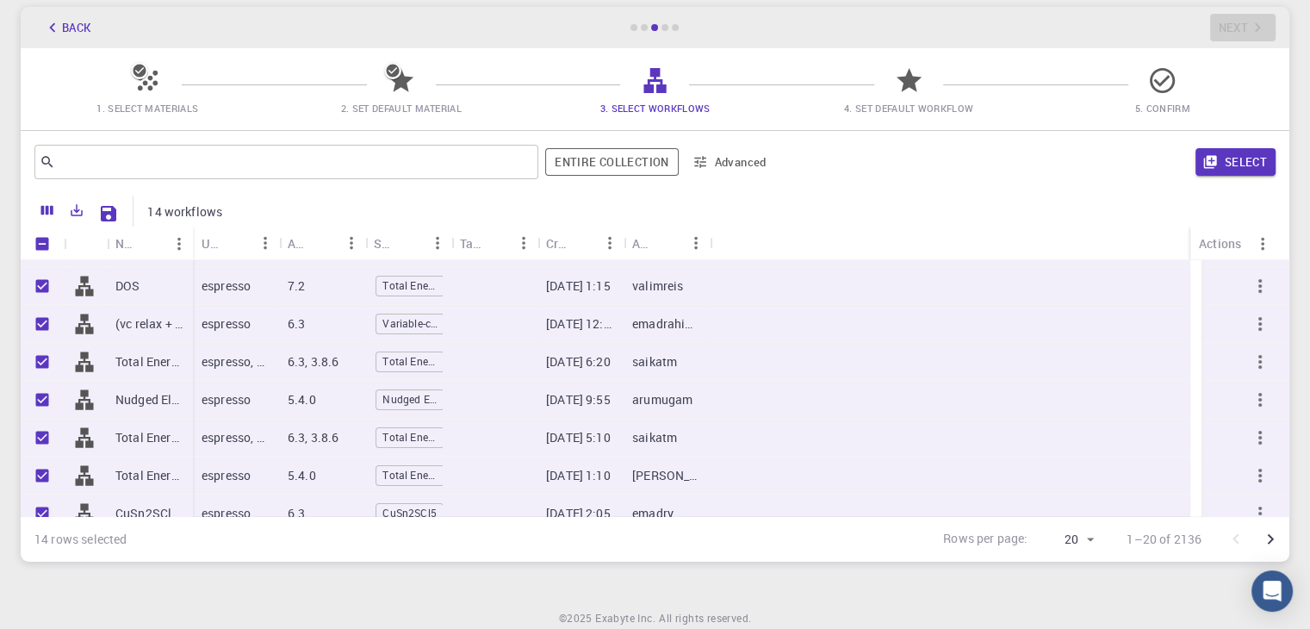
scroll to position [345, 0]
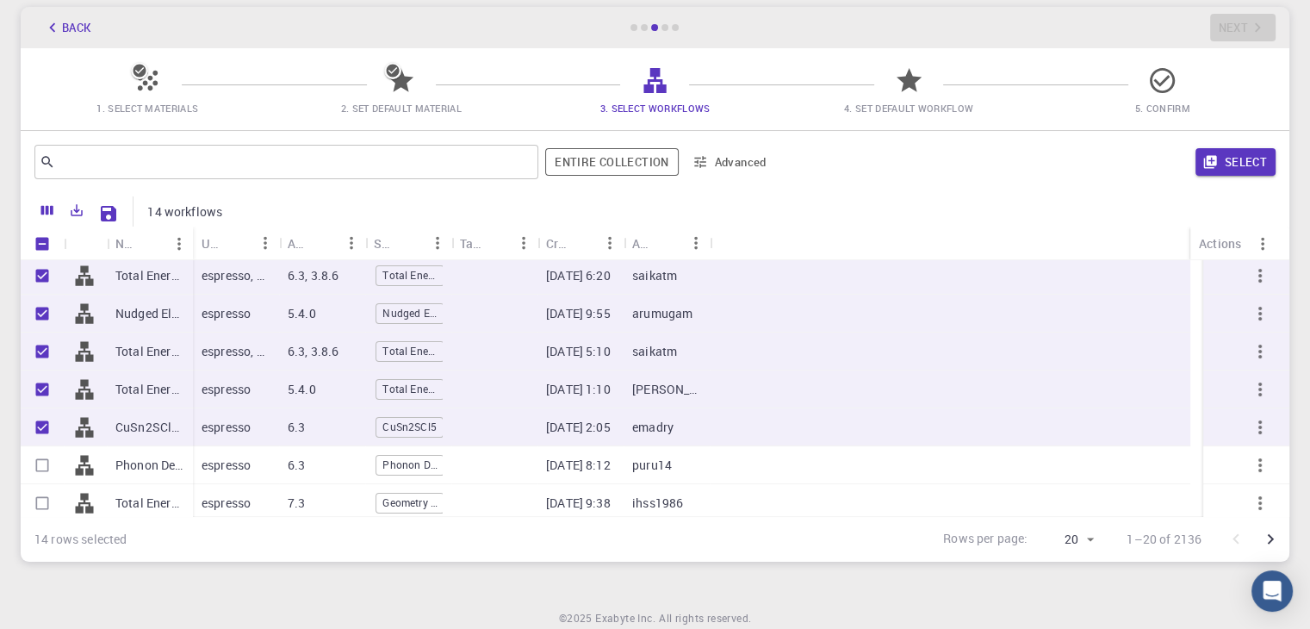
click at [176, 463] on p "Phonon Density of States + Dispersions (clone) (clone) (clone) (clone) (clone)" at bounding box center [149, 465] width 69 height 17
checkbox input "true"
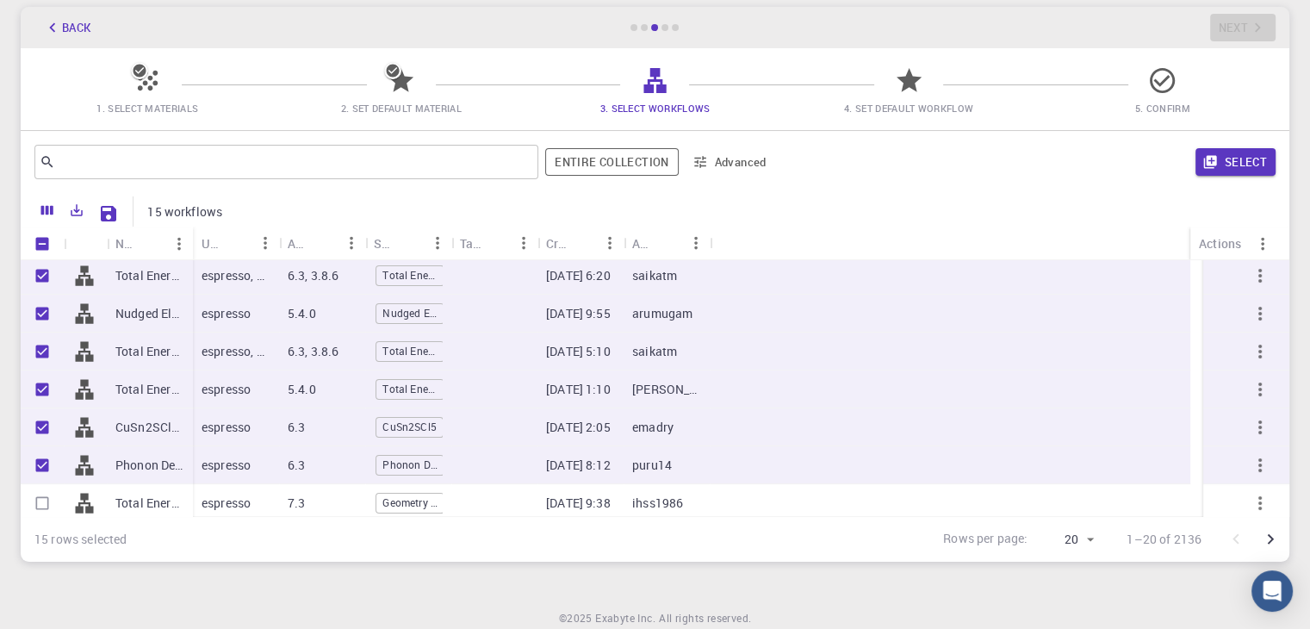
click at [176, 490] on div "Total Energy (clone) (clone)" at bounding box center [150, 503] width 86 height 38
checkbox input "true"
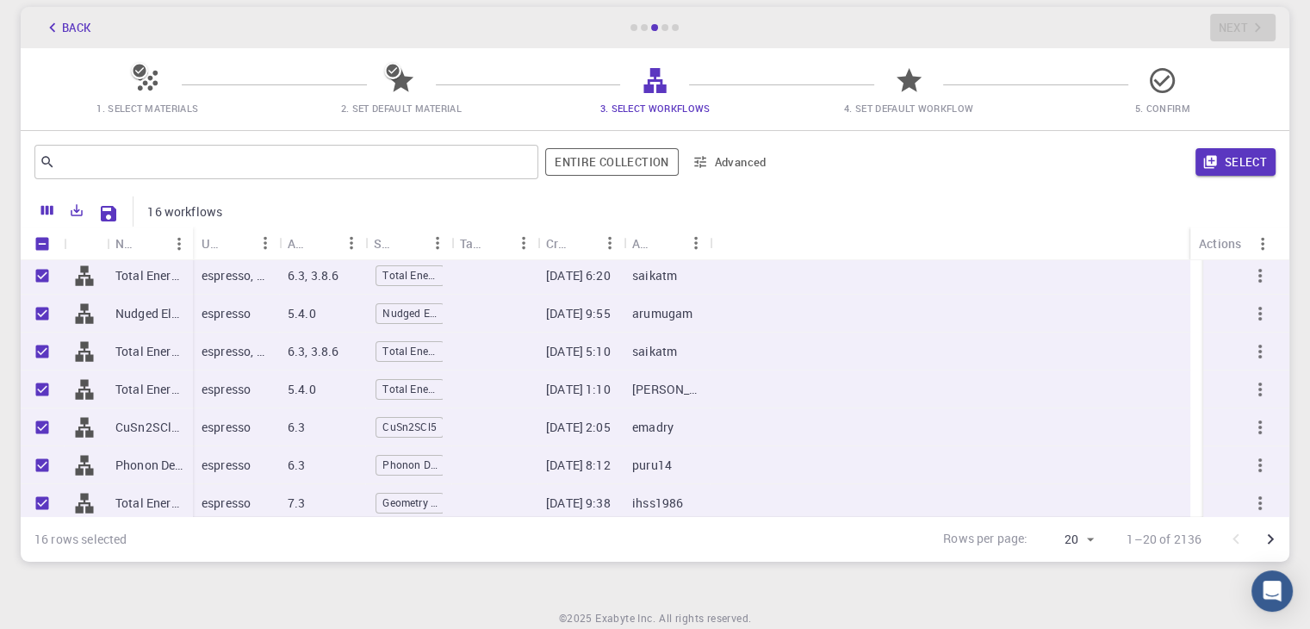
scroll to position [431, 0]
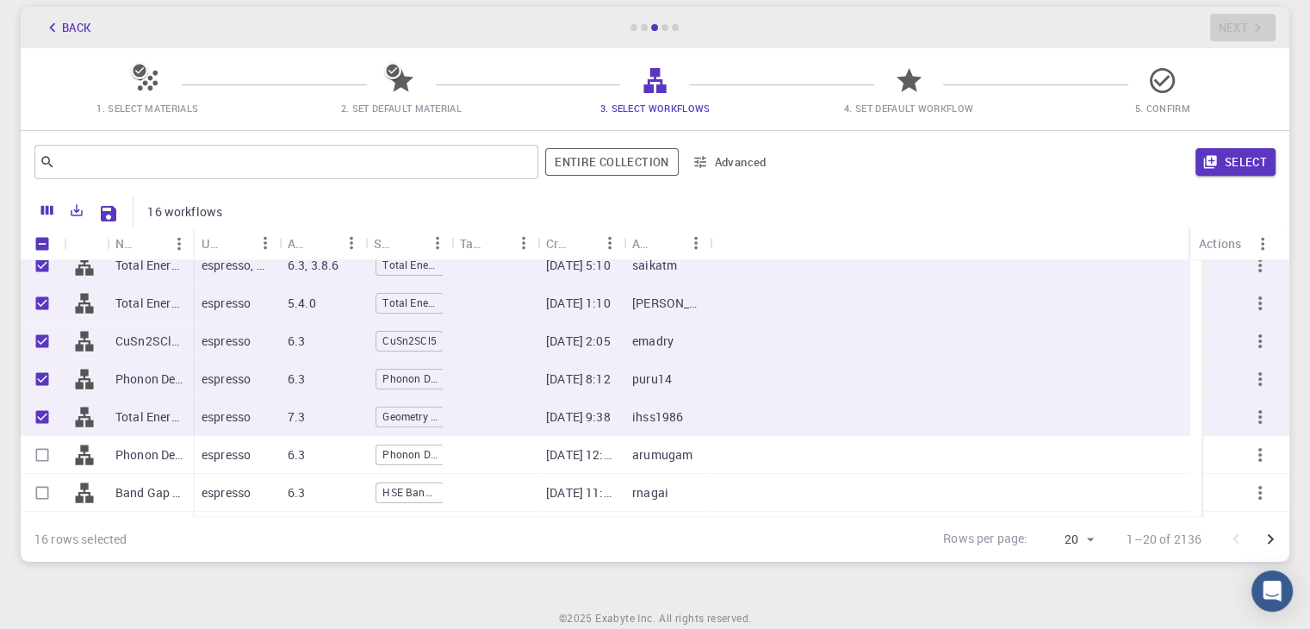
click at [175, 477] on div "Band Gap + DoS - HSE (clone) (clone)" at bounding box center [150, 493] width 86 height 38
checkbox input "true"
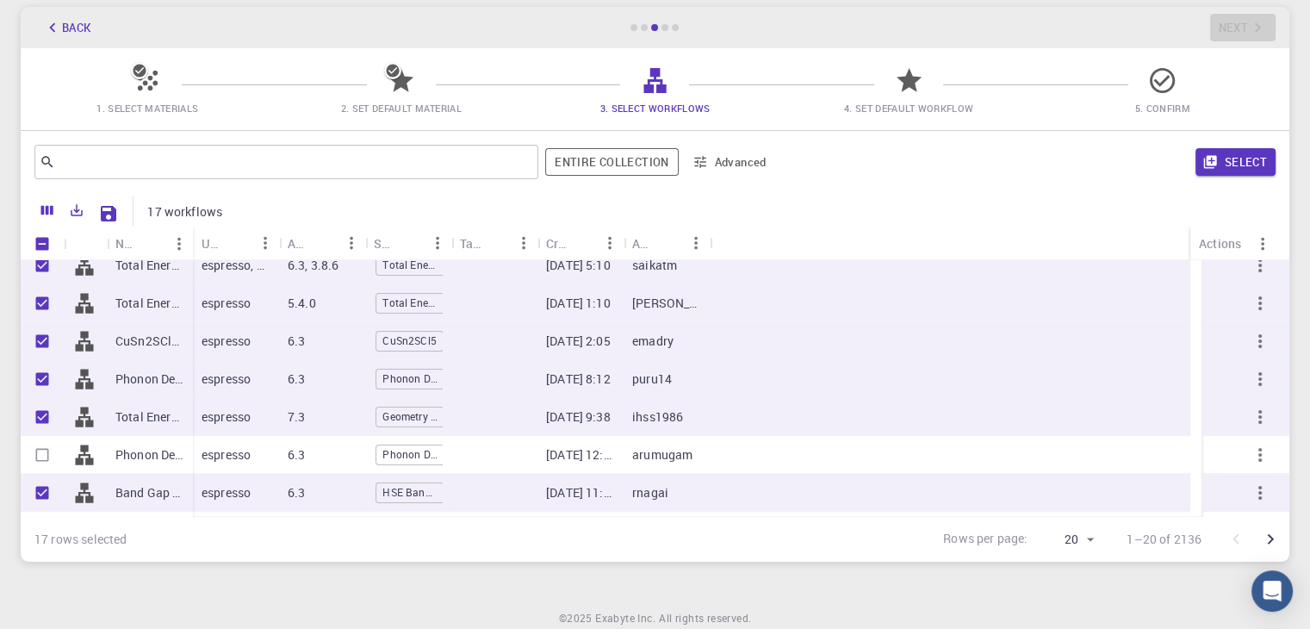
click at [175, 457] on p "Phonon Density of States + Dispersions (clone) (clone) (clone) (clone)" at bounding box center [149, 454] width 69 height 17
checkbox input "true"
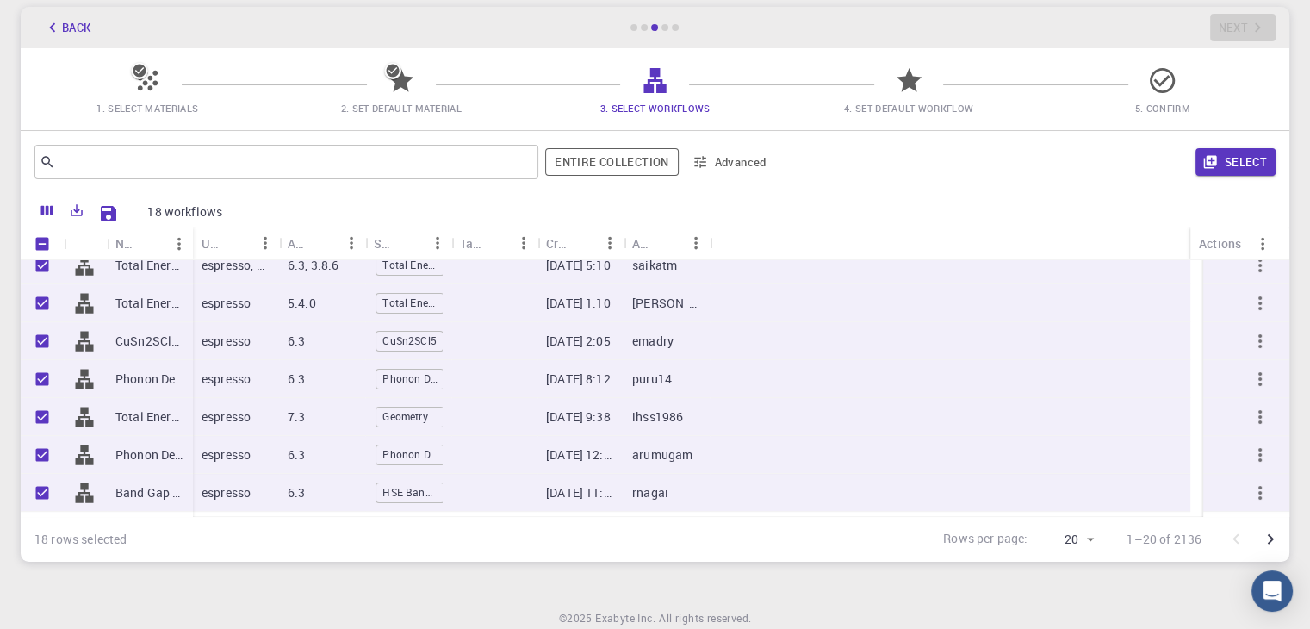
scroll to position [501, 0]
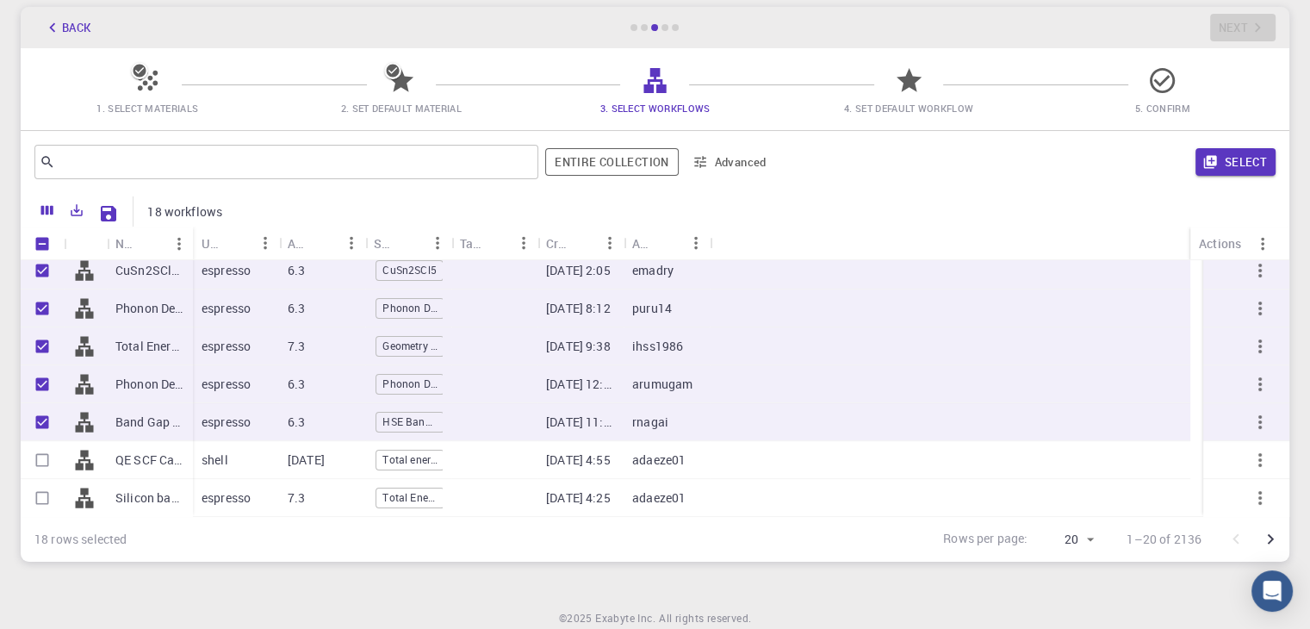
click at [171, 465] on p "QE SCF Calculation" at bounding box center [149, 459] width 69 height 17
checkbox input "true"
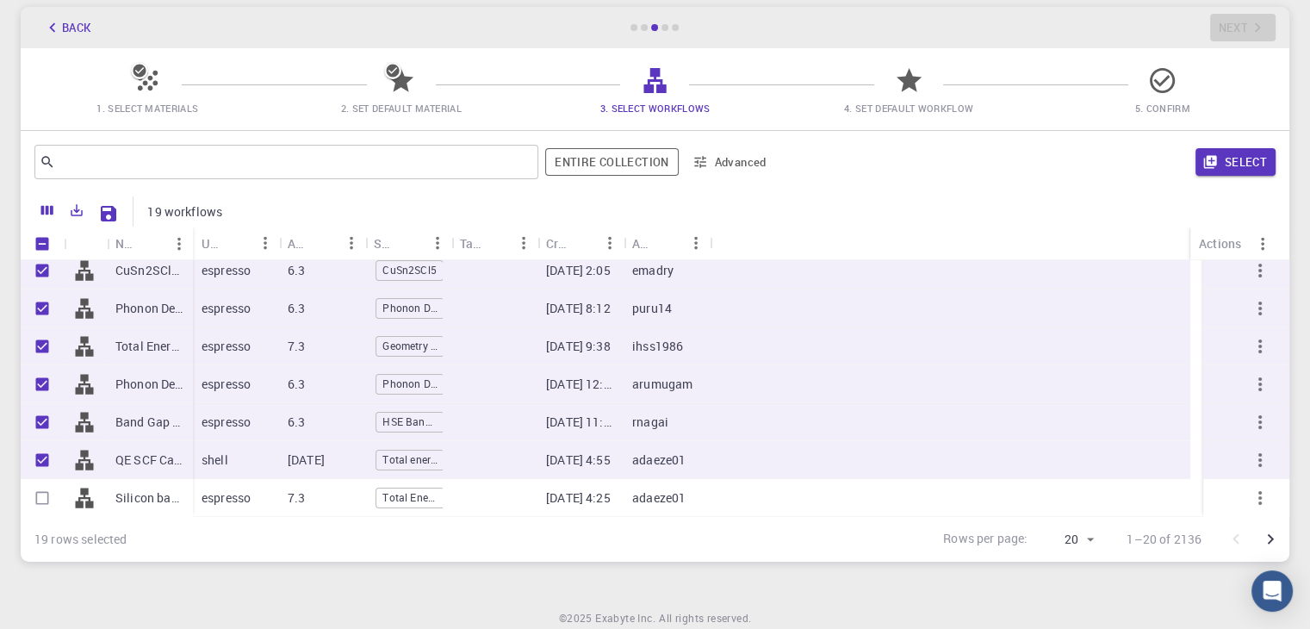
click at [170, 492] on p "Silicon band structure" at bounding box center [149, 497] width 69 height 17
checkbox input "true"
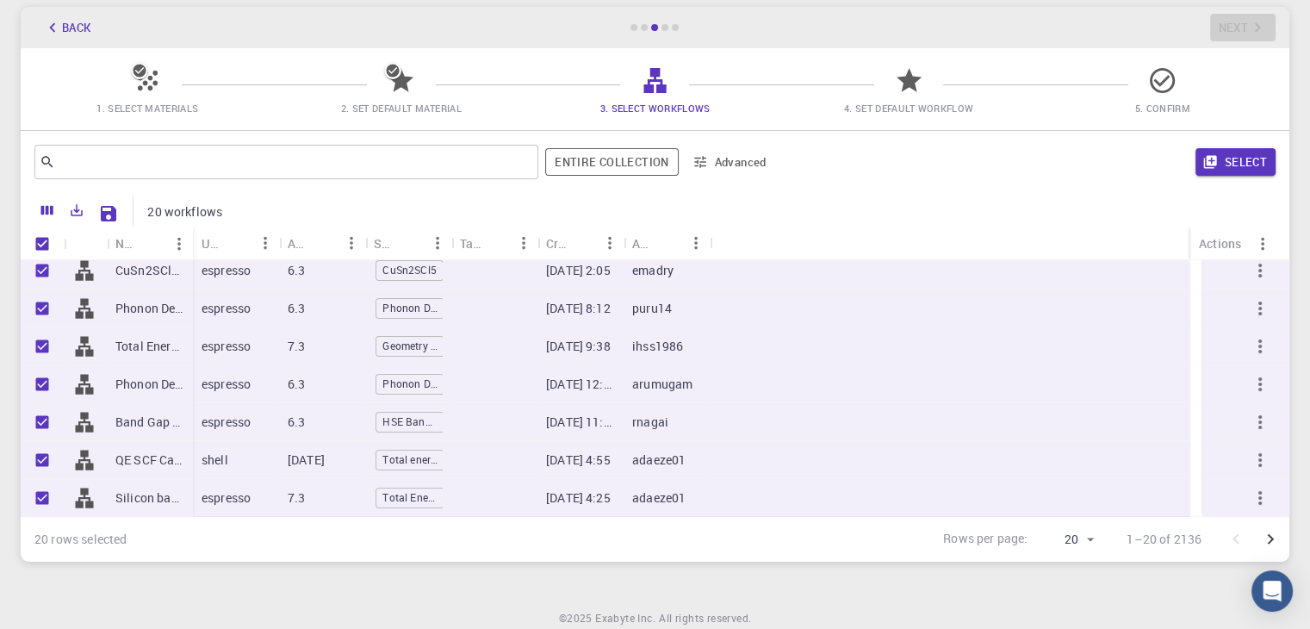
scroll to position [153, 0]
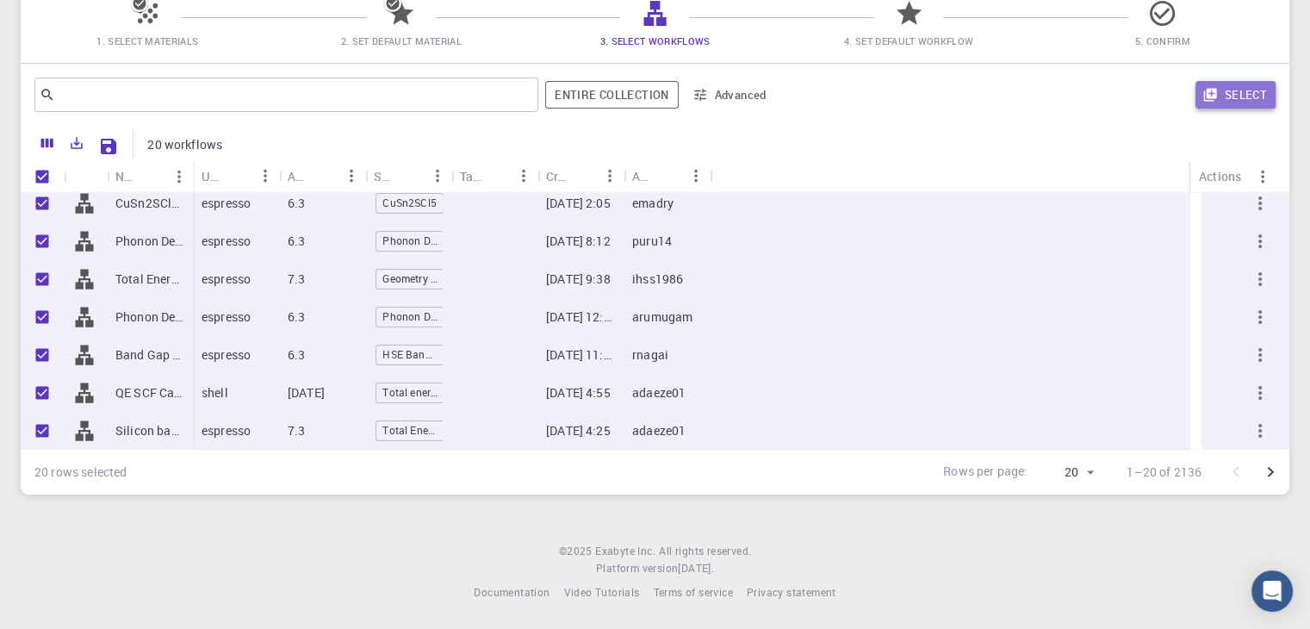
click at [1214, 104] on button "Select" at bounding box center [1236, 95] width 80 height 28
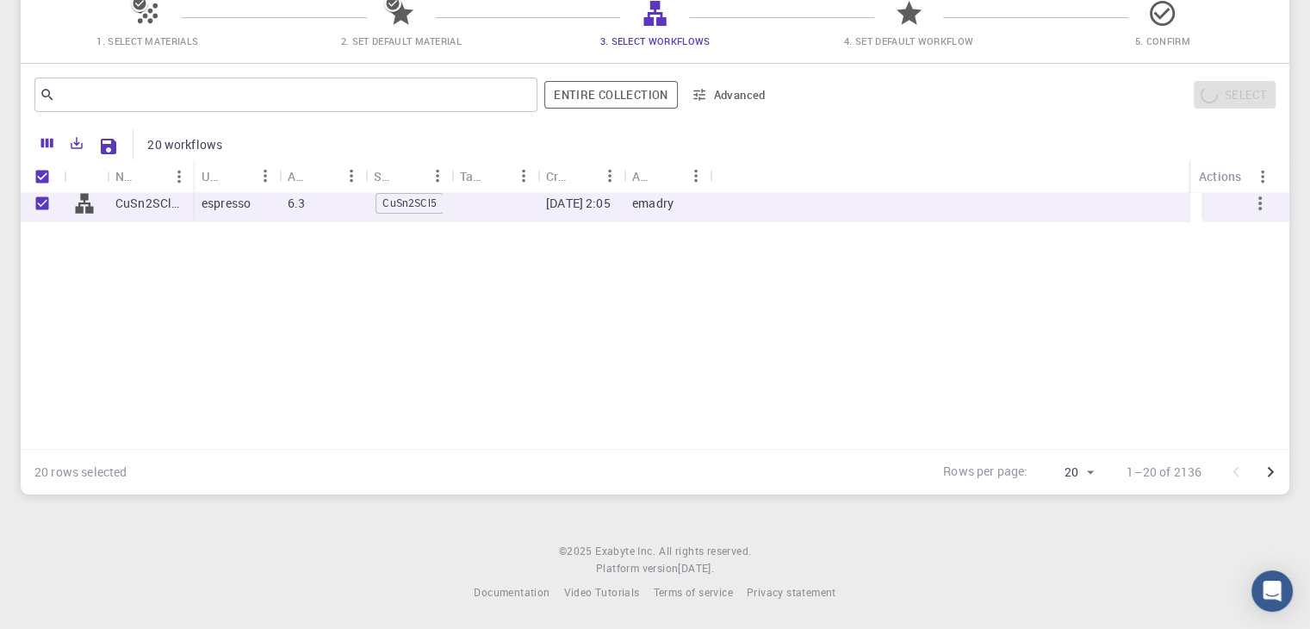
scroll to position [157, 0]
